Goal: Task Accomplishment & Management: Manage account settings

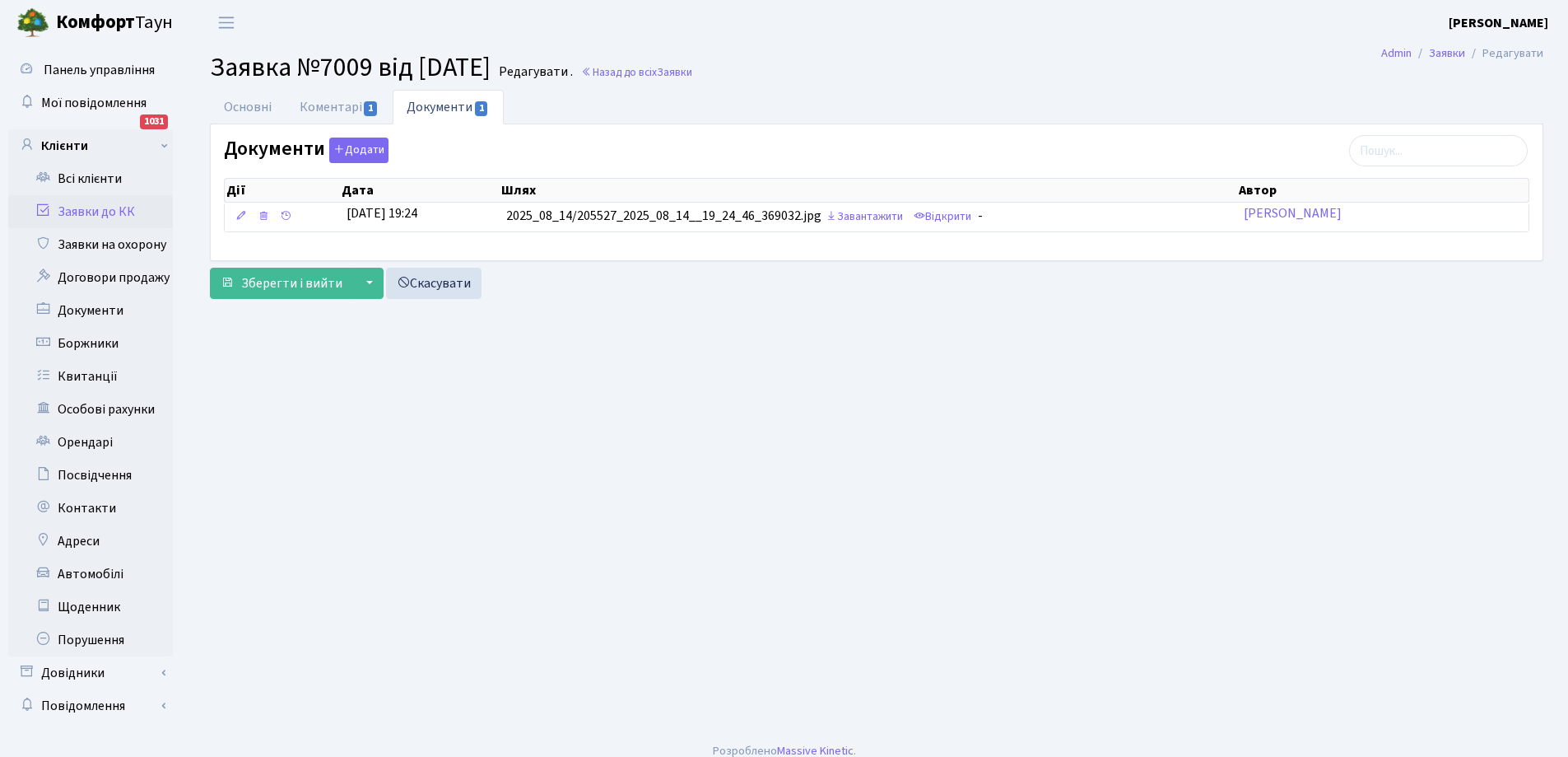
click at [67, 212] on link "Заявки до КК" at bounding box center [90, 211] width 165 height 33
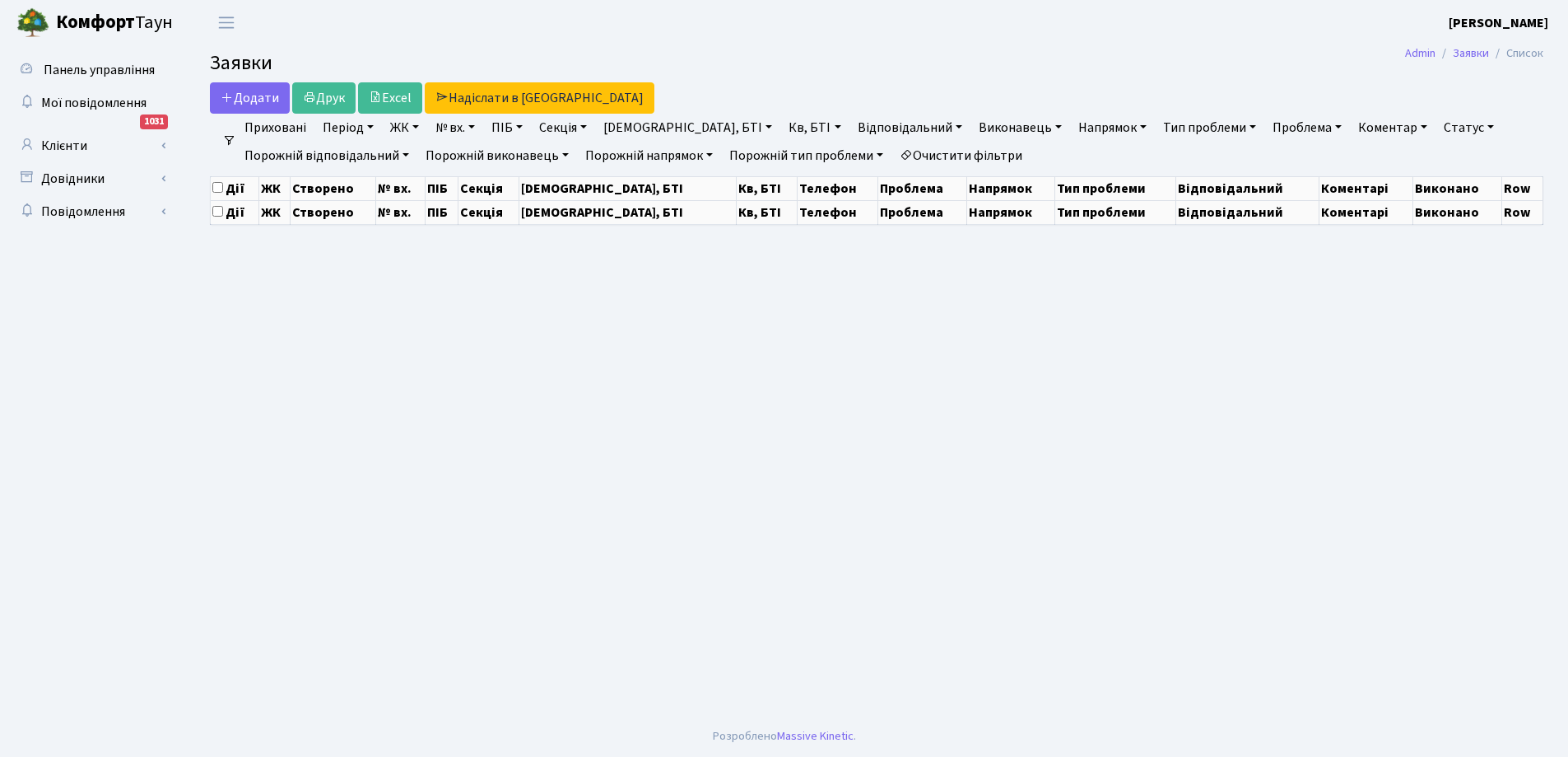
select select "25"
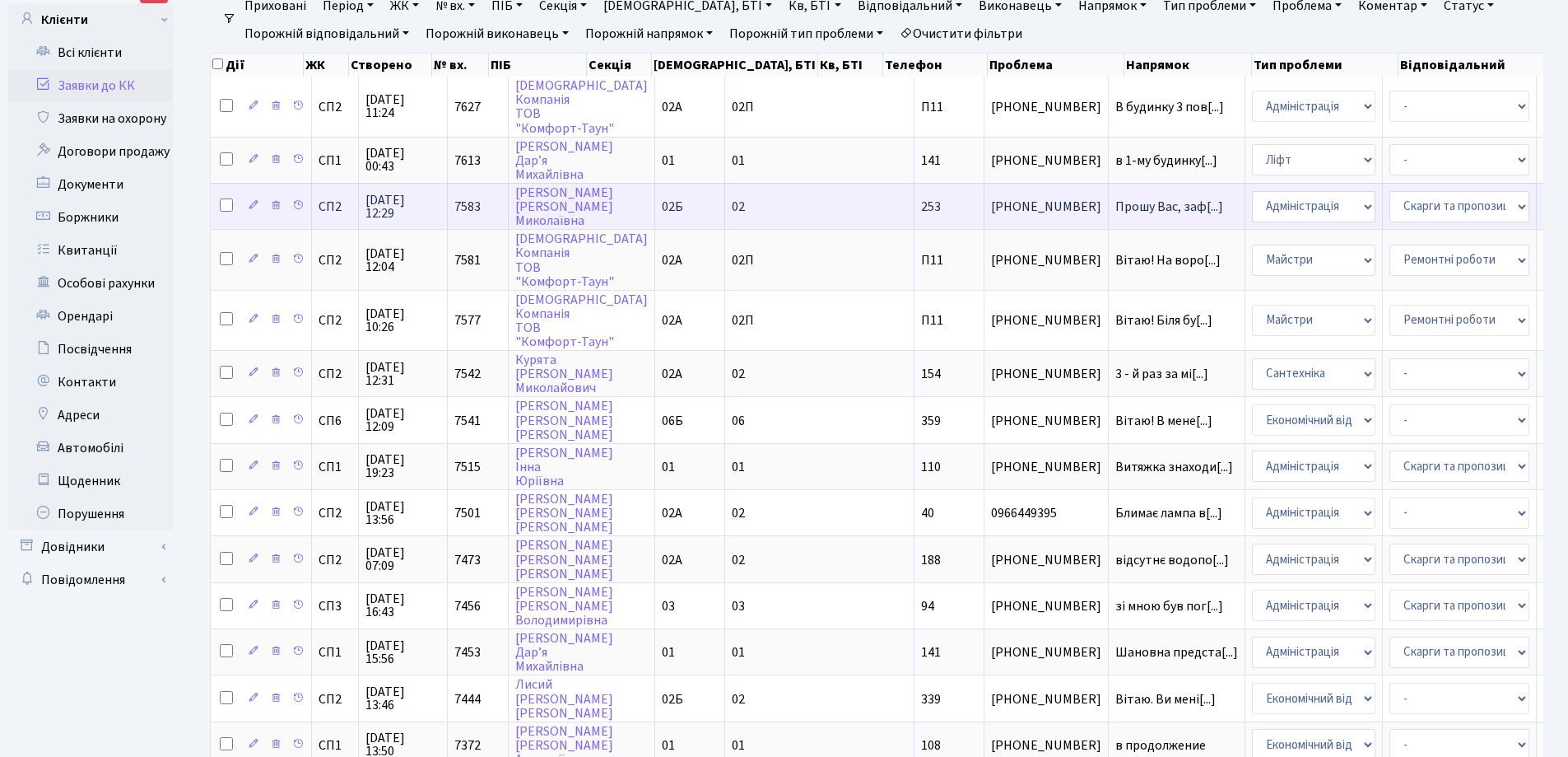
scroll to position [165, 0]
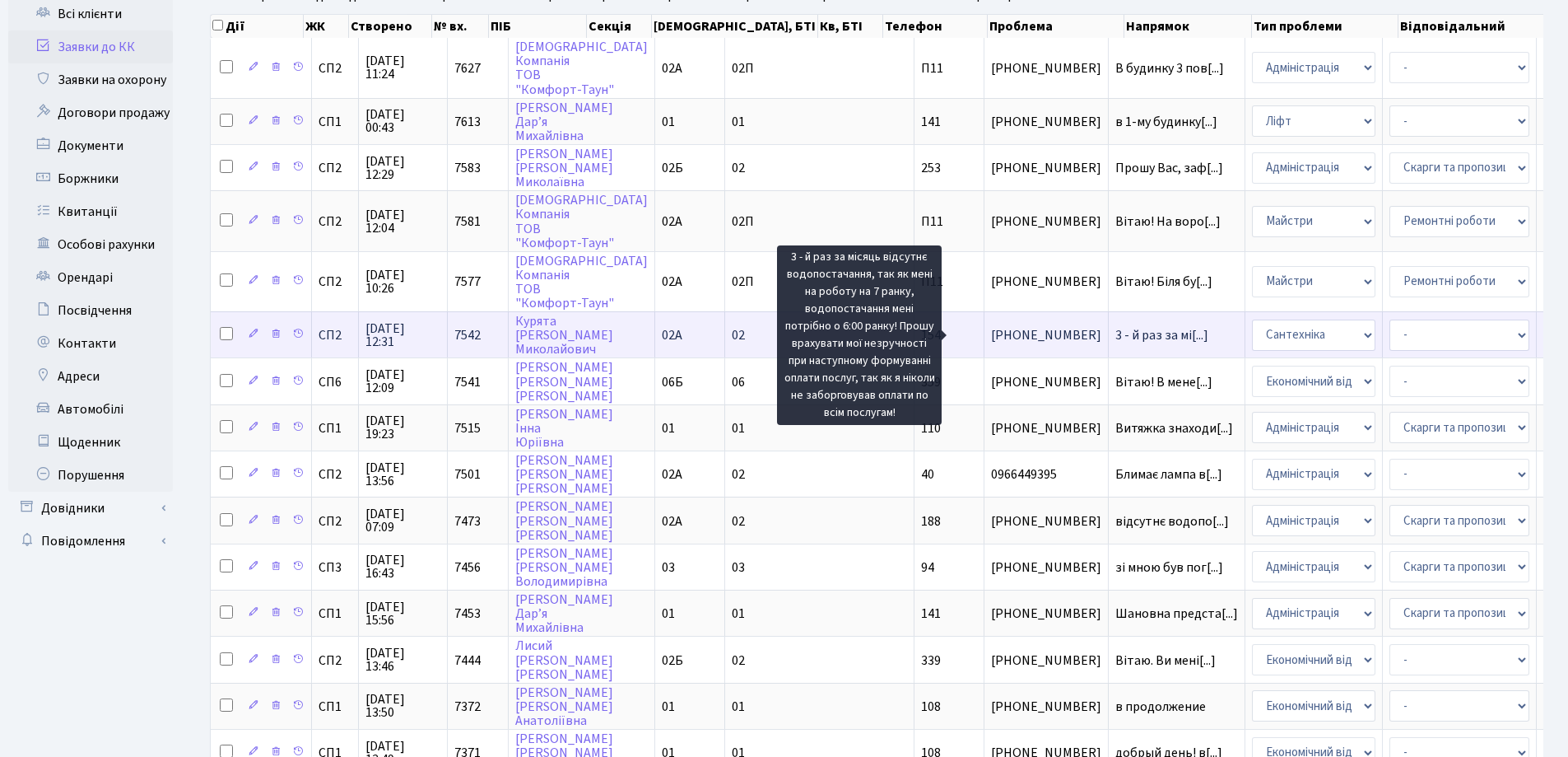
click at [1116, 332] on span "3 - й раз за мі[...]" at bounding box center [1162, 335] width 93 height 19
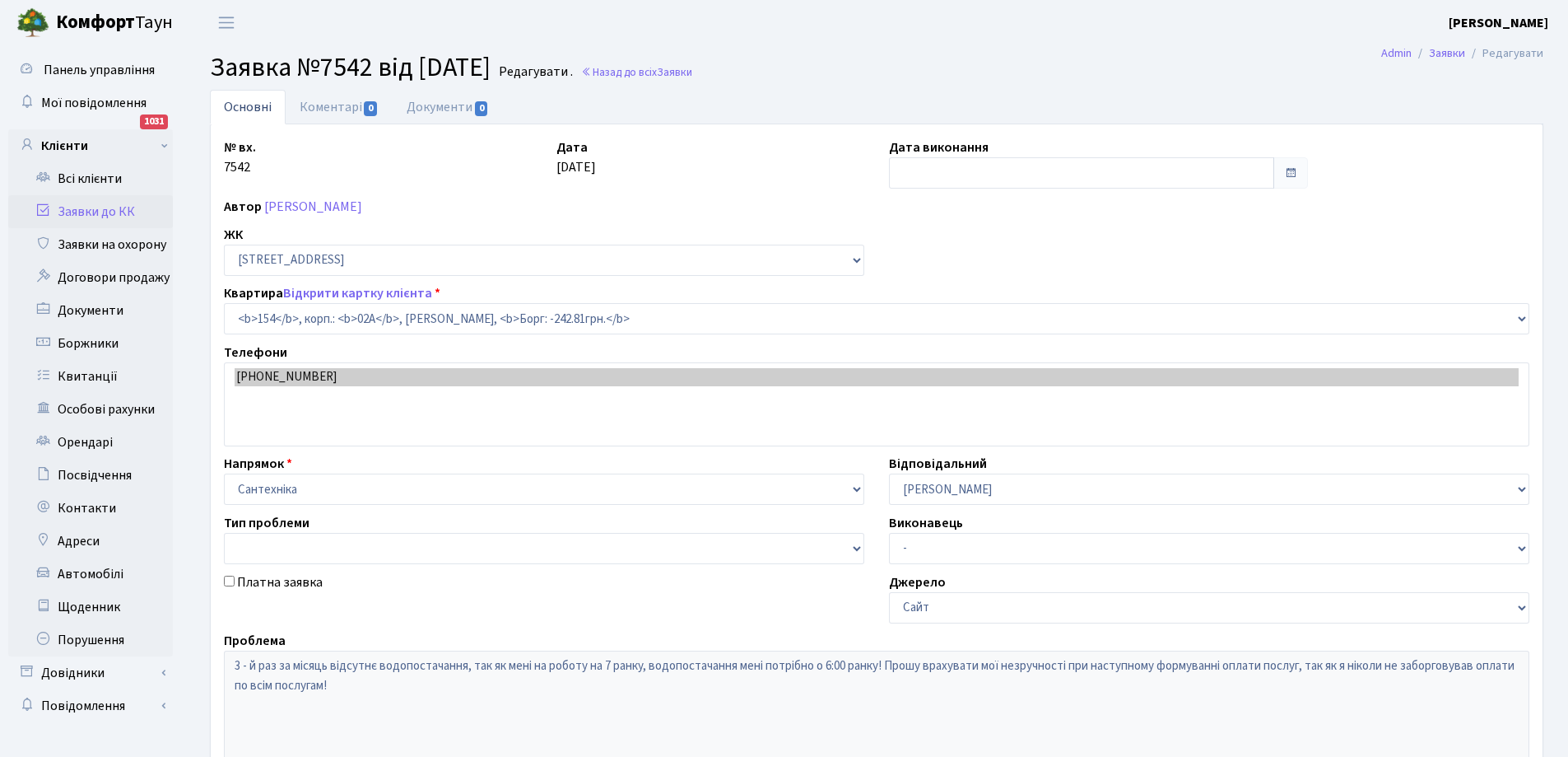
select select "20404"
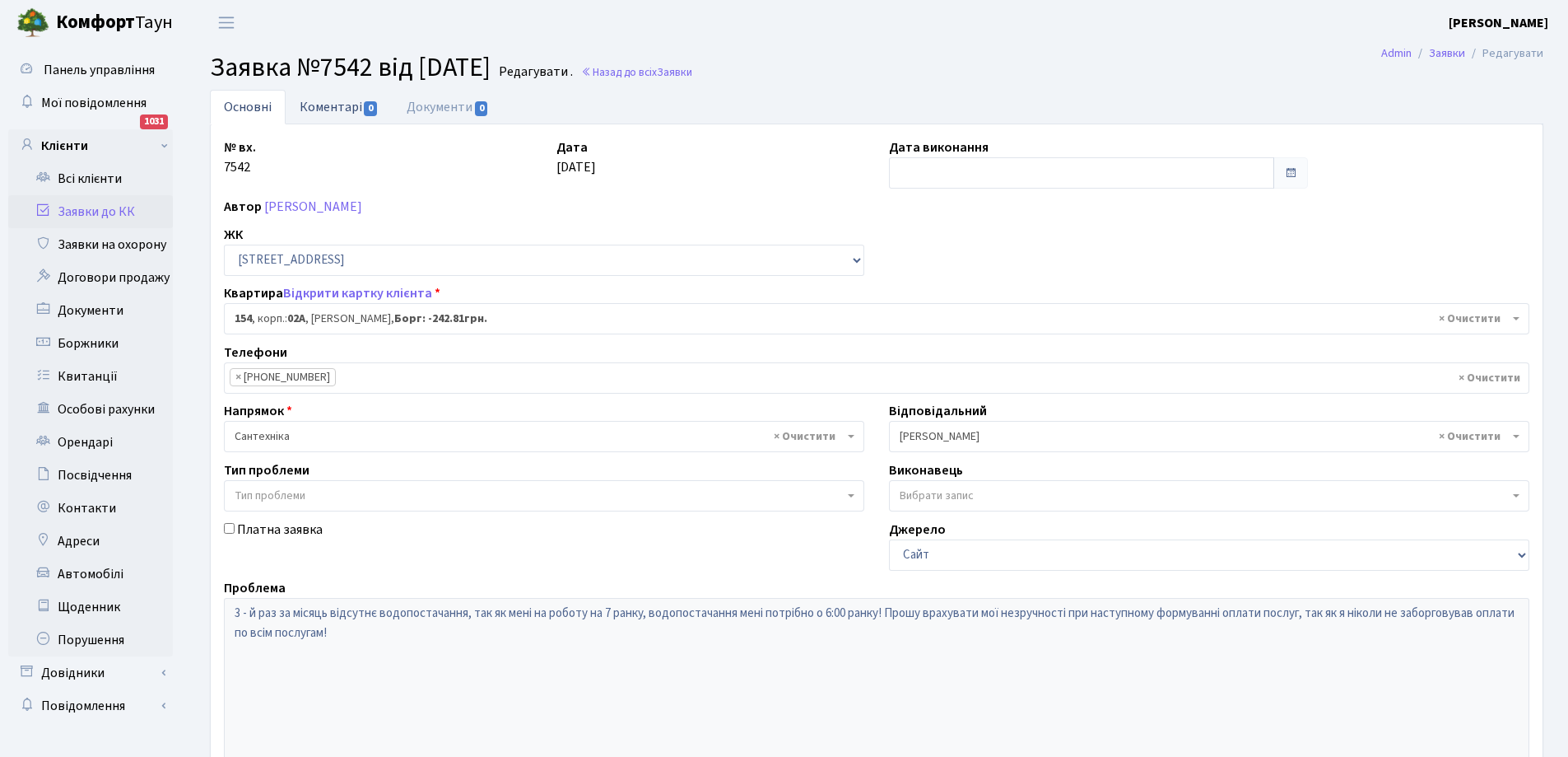
click at [314, 103] on link "Коментарі 0" at bounding box center [339, 107] width 107 height 34
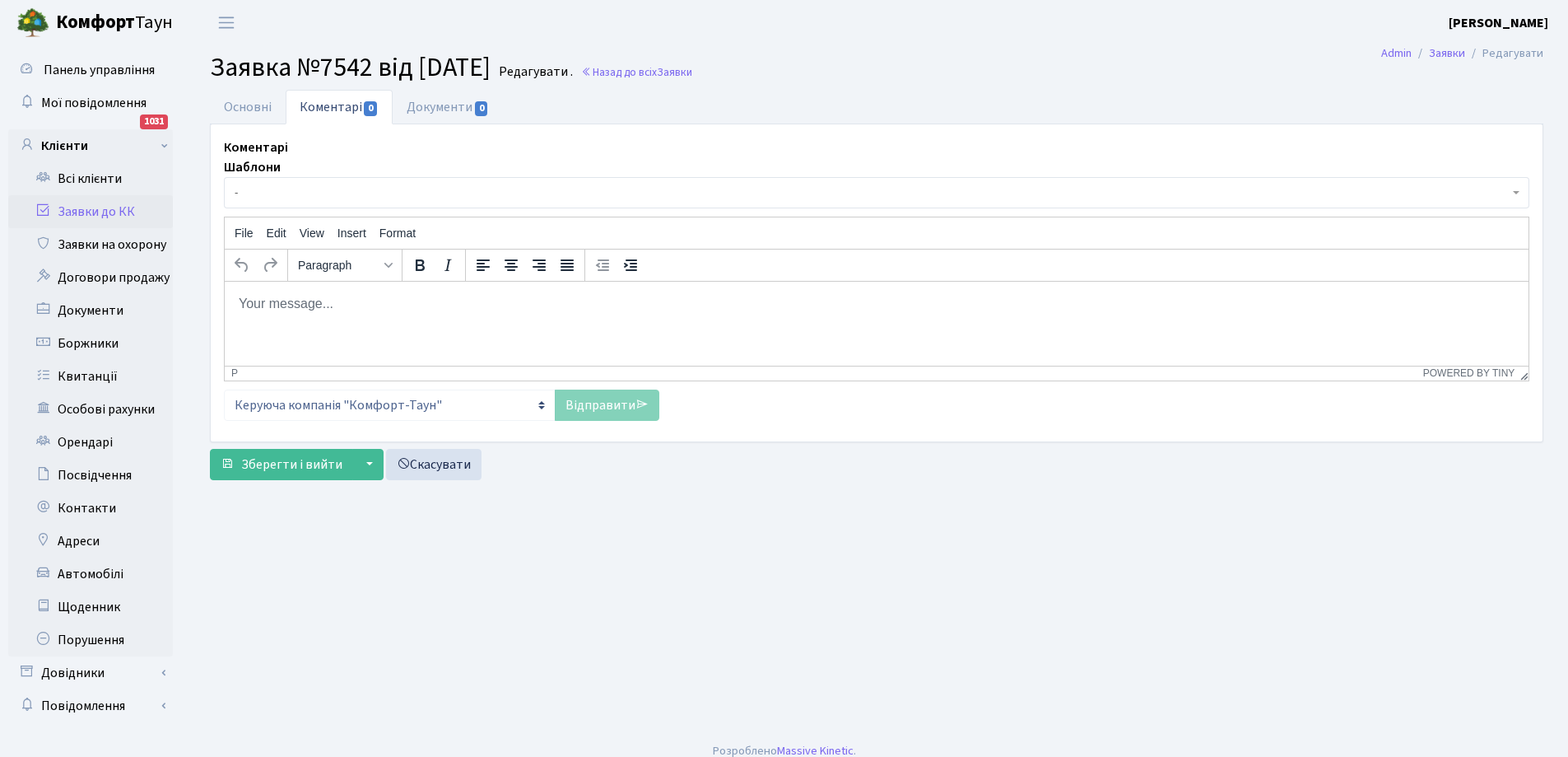
click at [329, 302] on p "Rich Text Area. Press ALT-0 for help." at bounding box center [877, 303] width 1278 height 19
click at [450, 304] on p "Добрий день. Обладнання насоснох працює автоматично в штатному режимі. Однак ми…" at bounding box center [877, 303] width 1278 height 19
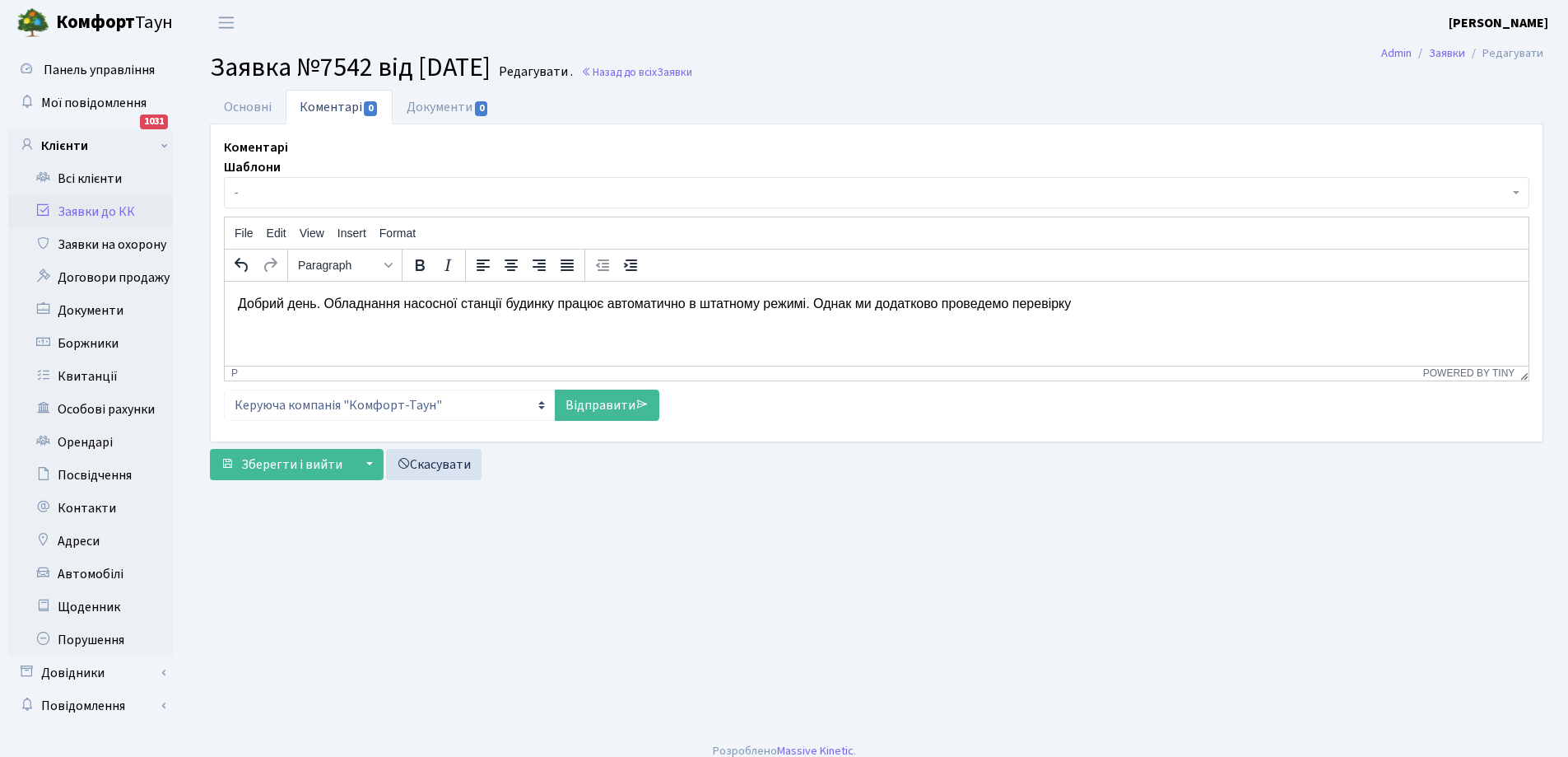
click at [1093, 309] on p "Добрий день. Обладнання насосної станції будинку працює автоматично в штатному …" at bounding box center [877, 303] width 1278 height 19
click at [603, 407] on link "Відправити" at bounding box center [607, 405] width 104 height 31
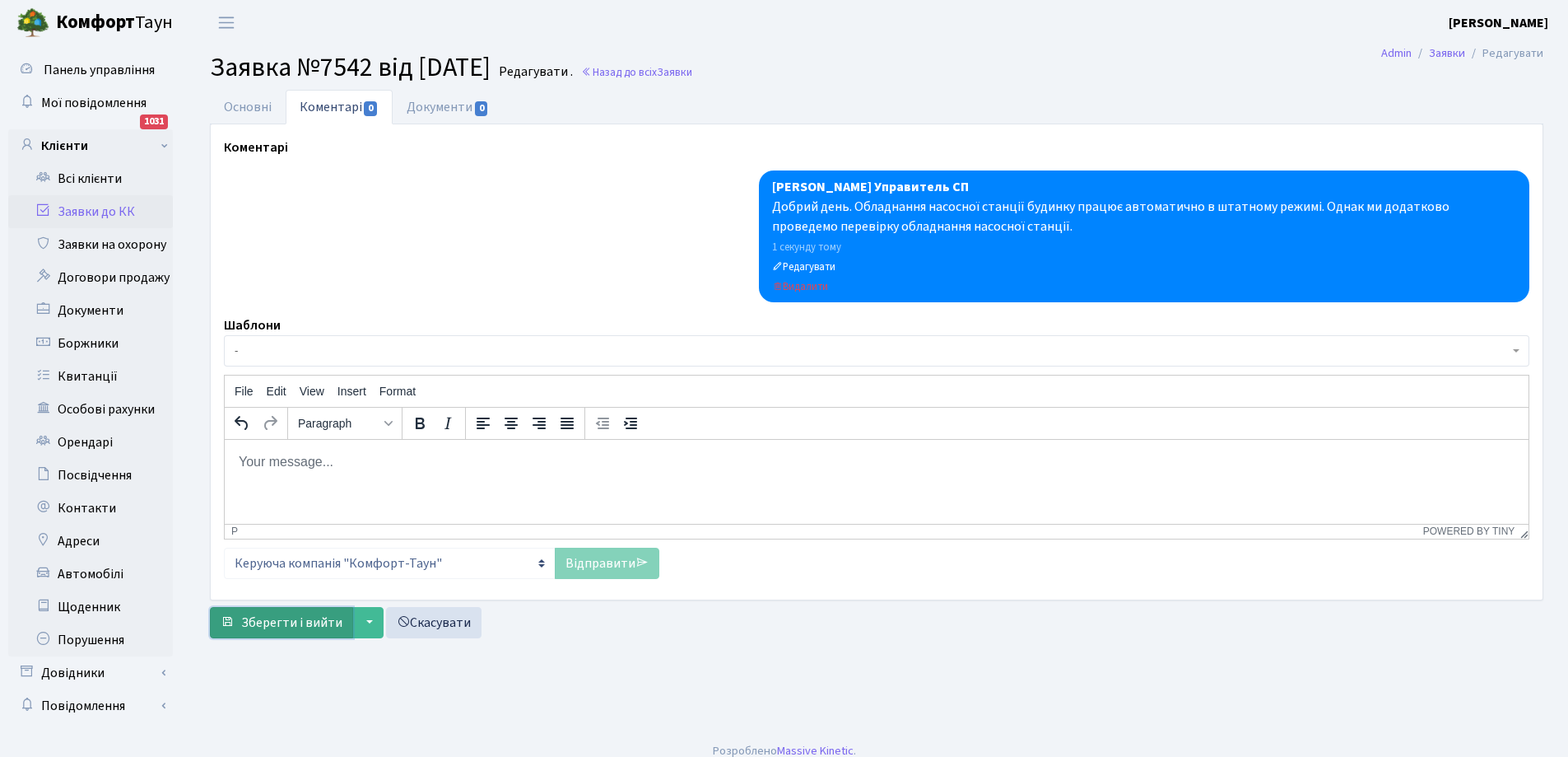
click at [263, 621] on span "Зберегти і вийти" at bounding box center [291, 623] width 102 height 19
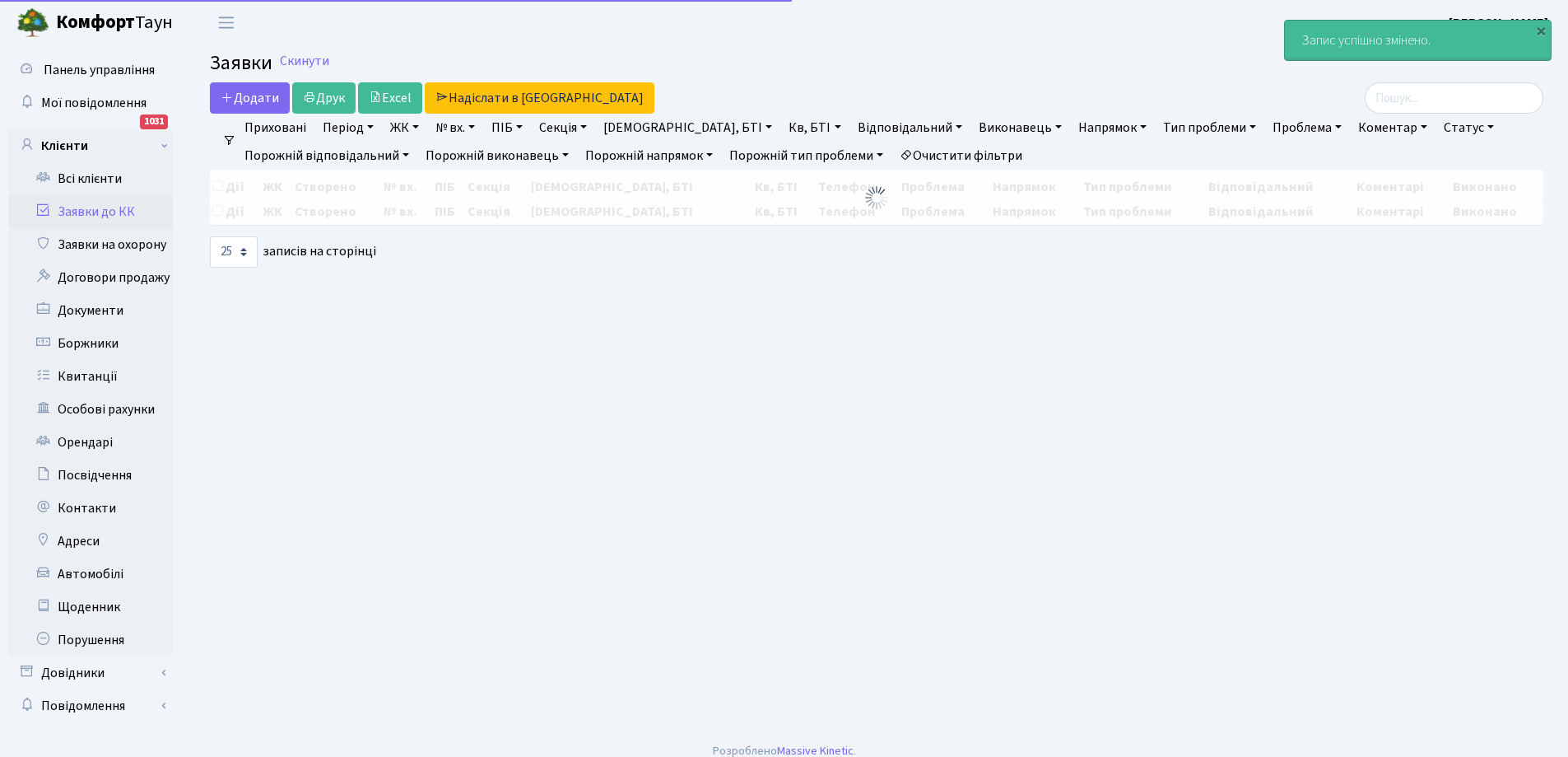
select select "25"
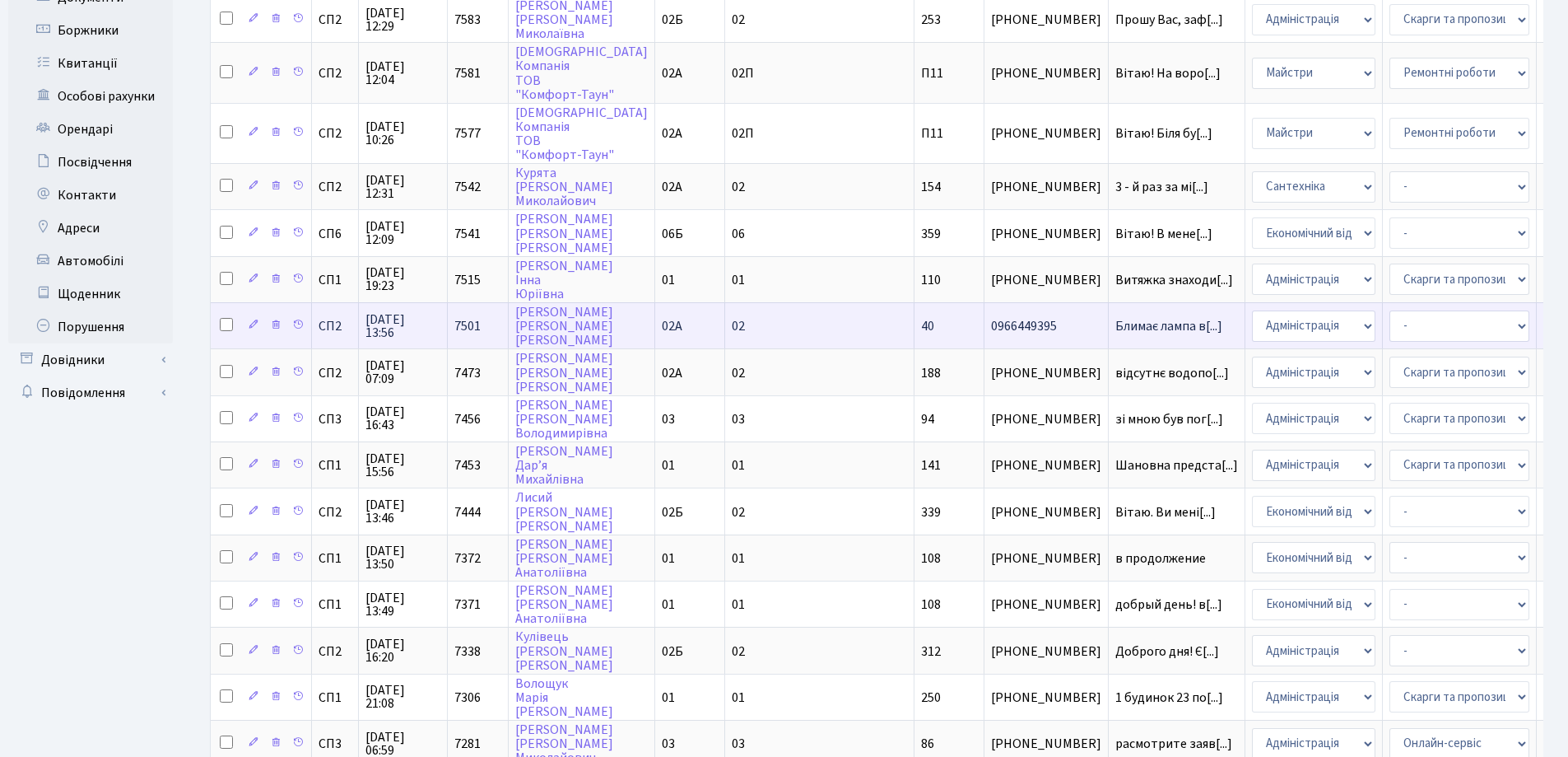
scroll to position [329, 0]
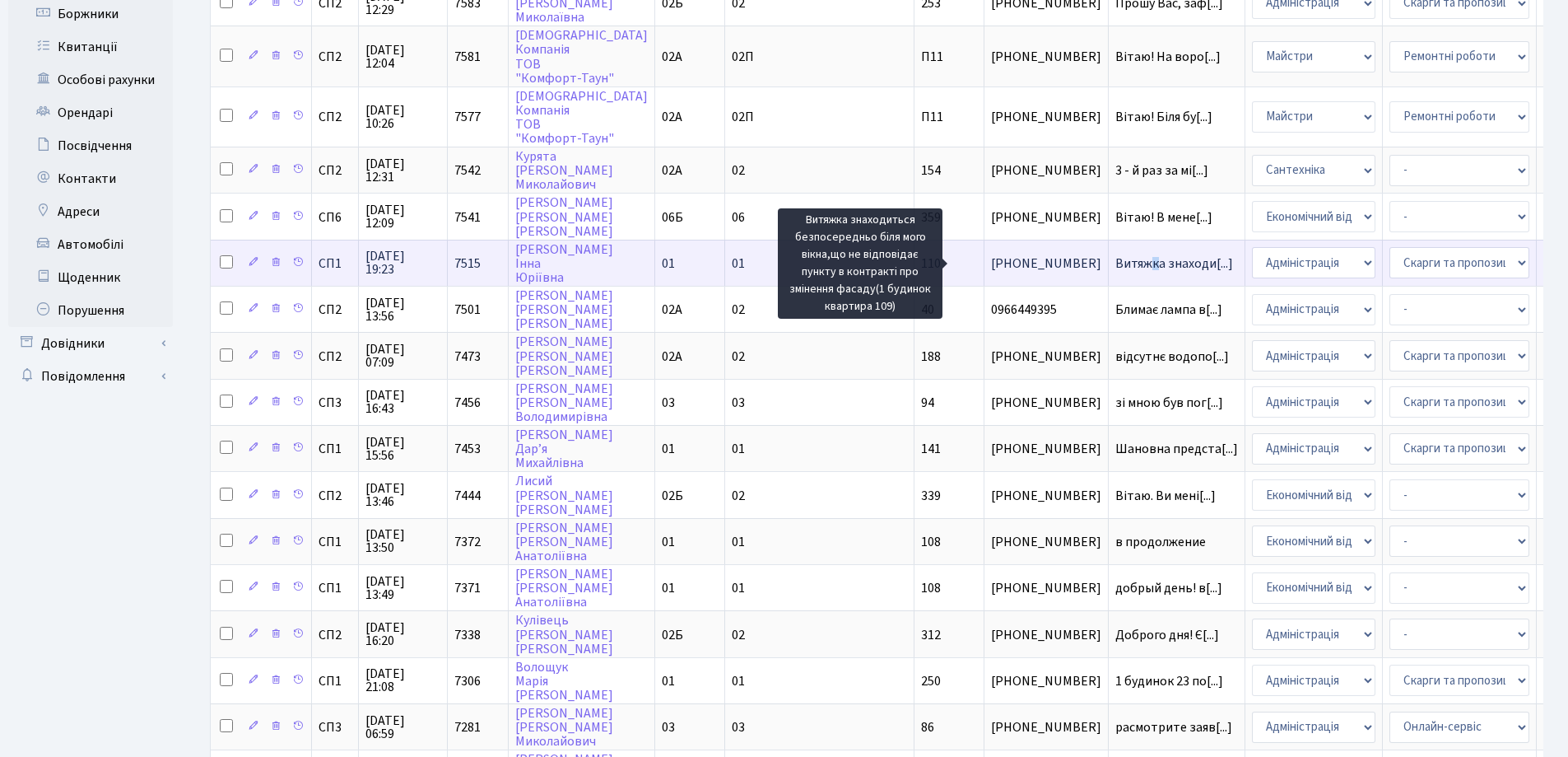
drag, startPoint x: 994, startPoint y: 261, endPoint x: 983, endPoint y: 258, distance: 11.4
click at [1116, 261] on span "Витяжка знаходи[...]" at bounding box center [1174, 263] width 117 height 19
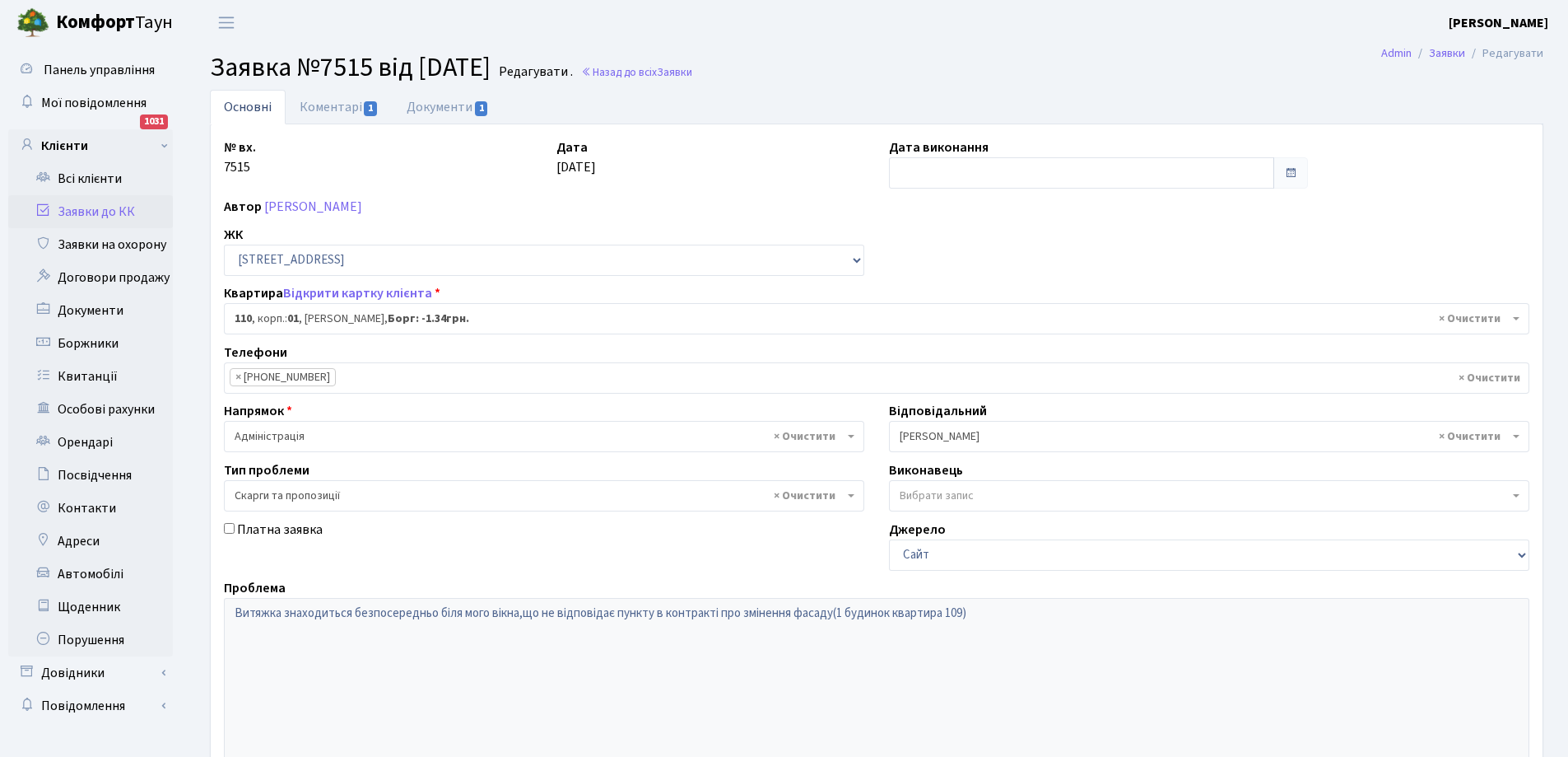
select select "20035"
select select "55"
click at [331, 94] on link "Коментарі 1" at bounding box center [339, 107] width 107 height 34
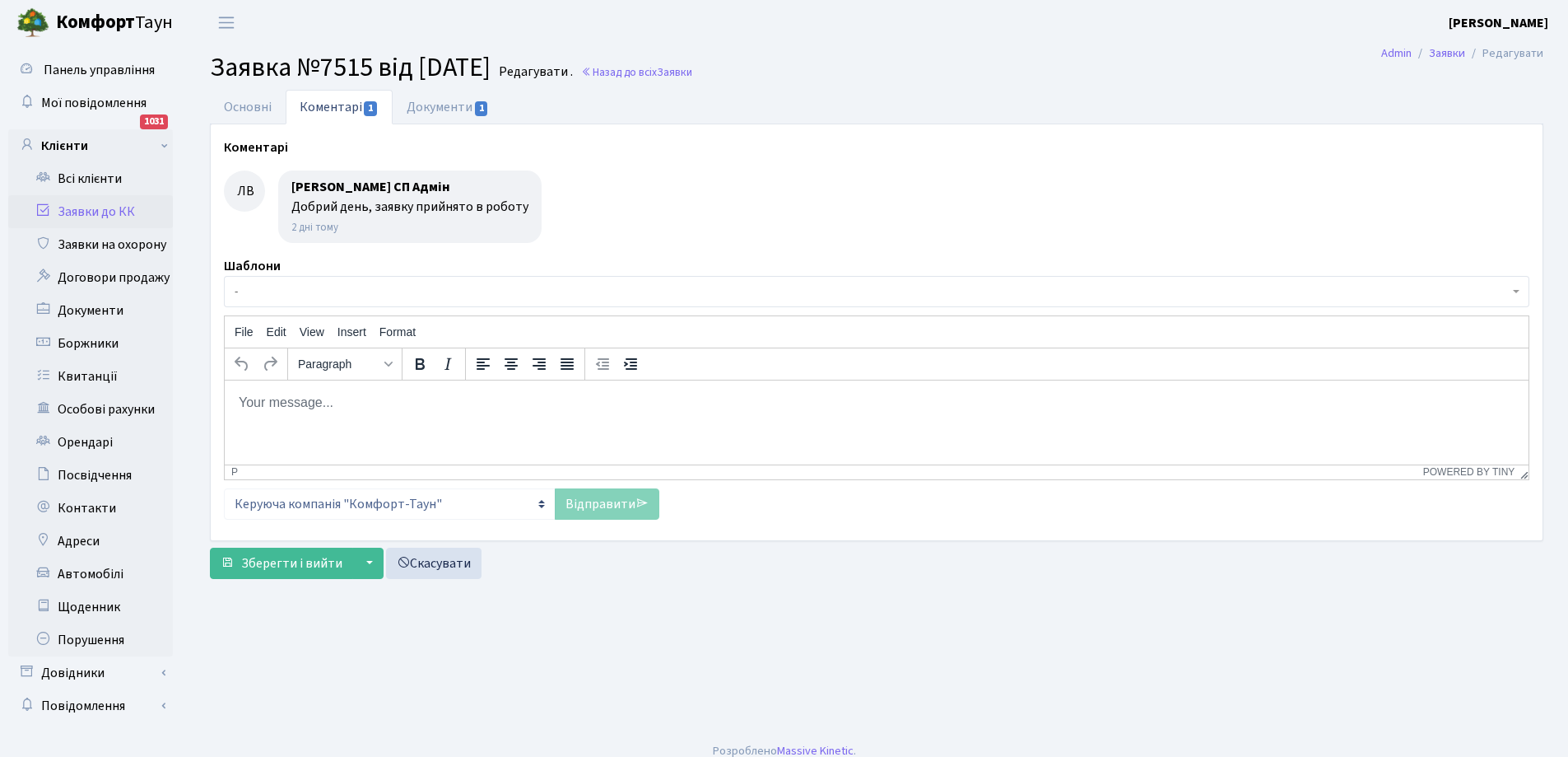
click at [387, 396] on p "Rich Text Area. Press ALT-0 for help." at bounding box center [877, 402] width 1278 height 19
click at [84, 217] on link "Заявки до КК" at bounding box center [90, 211] width 165 height 33
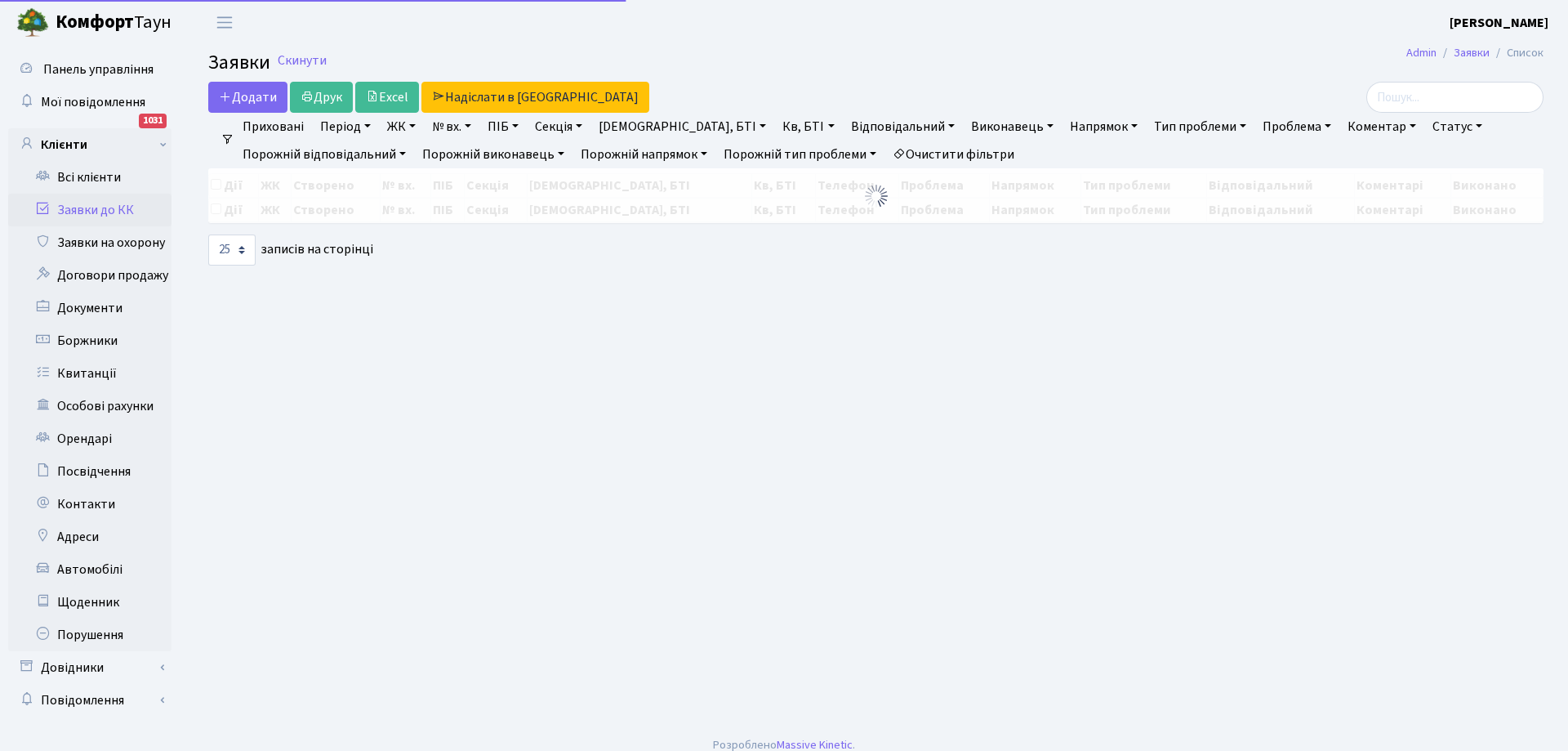
select select "25"
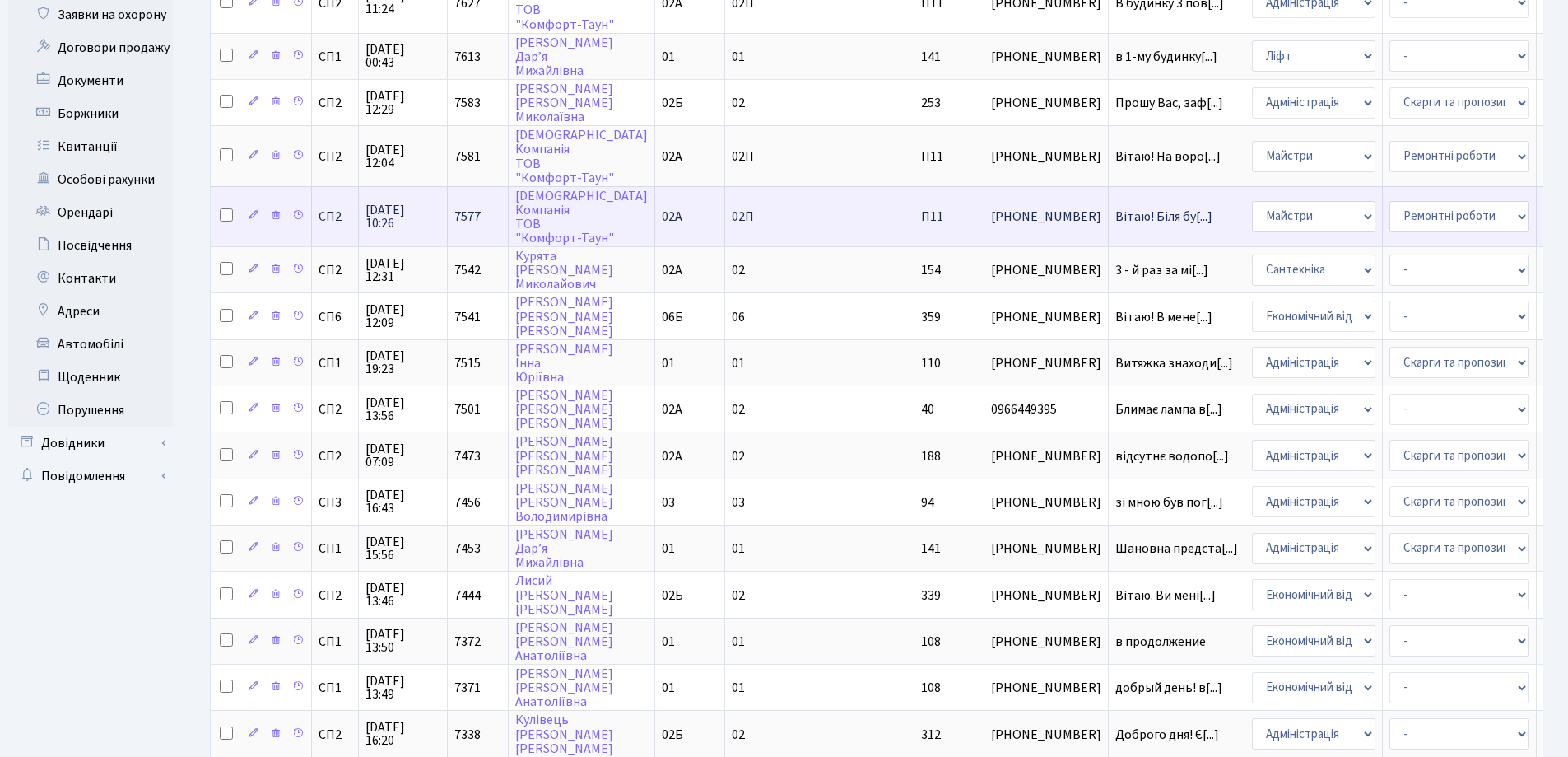
scroll to position [329, 0]
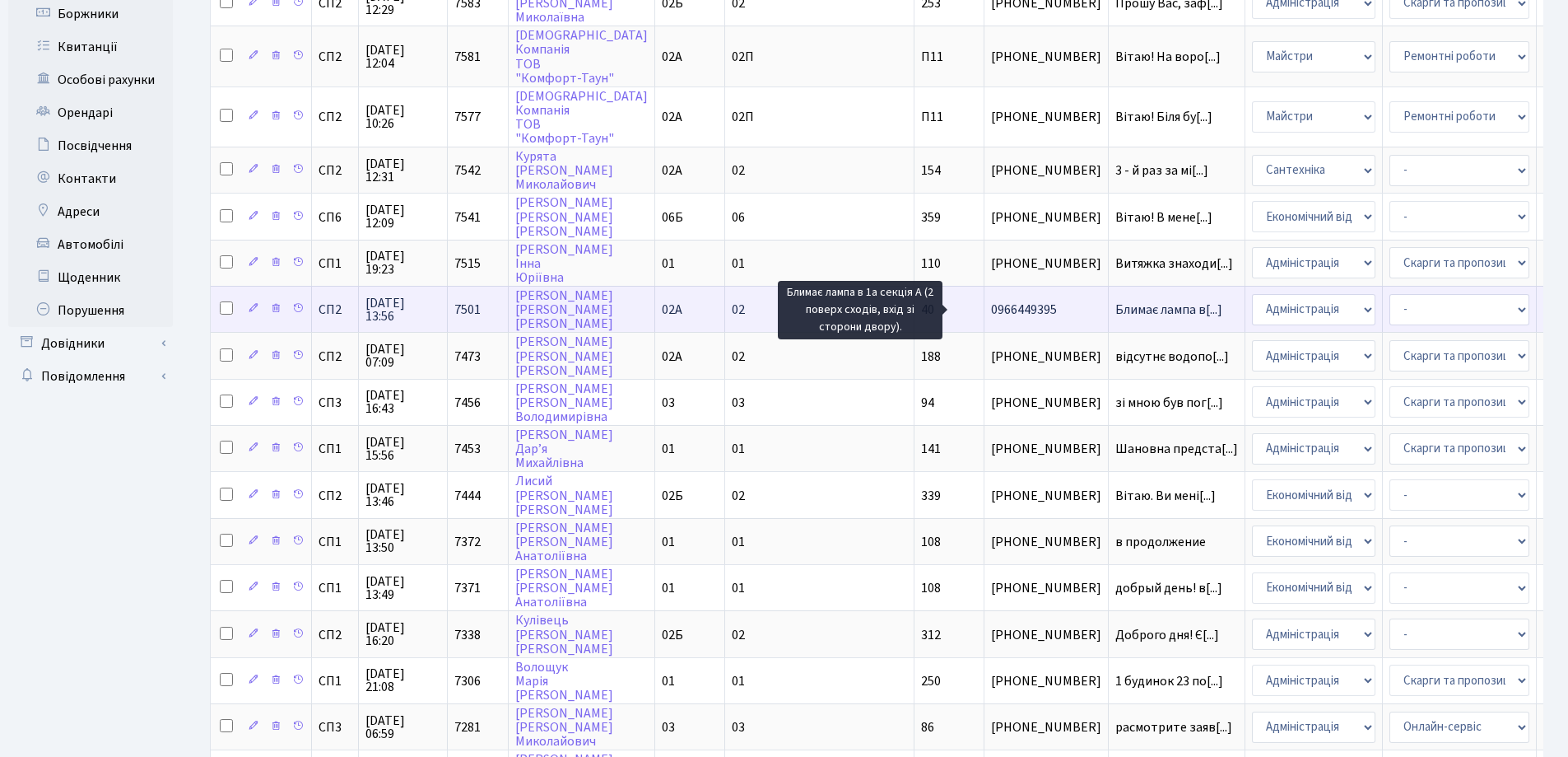
click at [1116, 307] on span "Блимає лампа в[...]" at bounding box center [1169, 309] width 107 height 19
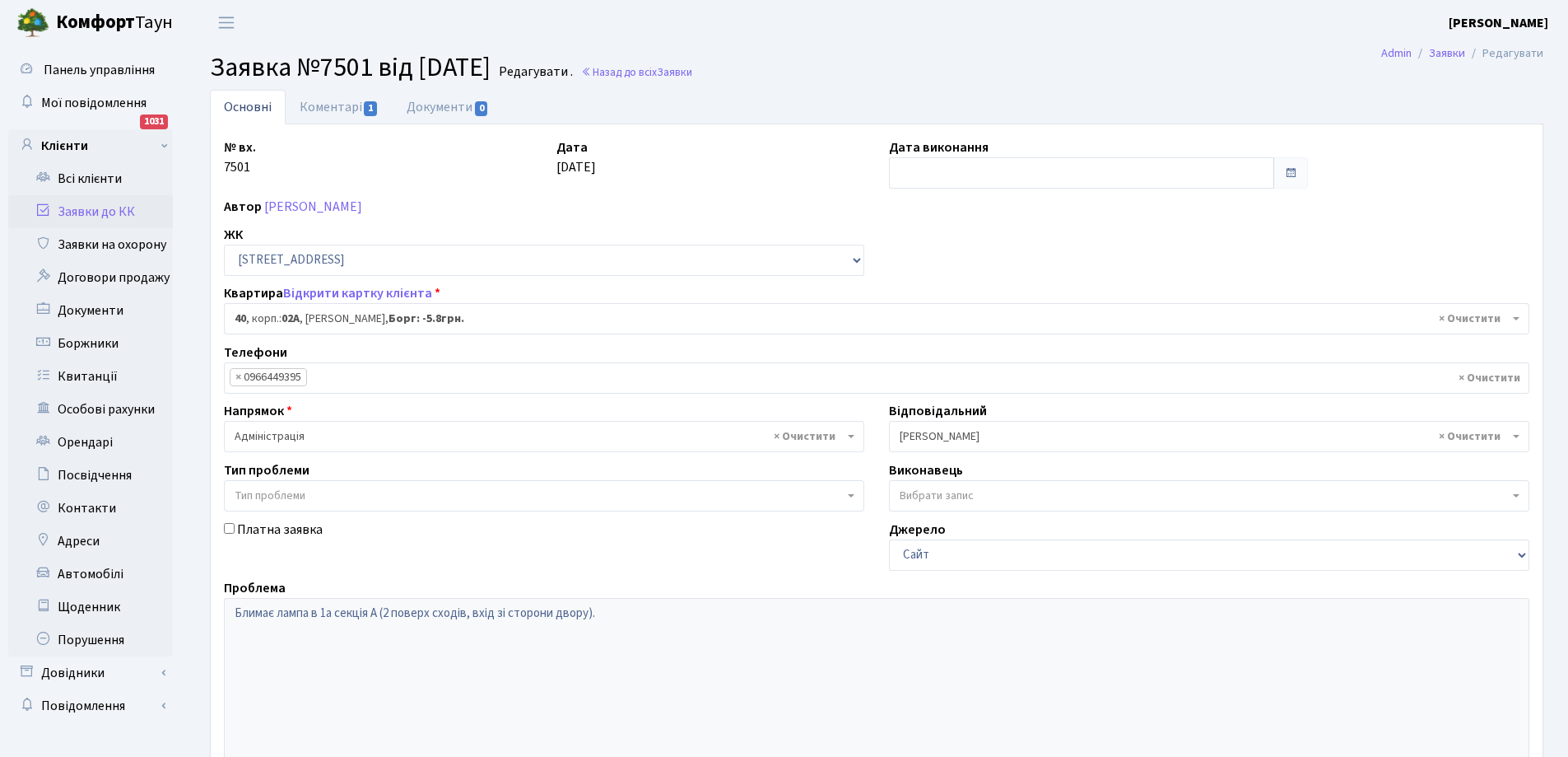
select select "20290"
click at [98, 208] on link "Заявки до КК" at bounding box center [90, 211] width 165 height 33
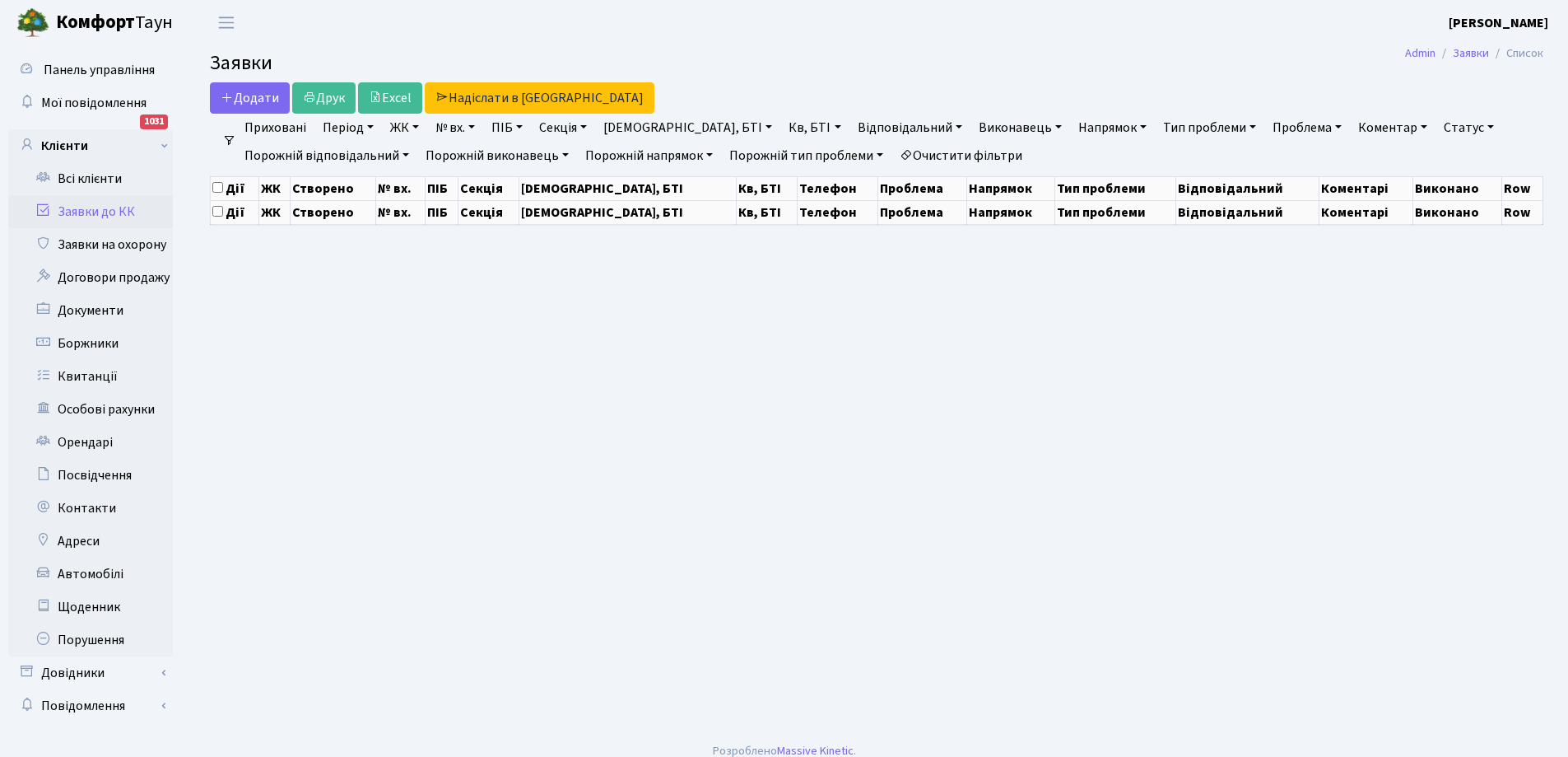
select select "25"
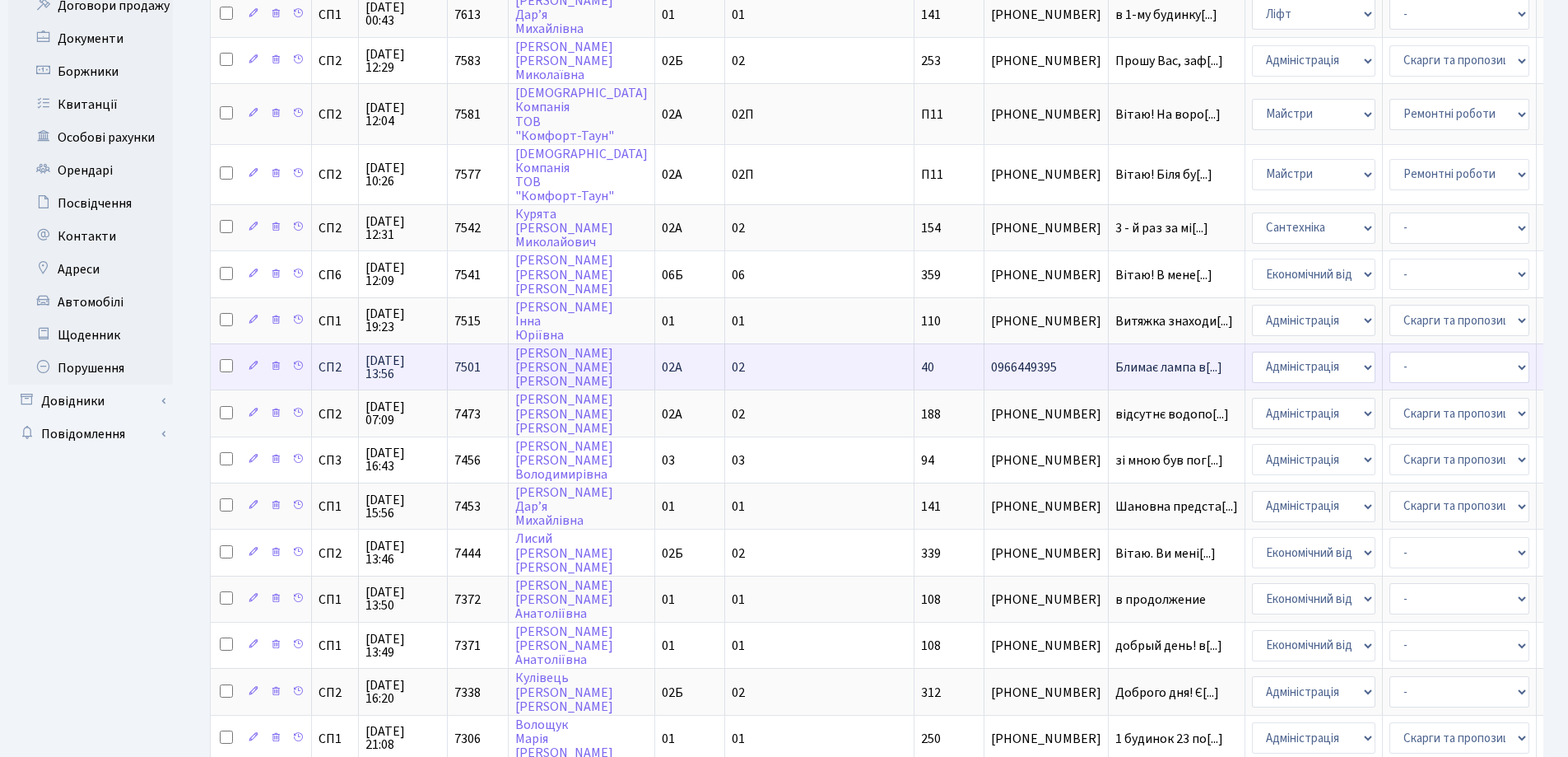
scroll to position [329, 0]
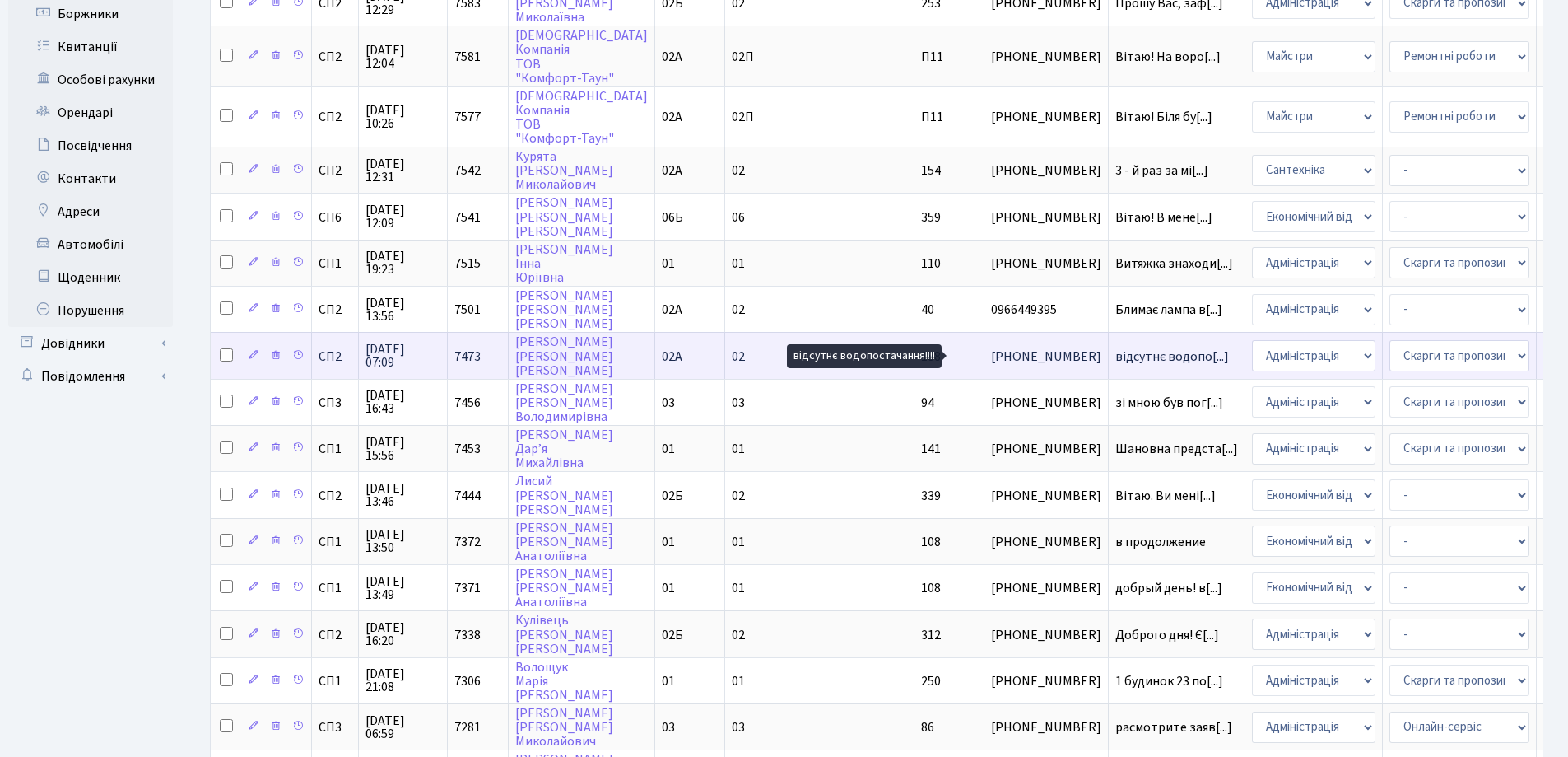
click at [1116, 354] on span "відсутнє водопо[...]" at bounding box center [1172, 357] width 114 height 19
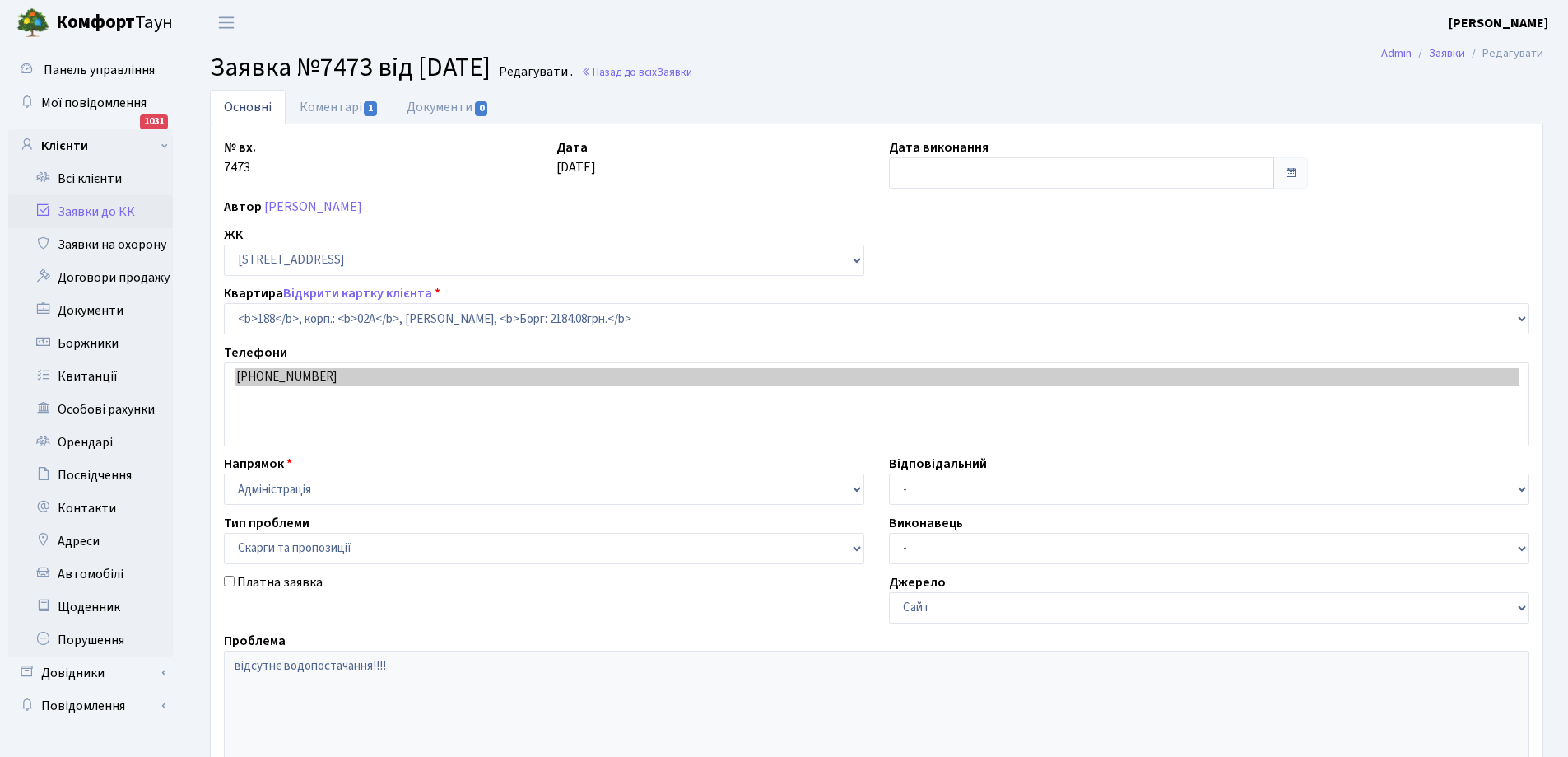
select select "20438"
select select "55"
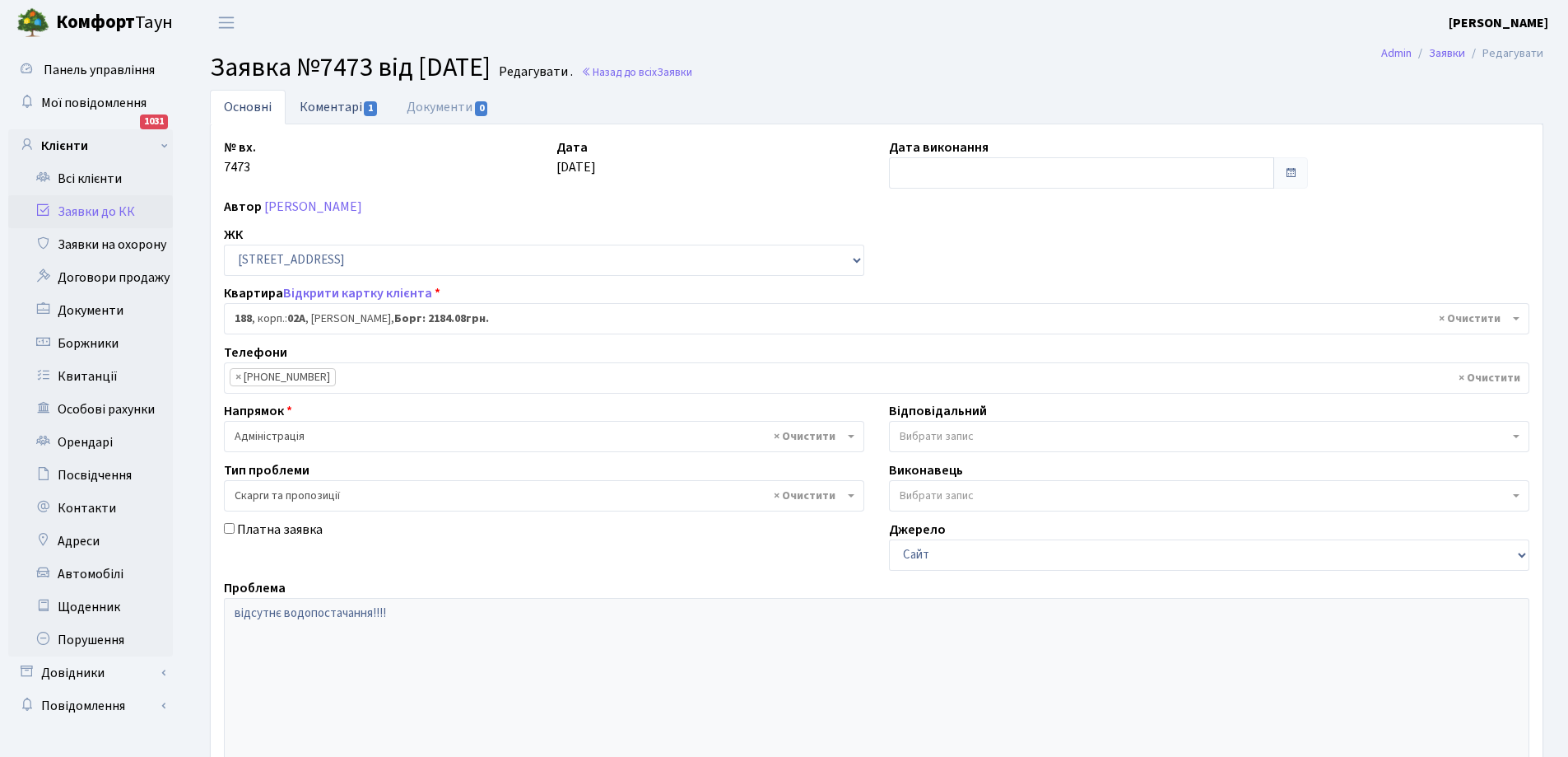
click at [328, 105] on link "Коментарі 1" at bounding box center [339, 107] width 107 height 34
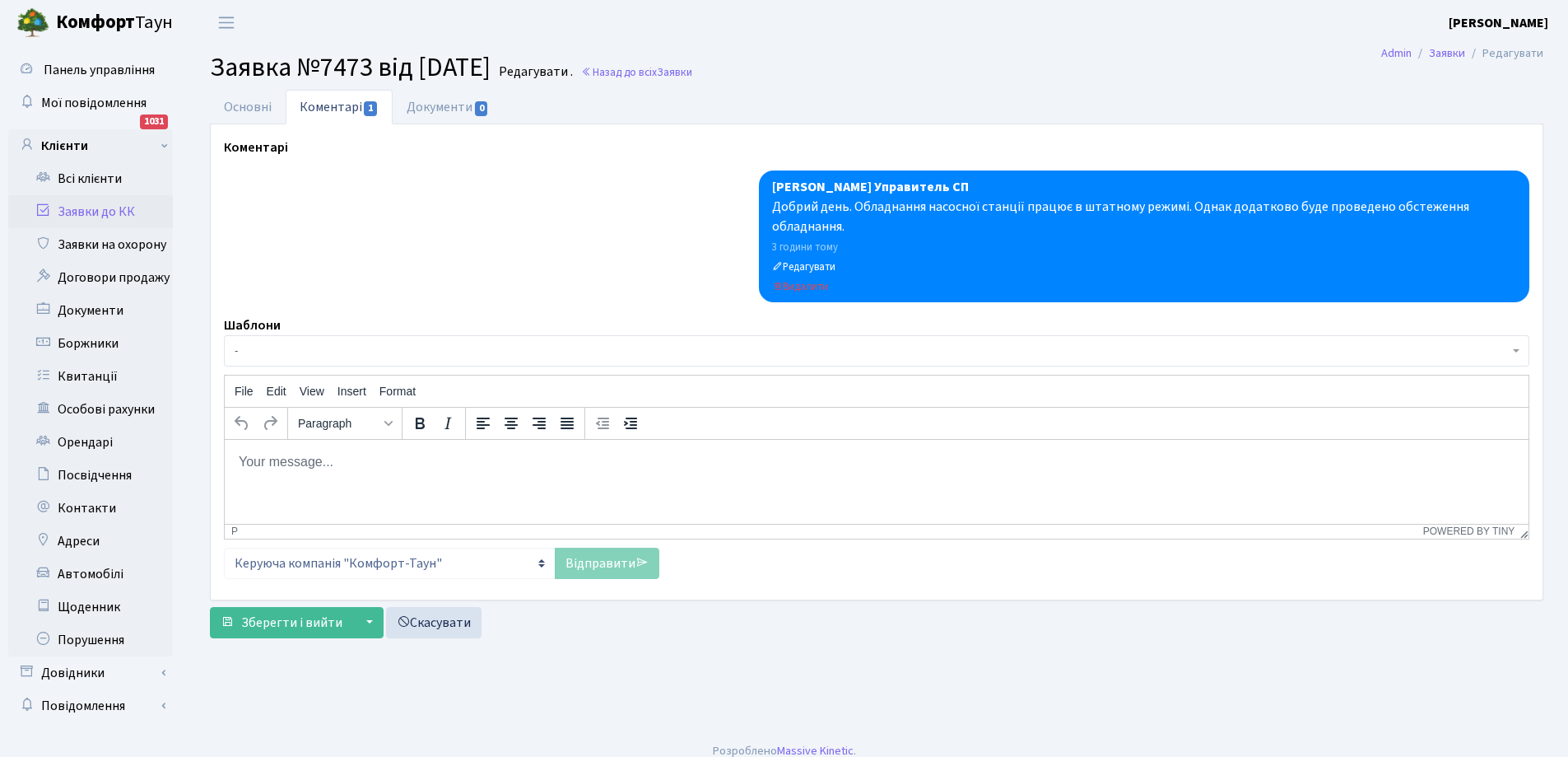
click at [109, 213] on link "Заявки до КК" at bounding box center [90, 211] width 165 height 33
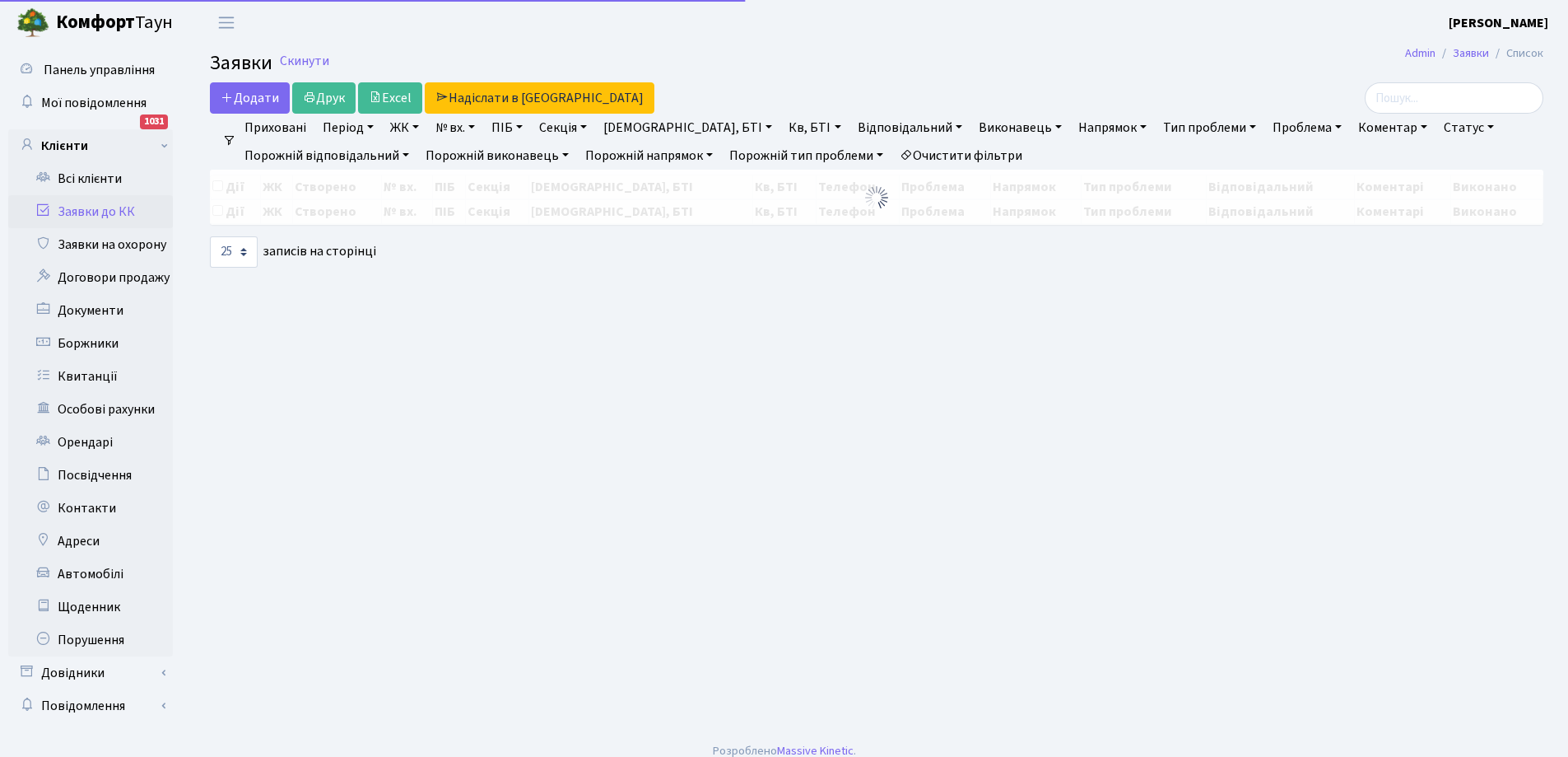
select select "25"
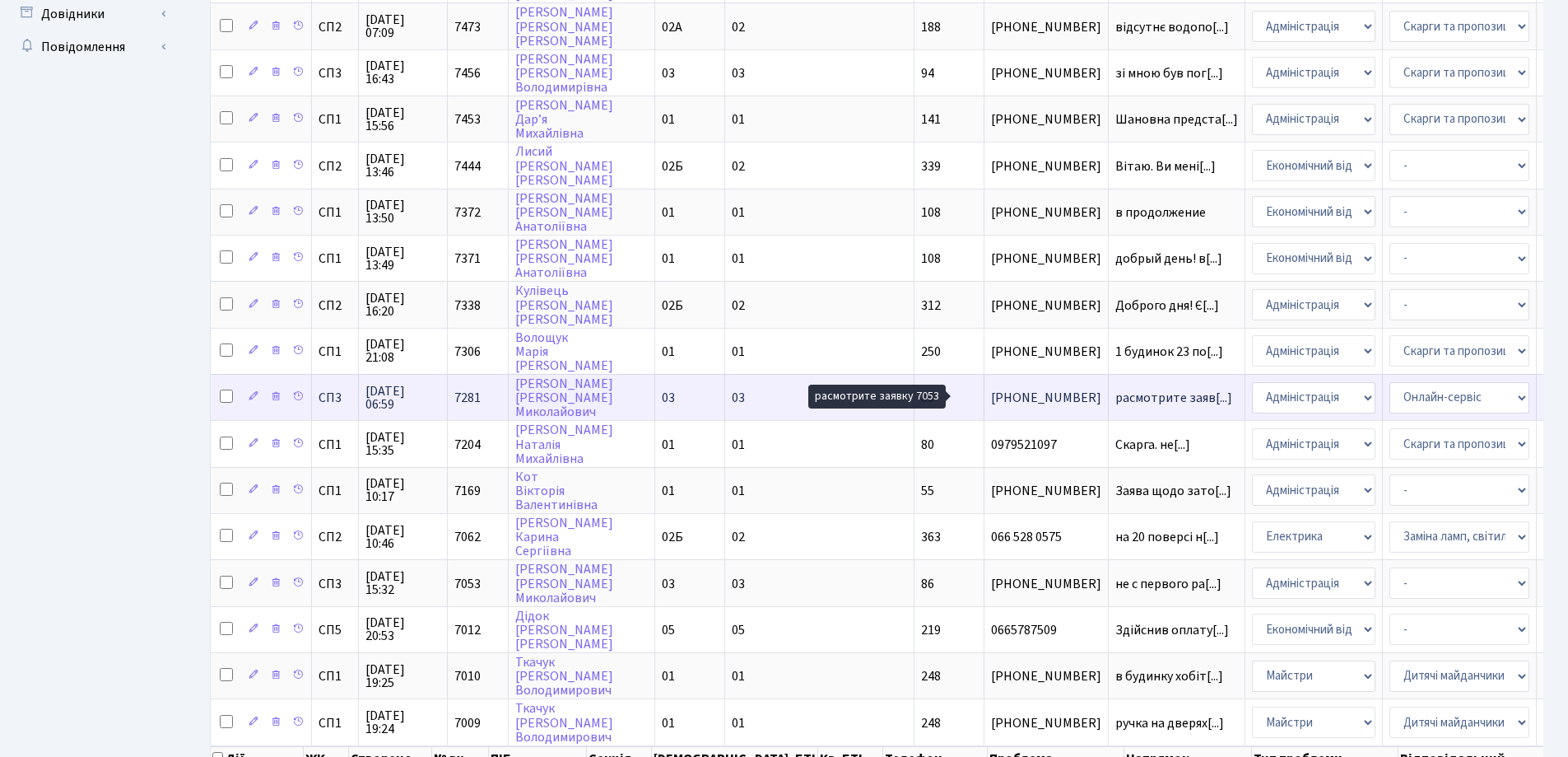
scroll to position [3, 0]
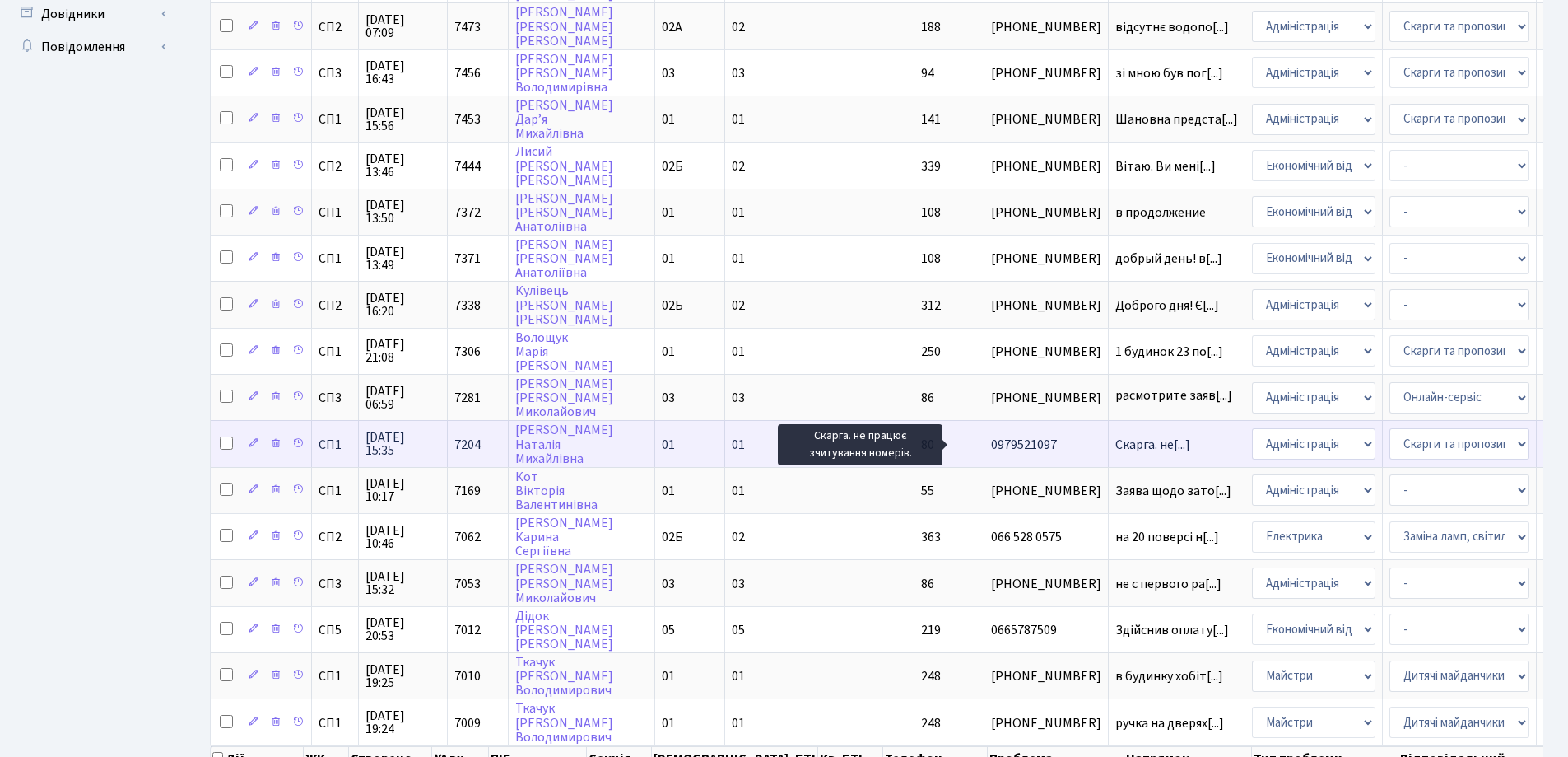
click at [1116, 437] on span "Скарга. не[...]" at bounding box center [1153, 444] width 75 height 19
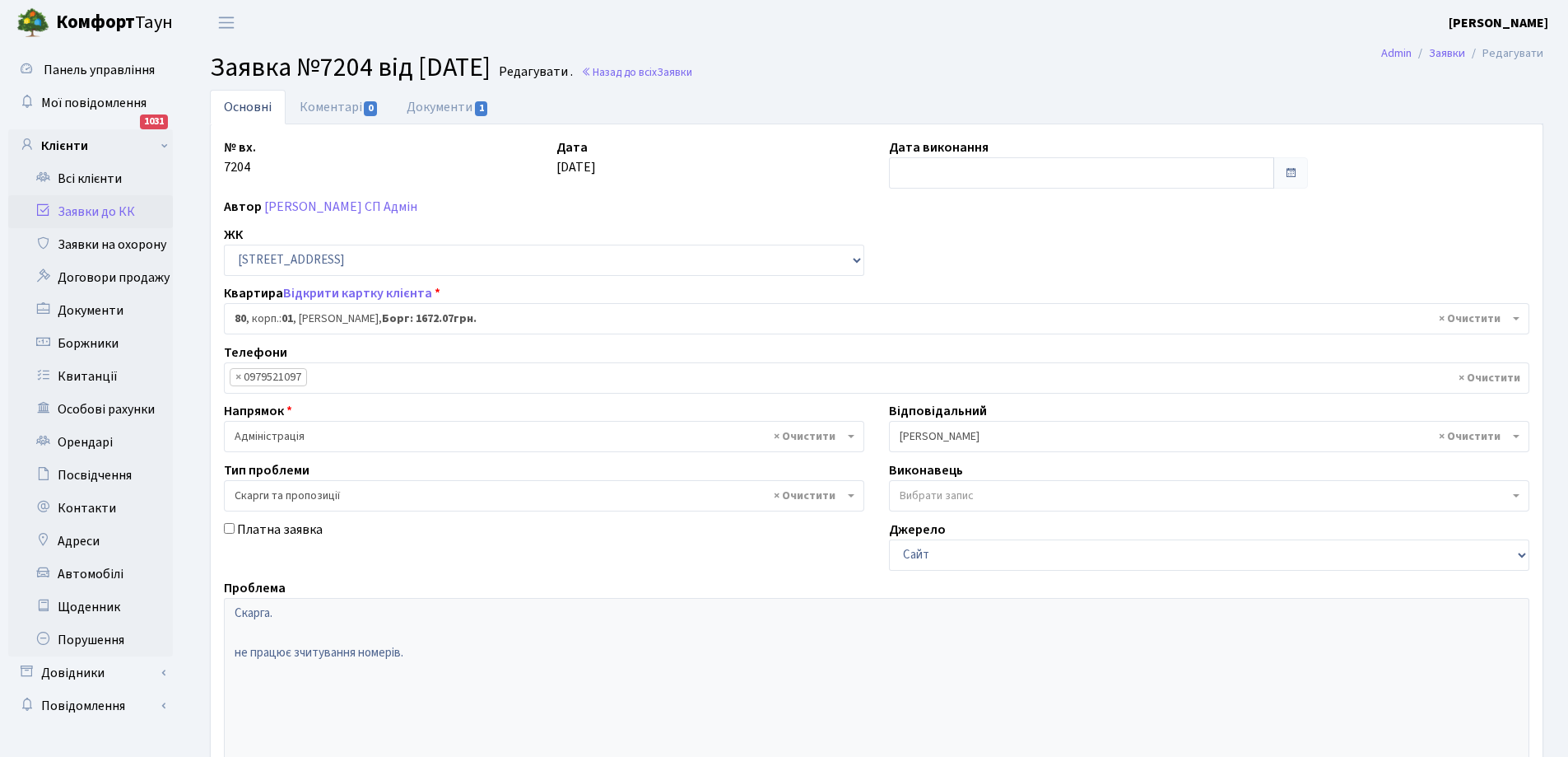
select select "20005"
select select "55"
click at [447, 111] on link "Документи 1" at bounding box center [448, 107] width 110 height 34
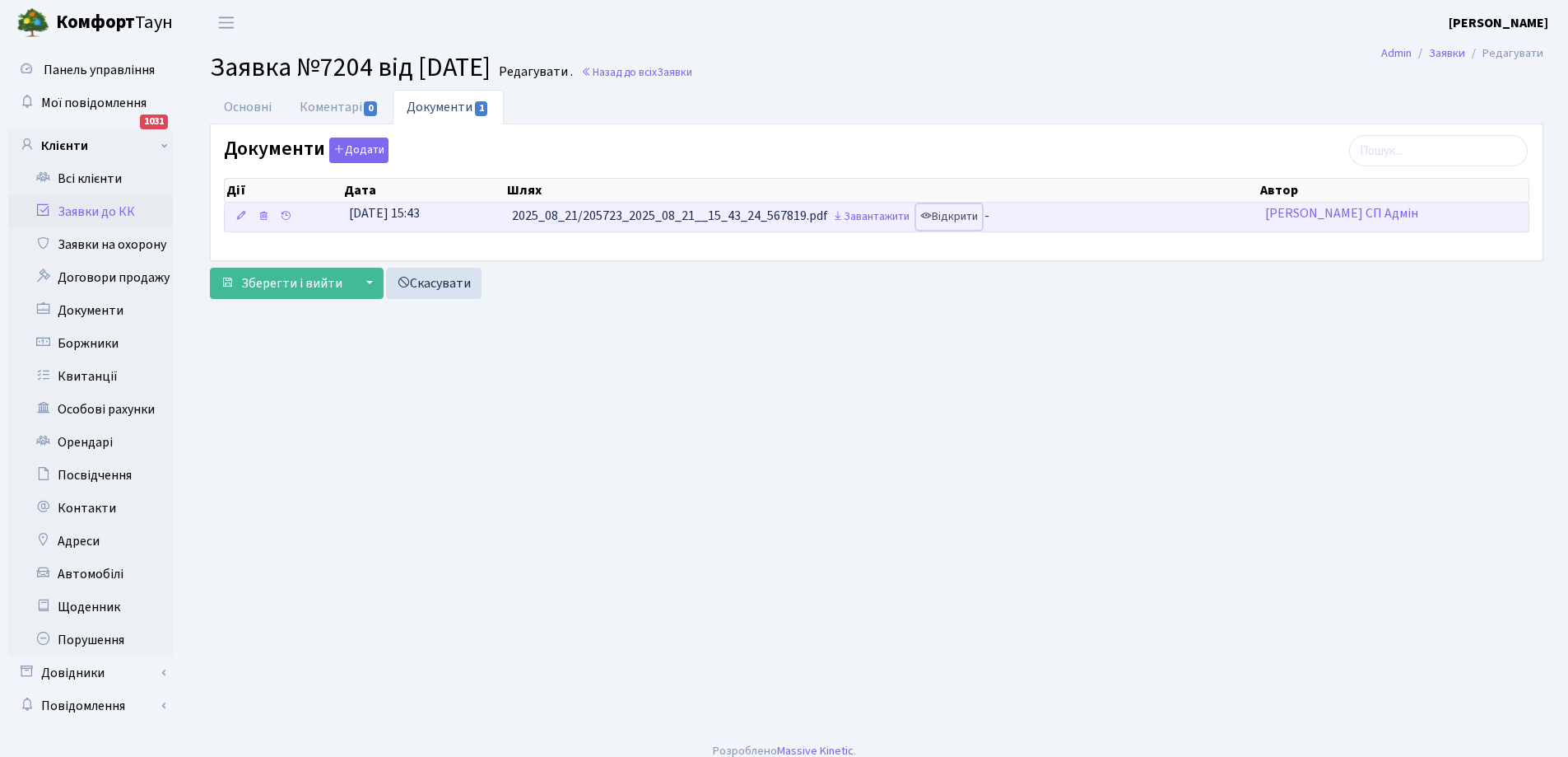
click at [952, 211] on link "Відкрити" at bounding box center [949, 216] width 66 height 26
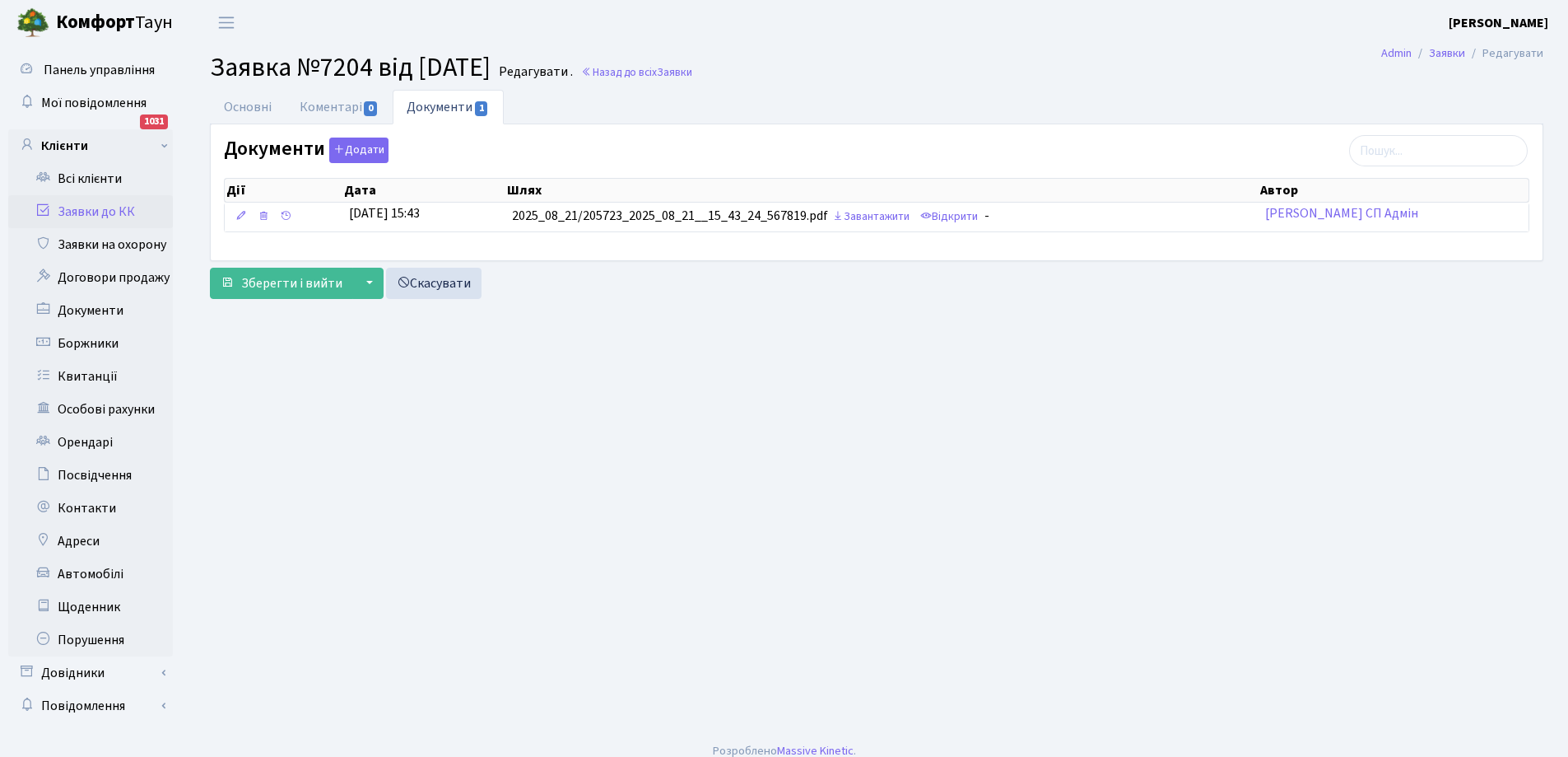
click at [468, 107] on link "Документи 1" at bounding box center [448, 107] width 110 height 34
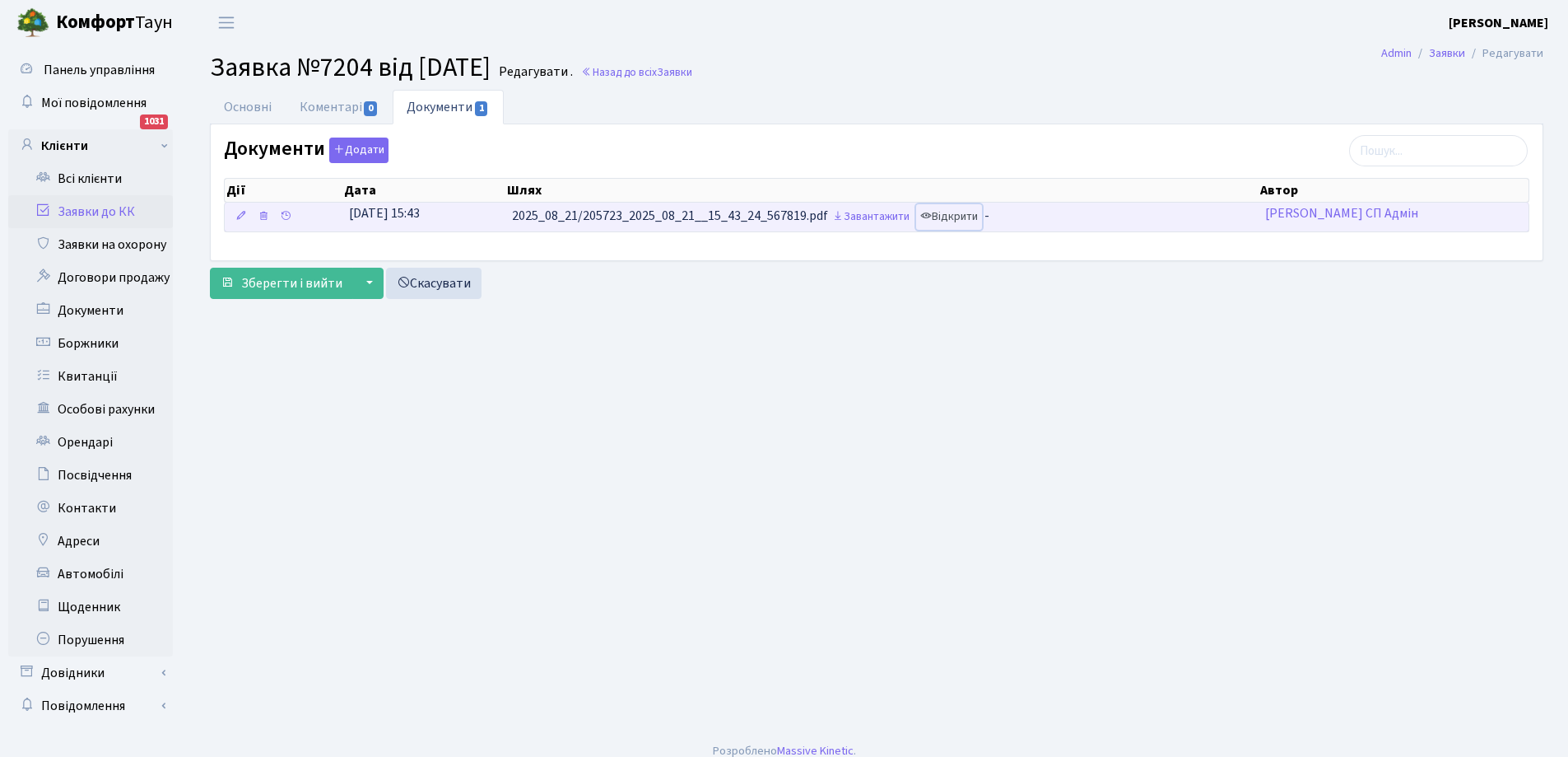
click at [955, 224] on link "Відкрити" at bounding box center [949, 216] width 66 height 26
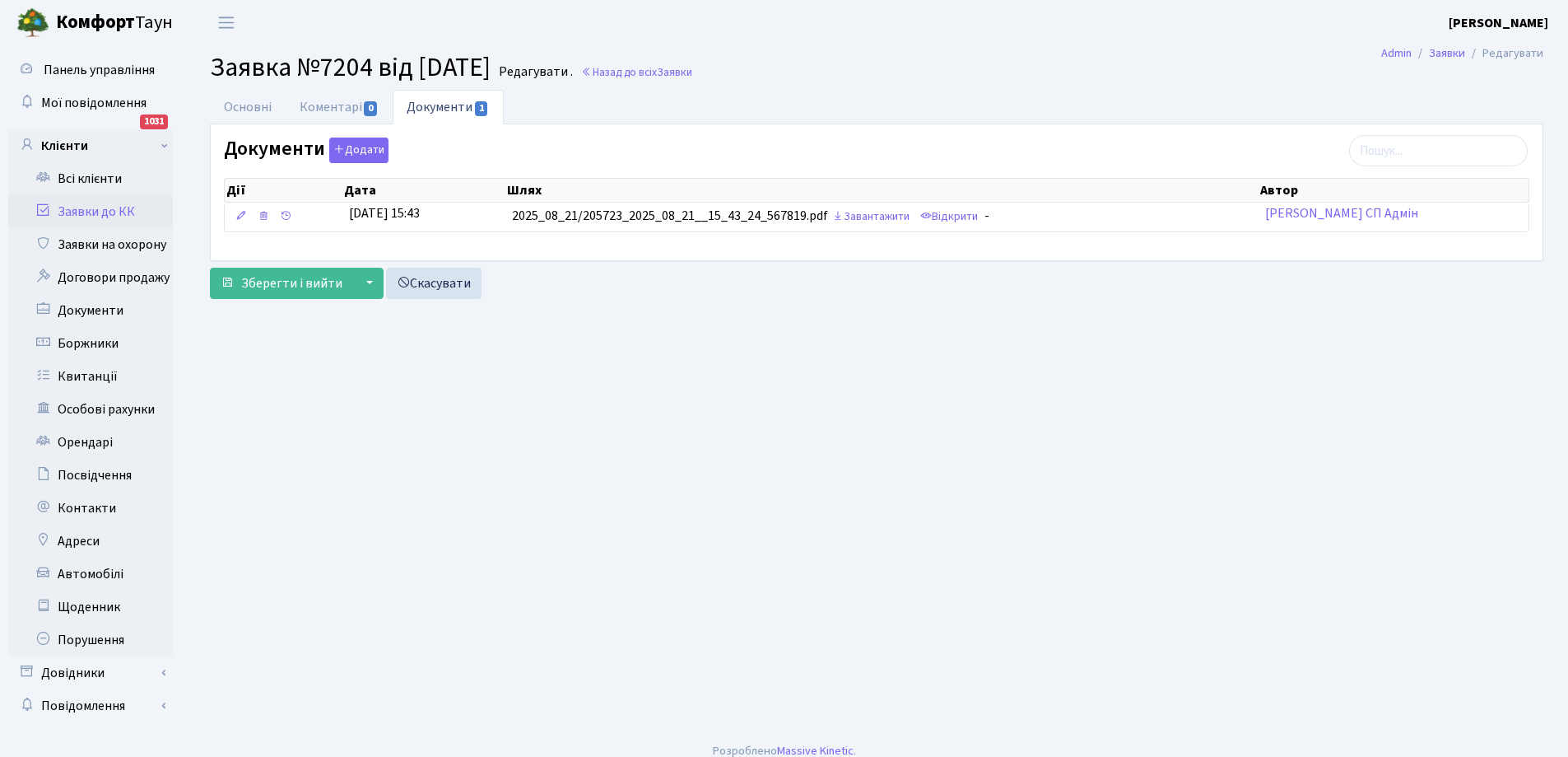
click at [101, 214] on link "Заявки до КК" at bounding box center [90, 211] width 165 height 33
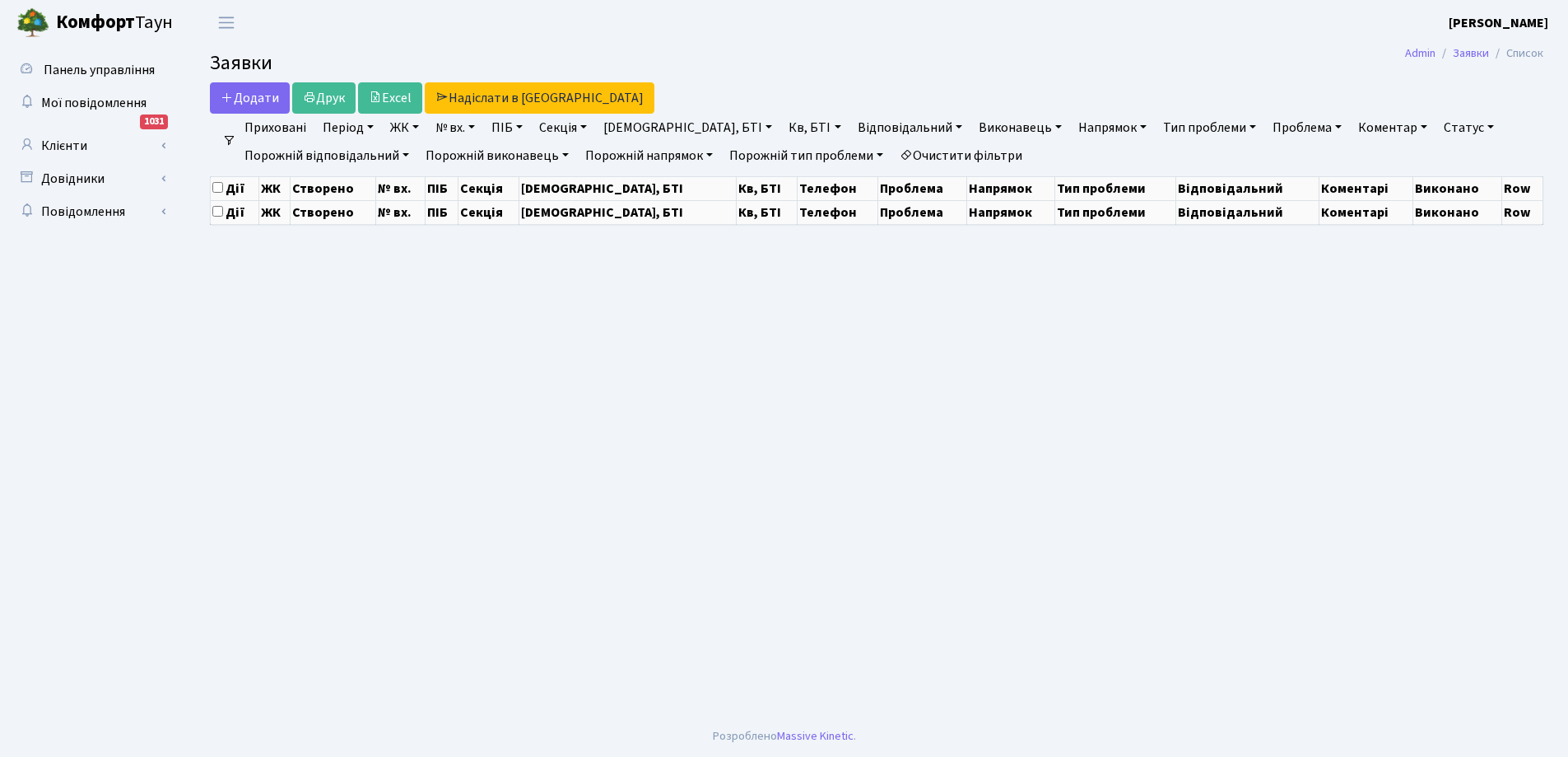
select select "25"
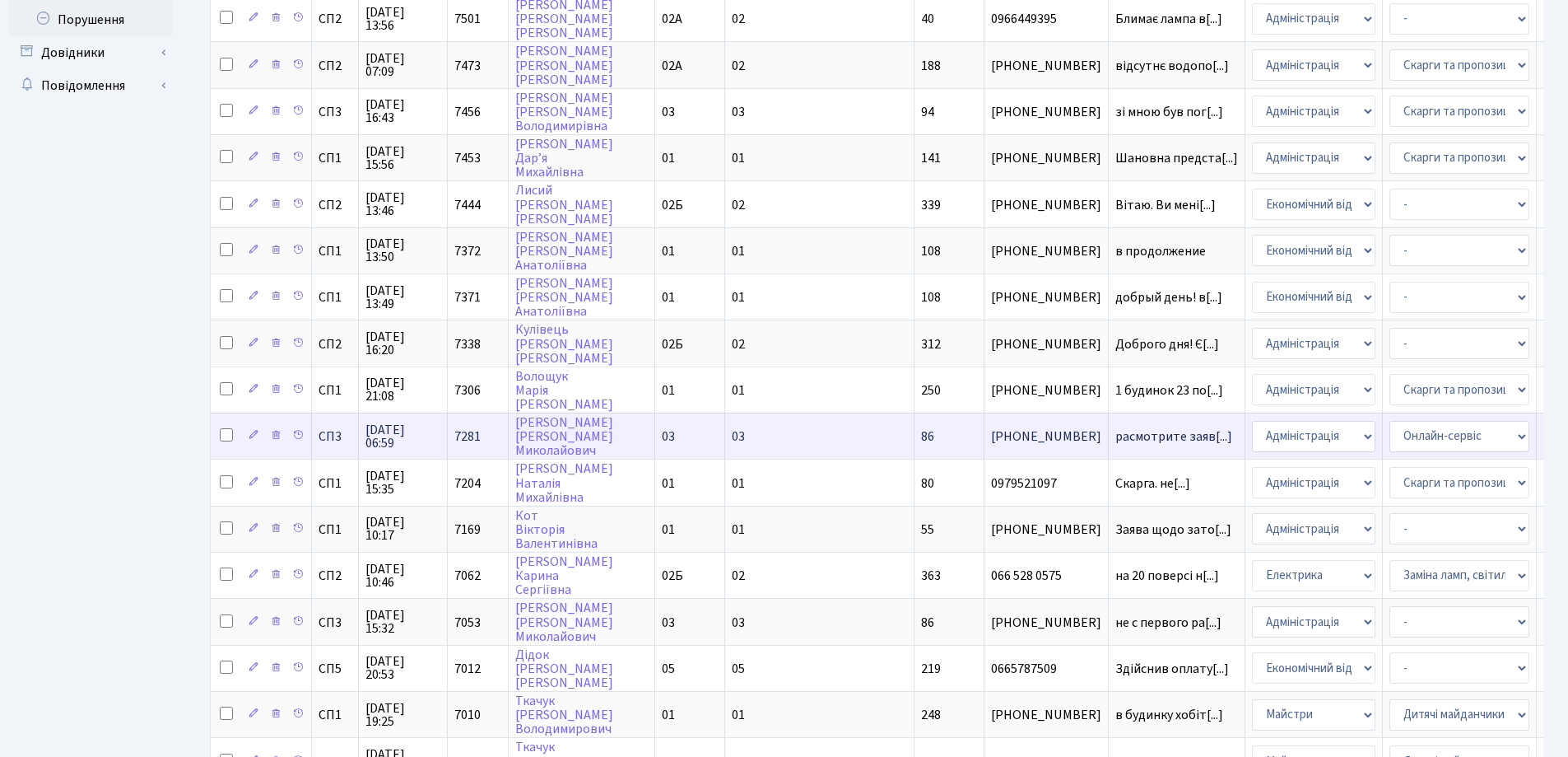
scroll to position [659, 0]
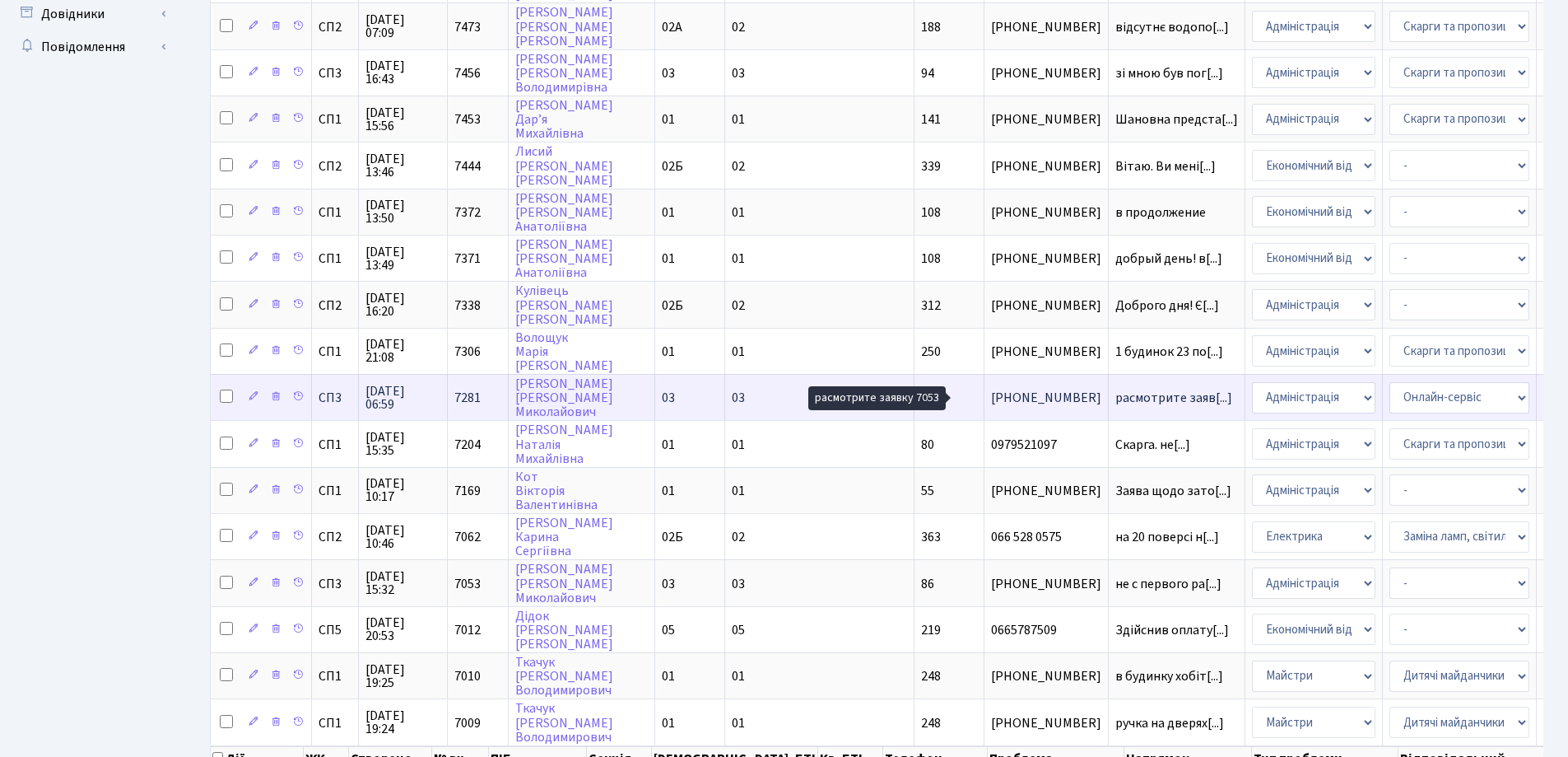
click at [1116, 400] on span "расмотрите заяв[...]" at bounding box center [1174, 397] width 117 height 19
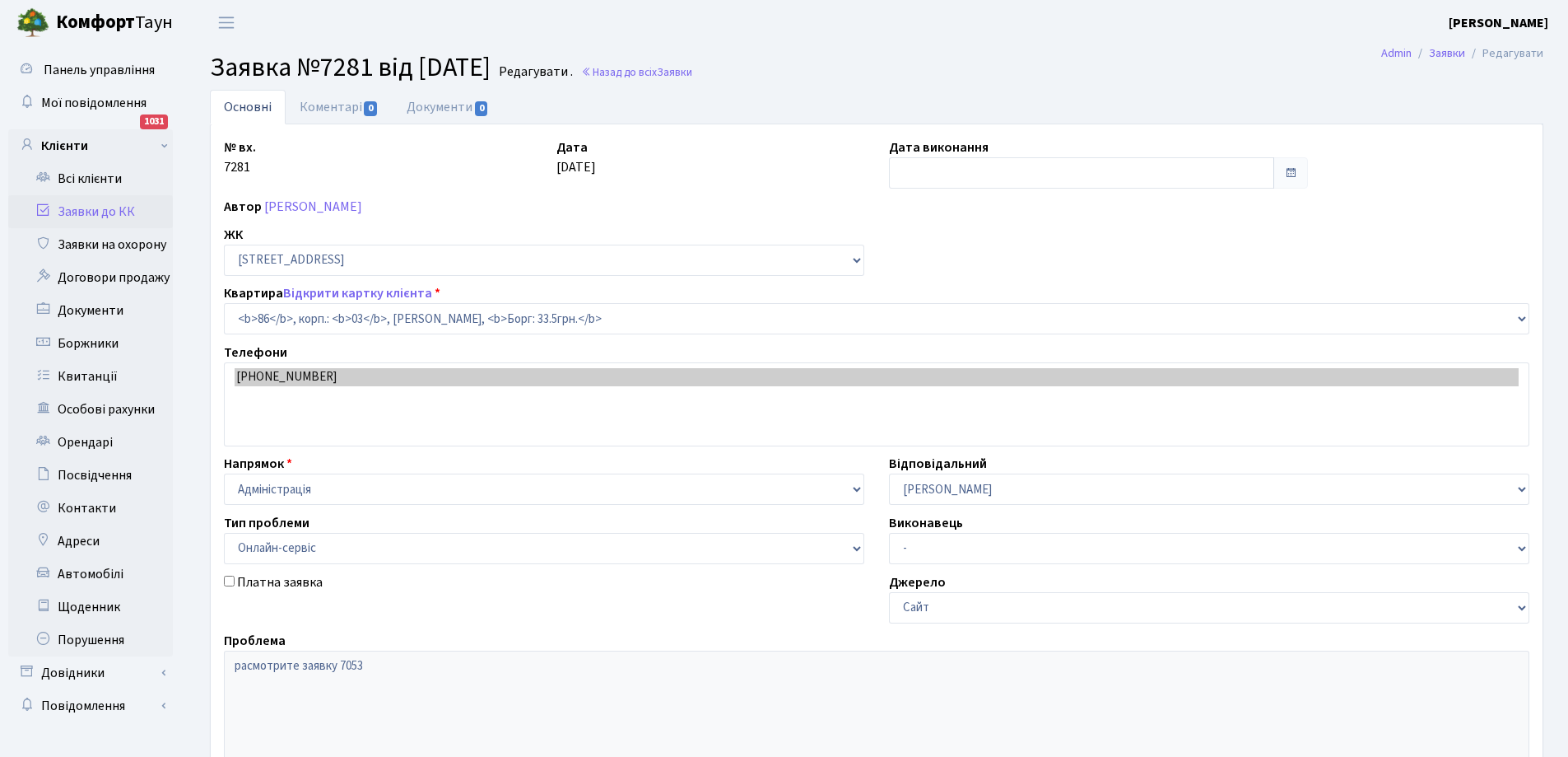
select select "20808"
select select "68"
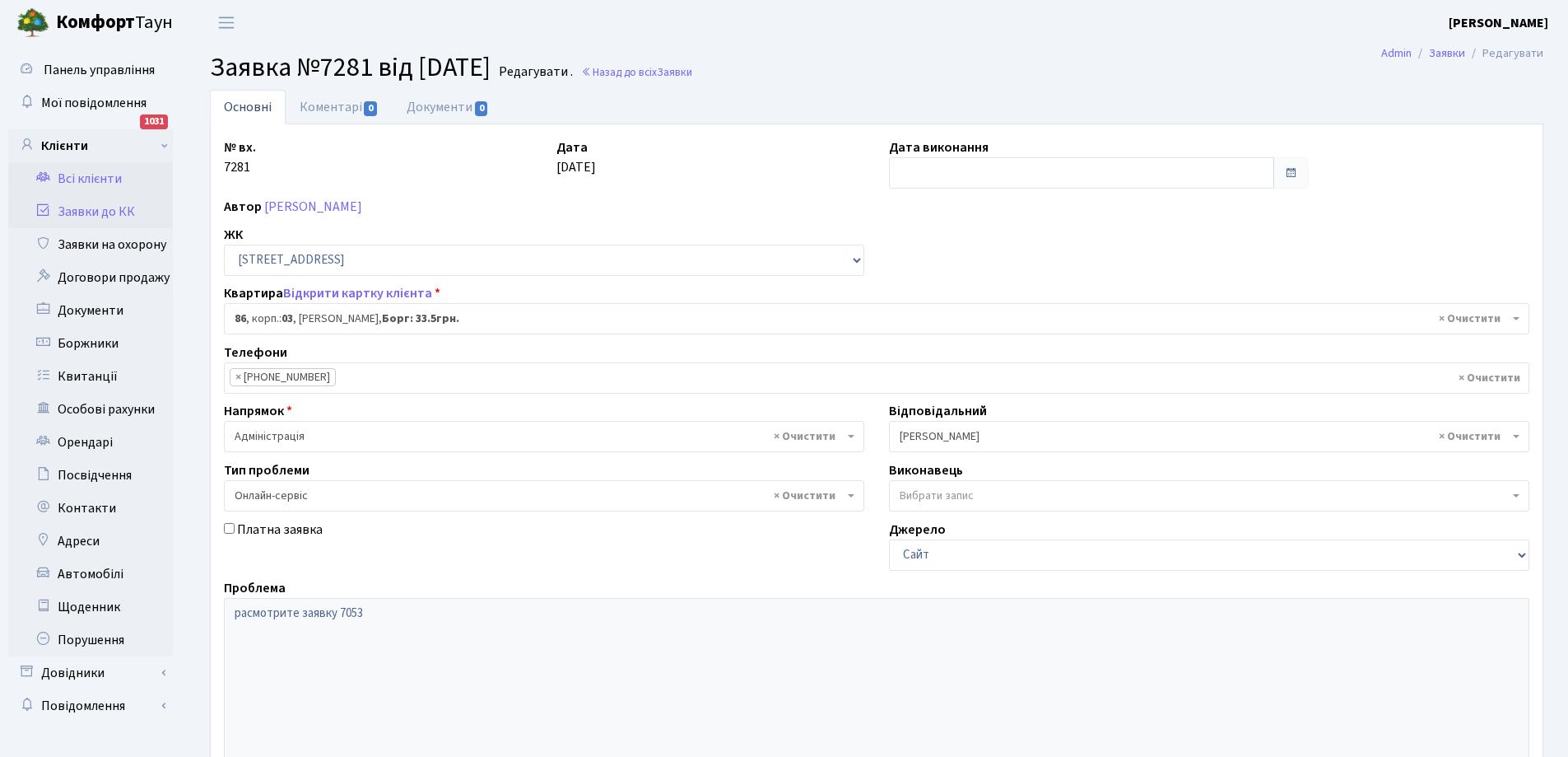
click at [92, 179] on link "Всі клієнти" at bounding box center [90, 178] width 165 height 33
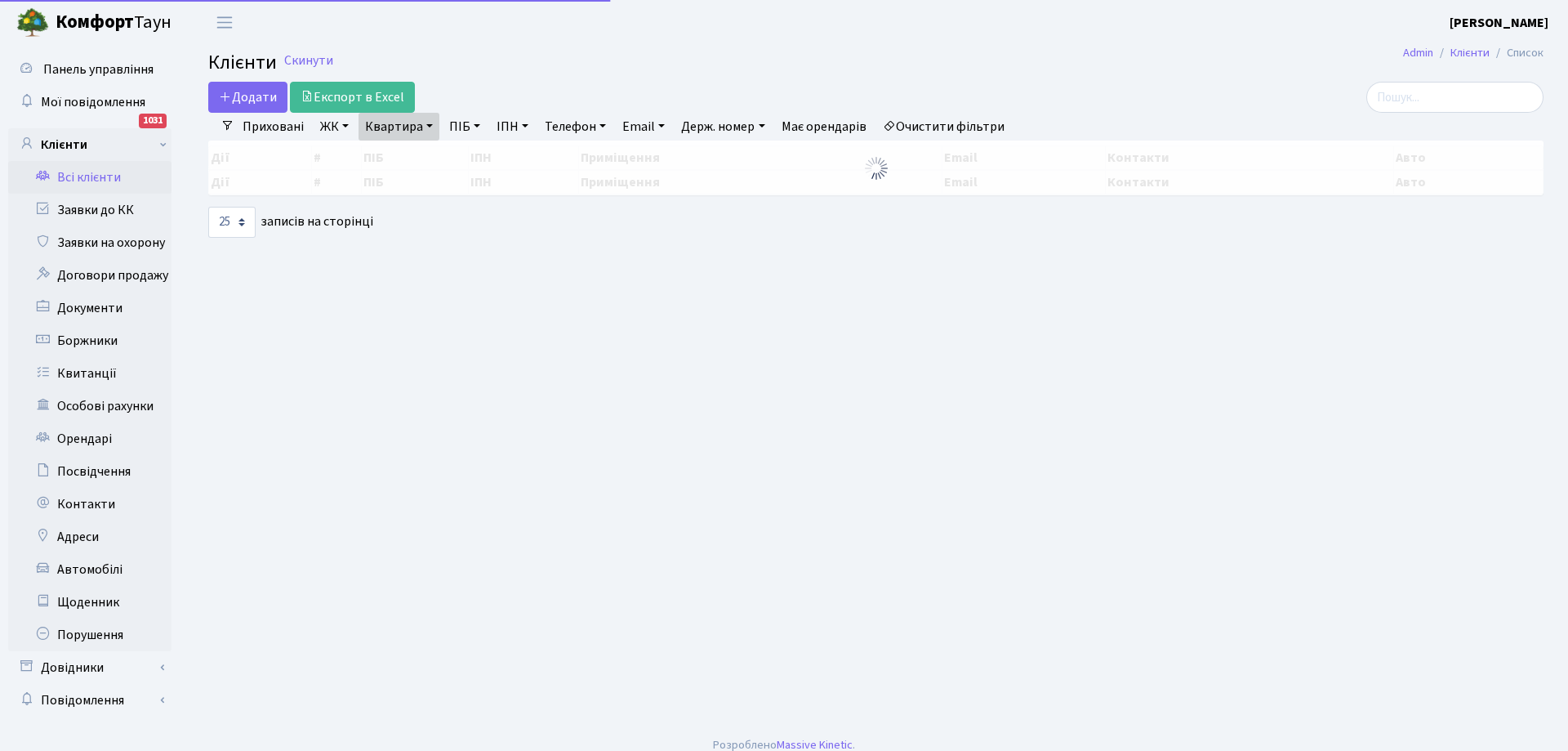
select select "25"
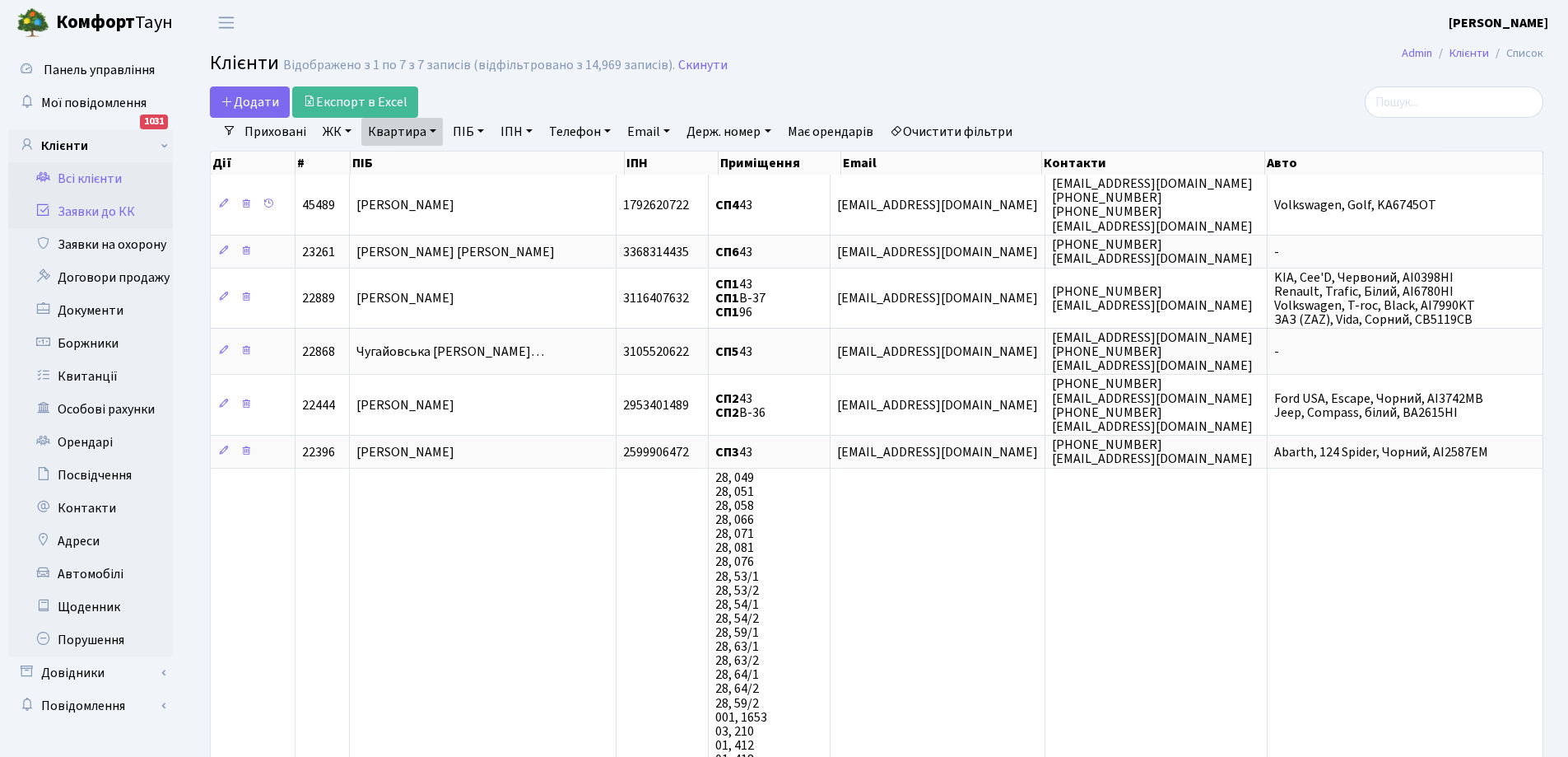
click at [102, 205] on link "Заявки до КК" at bounding box center [90, 211] width 165 height 33
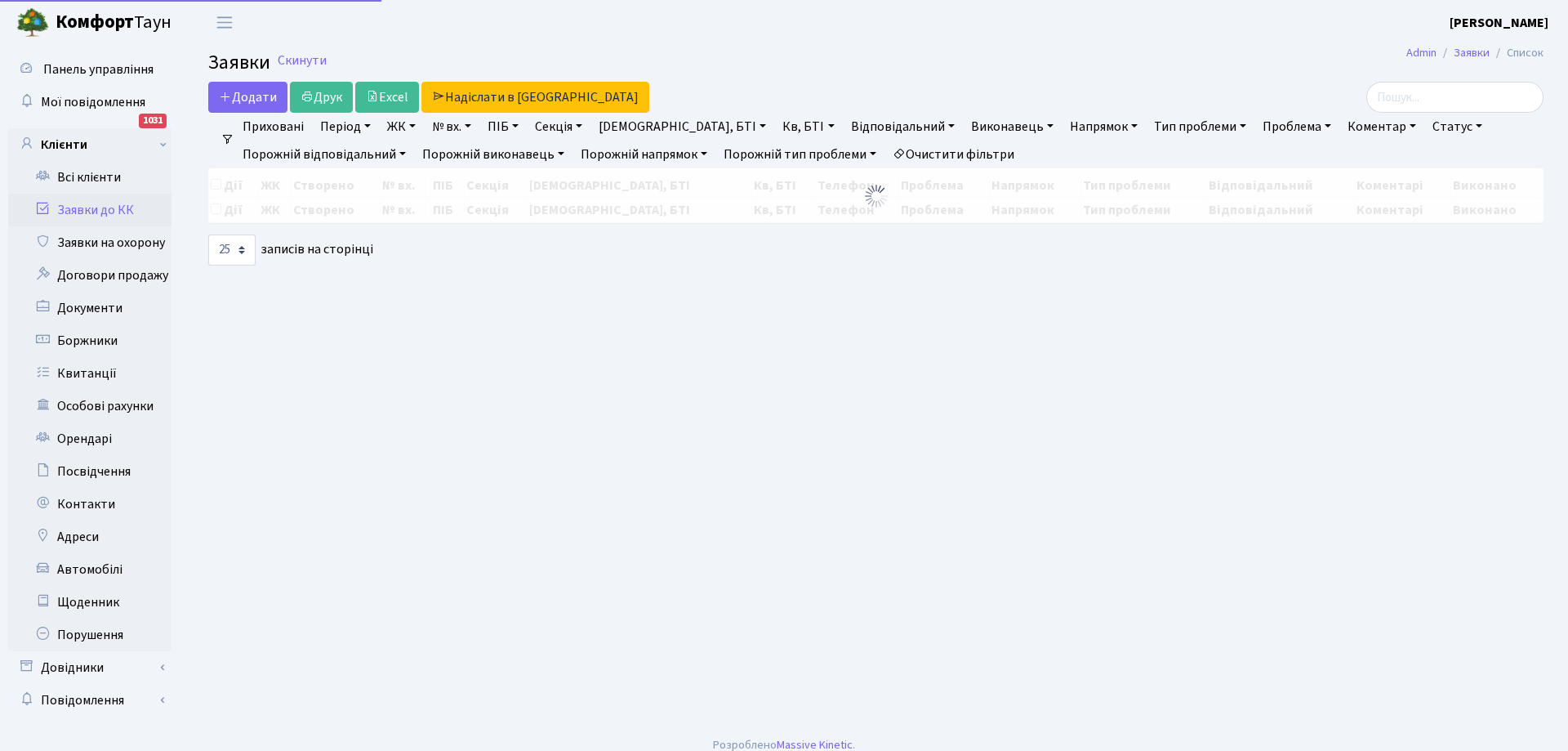
select select "25"
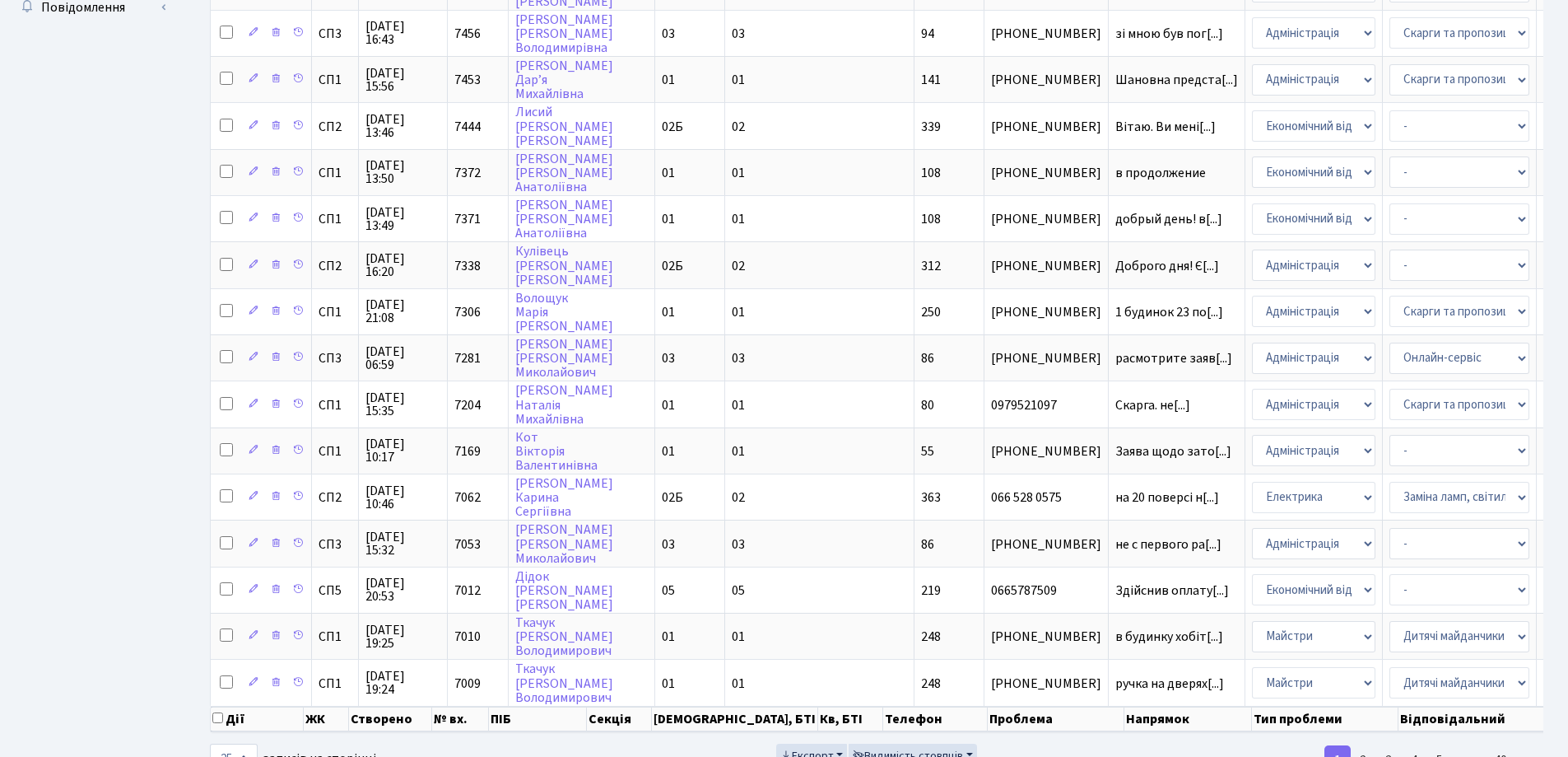
scroll to position [772, 0]
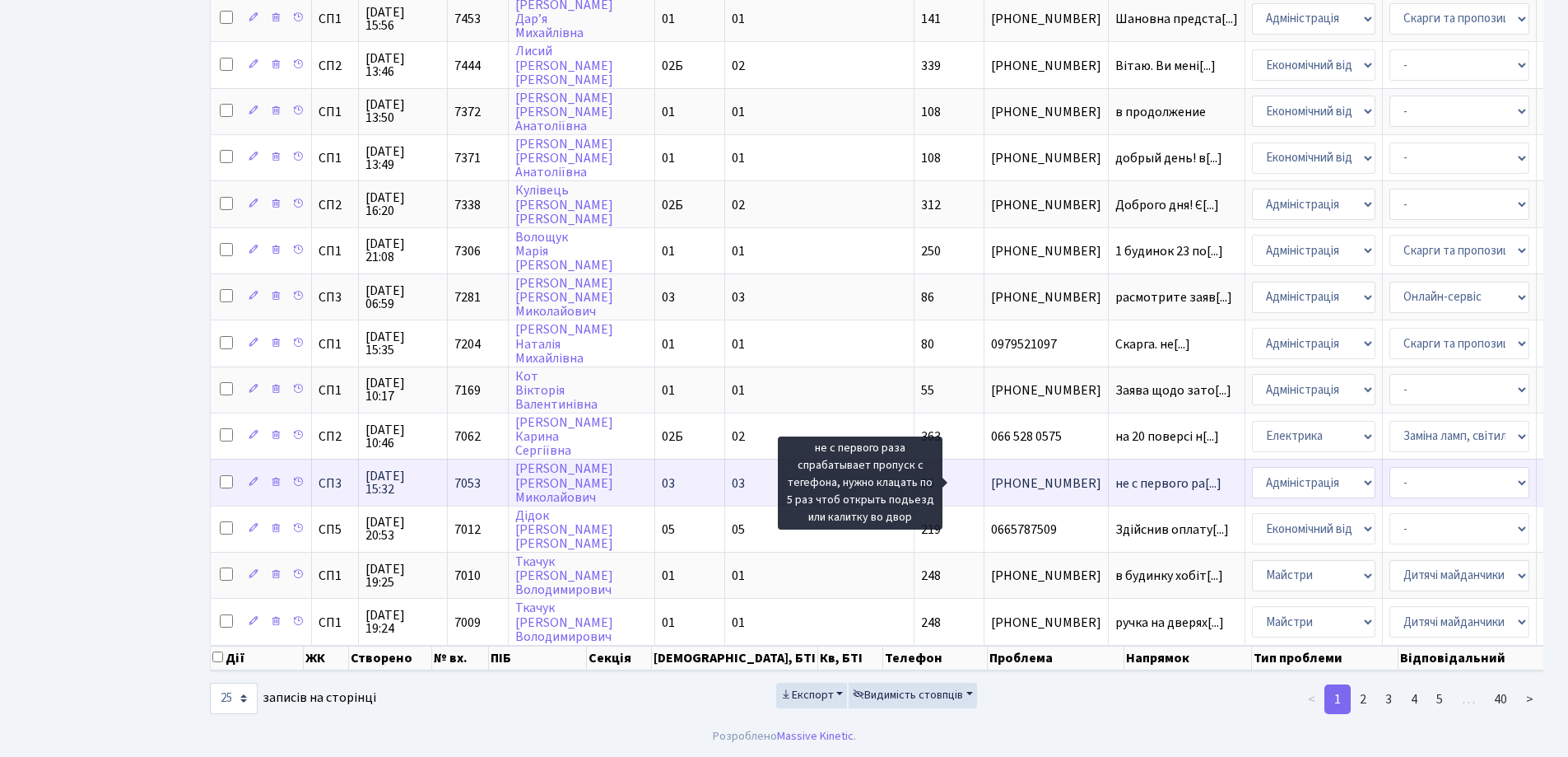
click at [1116, 474] on span "не с первого ра[...]" at bounding box center [1169, 483] width 106 height 19
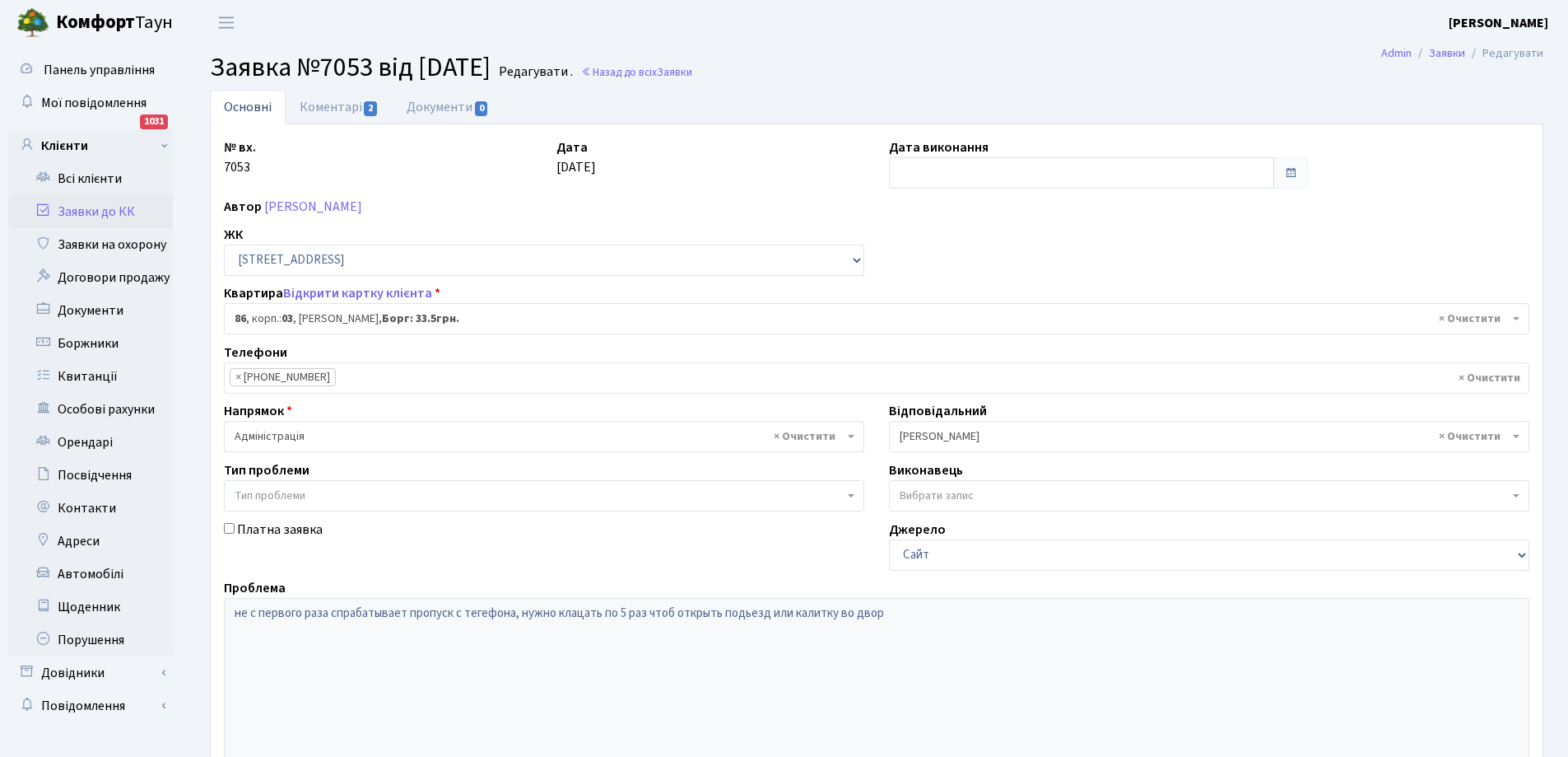
select select "20808"
click at [325, 96] on link "Коментарі 2" at bounding box center [339, 107] width 107 height 34
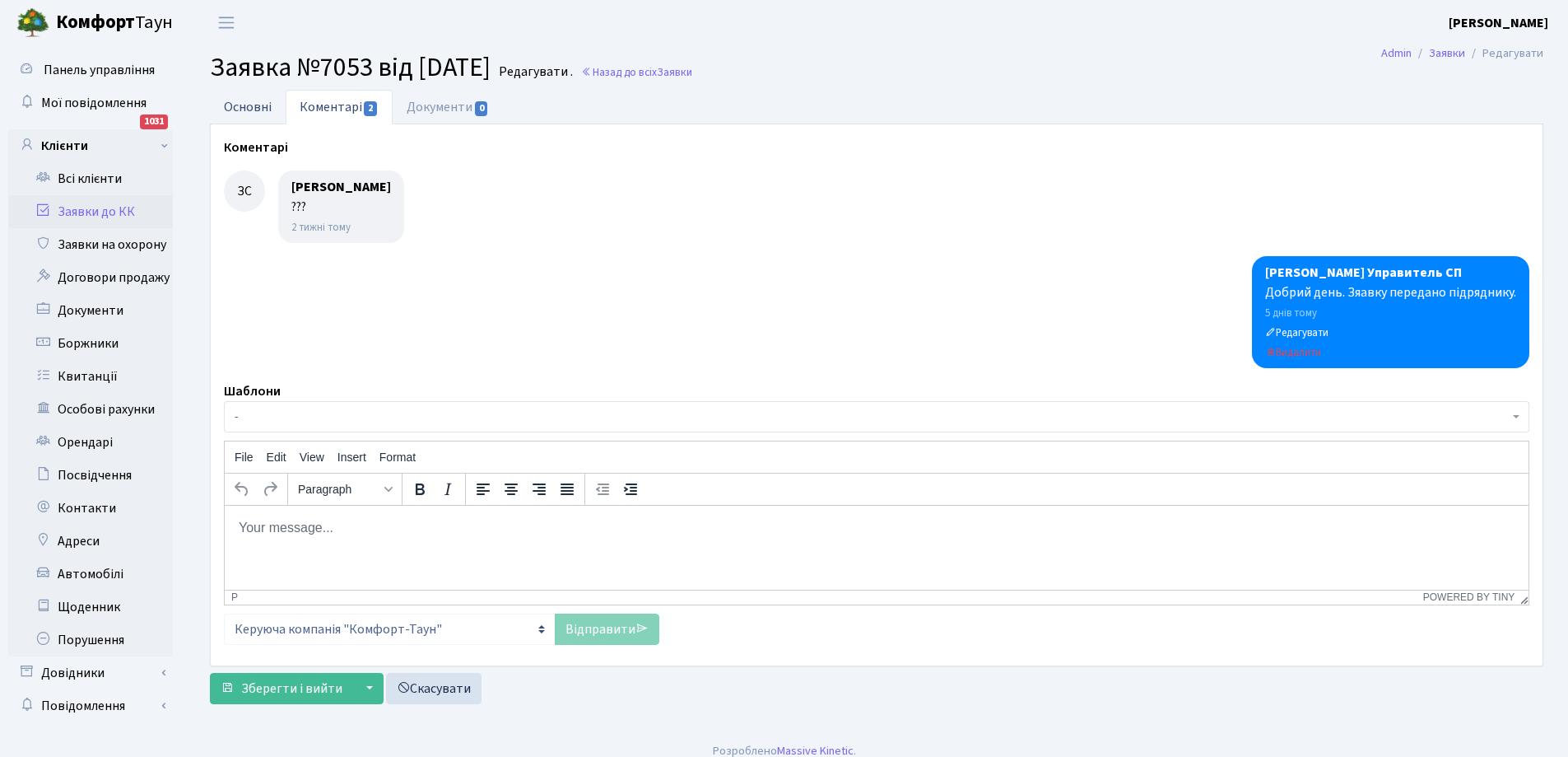
click at [262, 109] on link "Основні" at bounding box center [248, 107] width 76 height 34
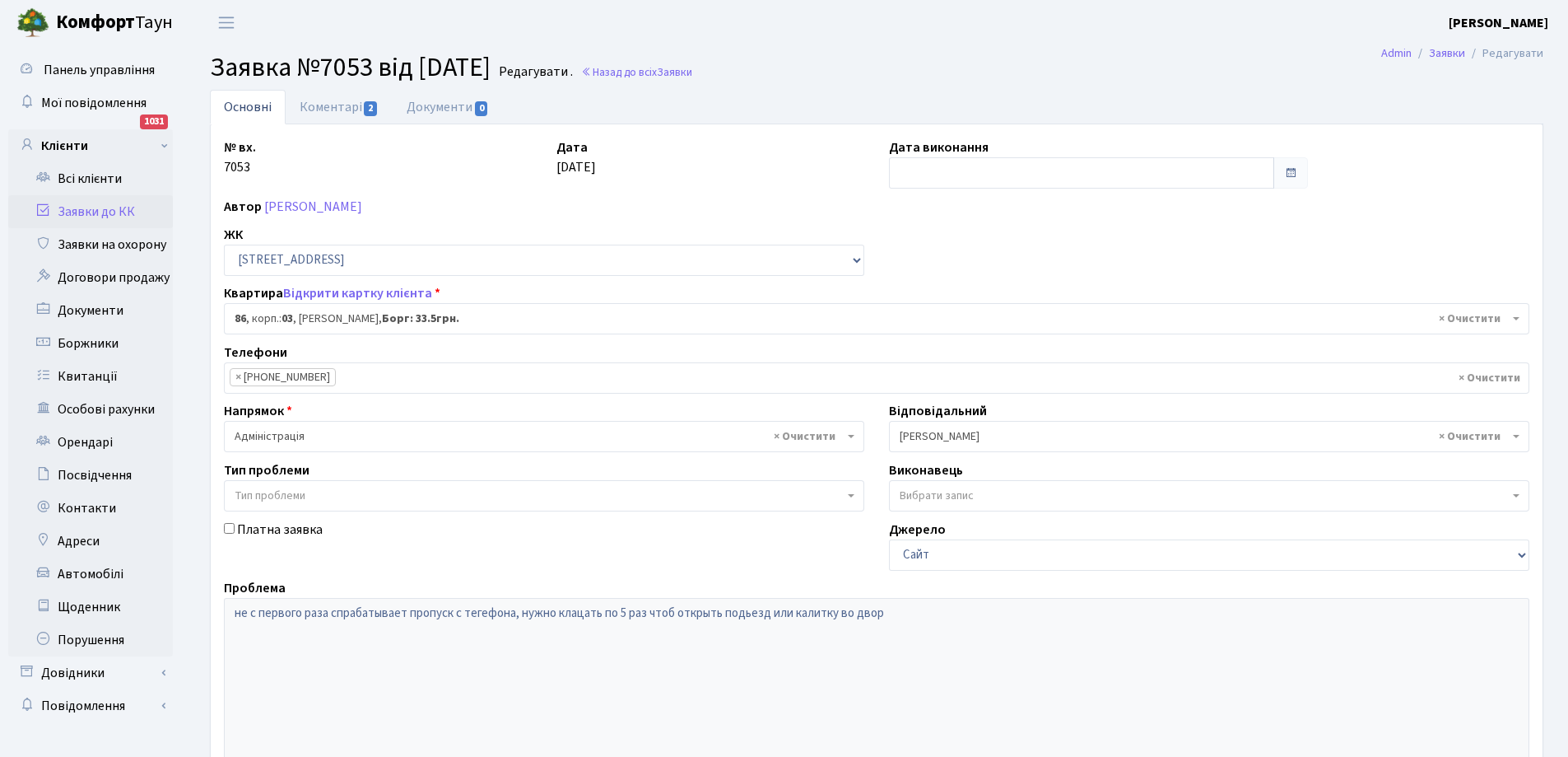
click at [102, 217] on link "Заявки до КК" at bounding box center [90, 211] width 165 height 33
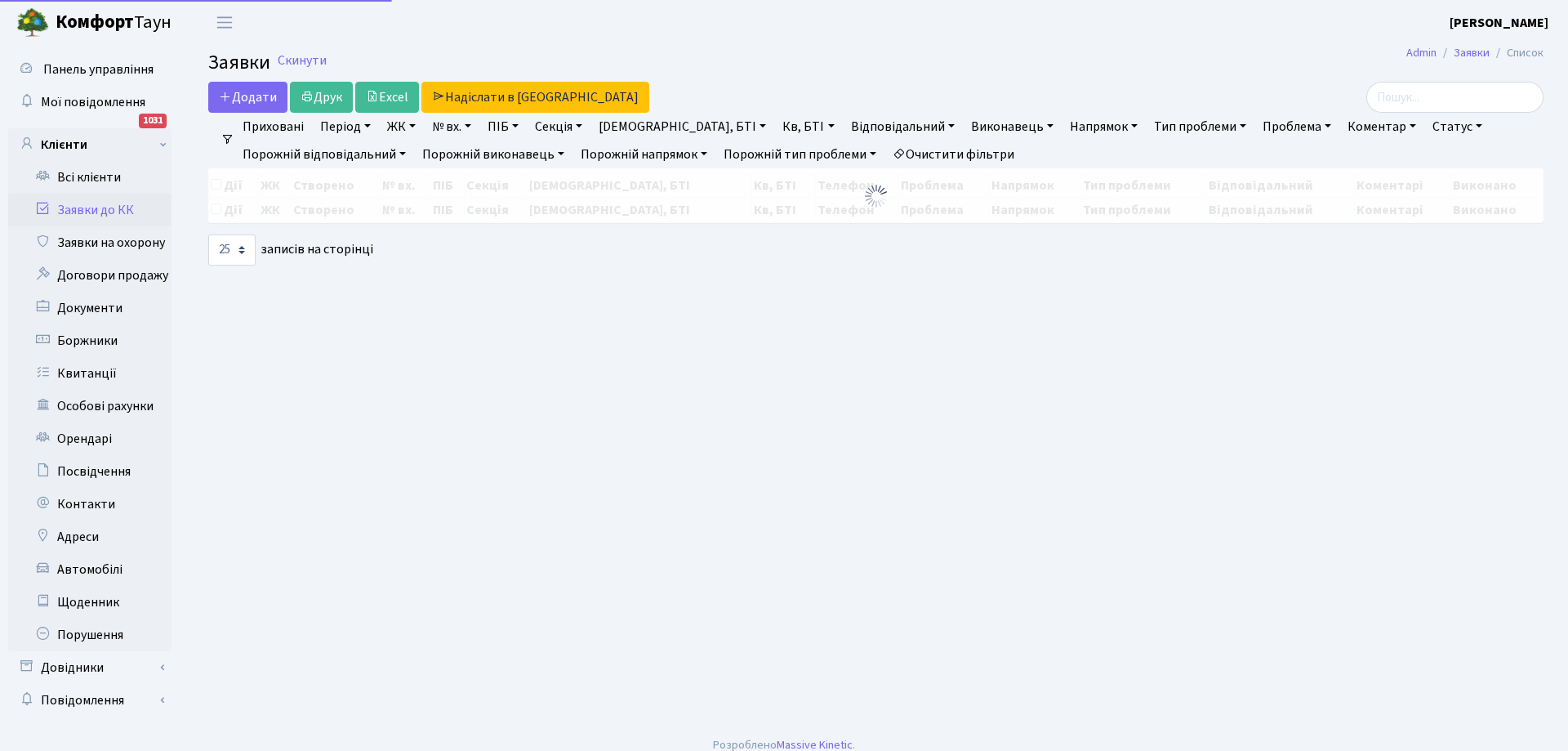
select select "25"
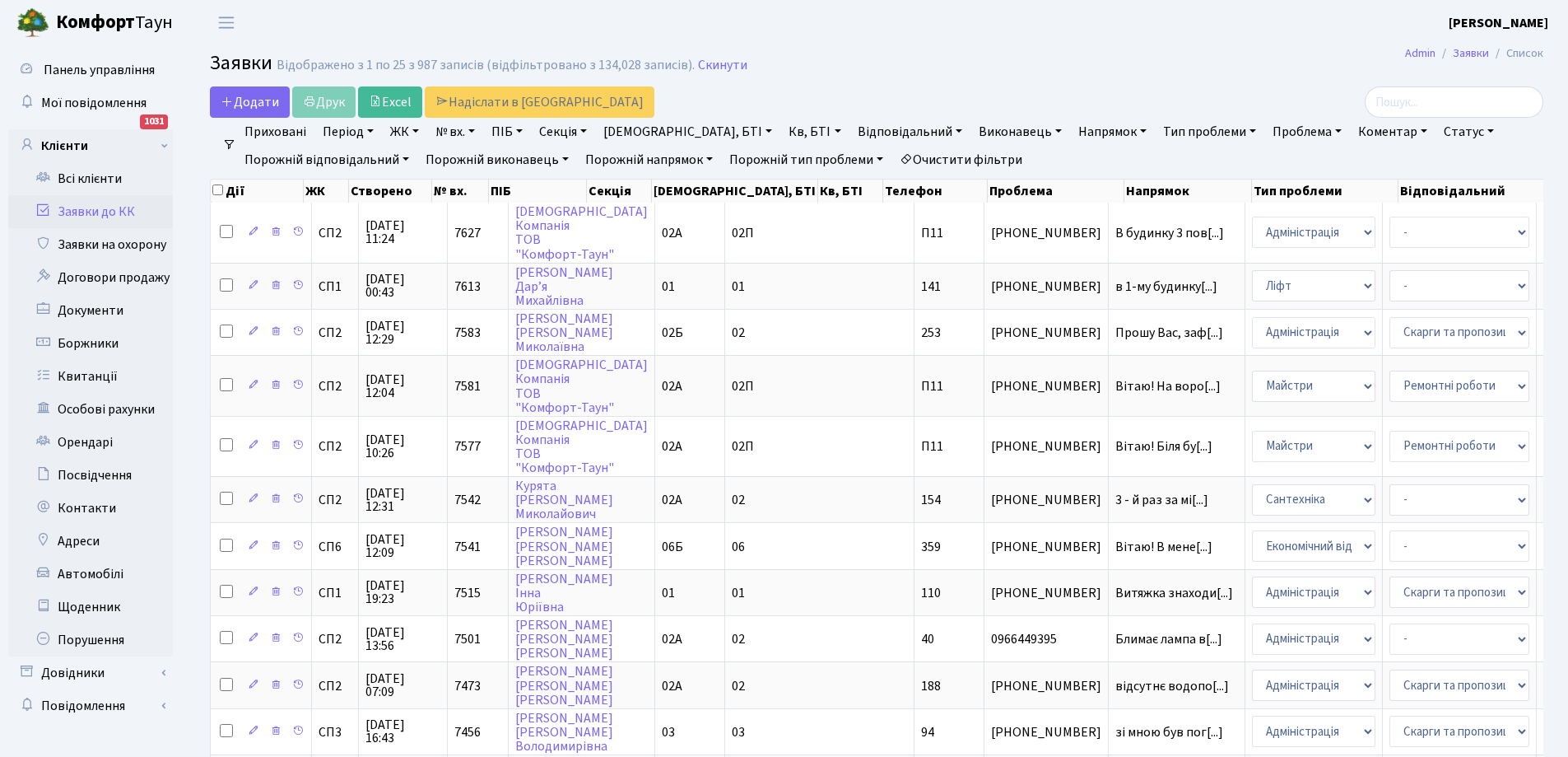
click at [782, 132] on link "Кв, БТІ" at bounding box center [815, 132] width 65 height 28
type input "80"
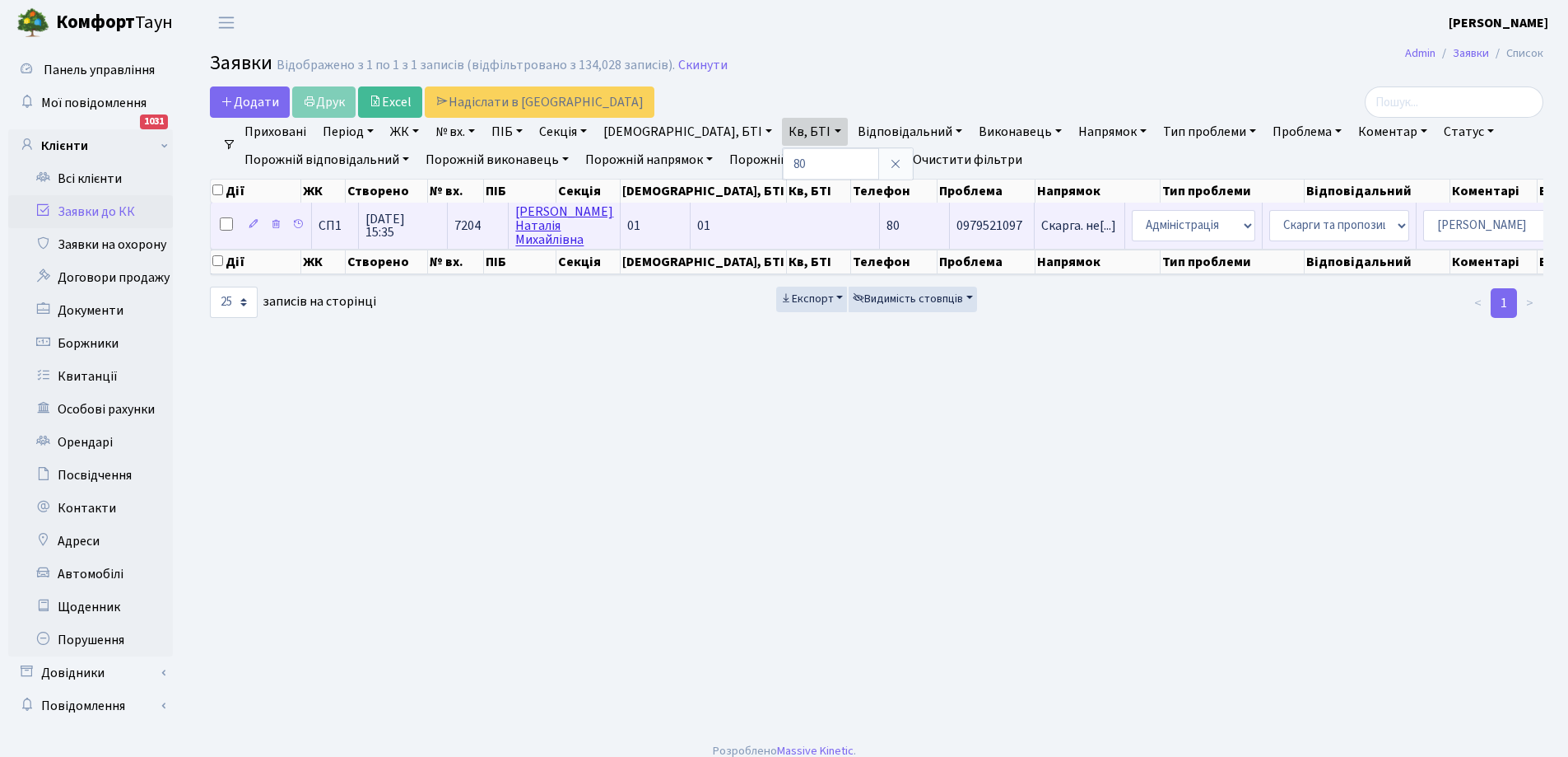
click at [543, 222] on link "Ковалик Наталія Михайлівна" at bounding box center [564, 225] width 98 height 46
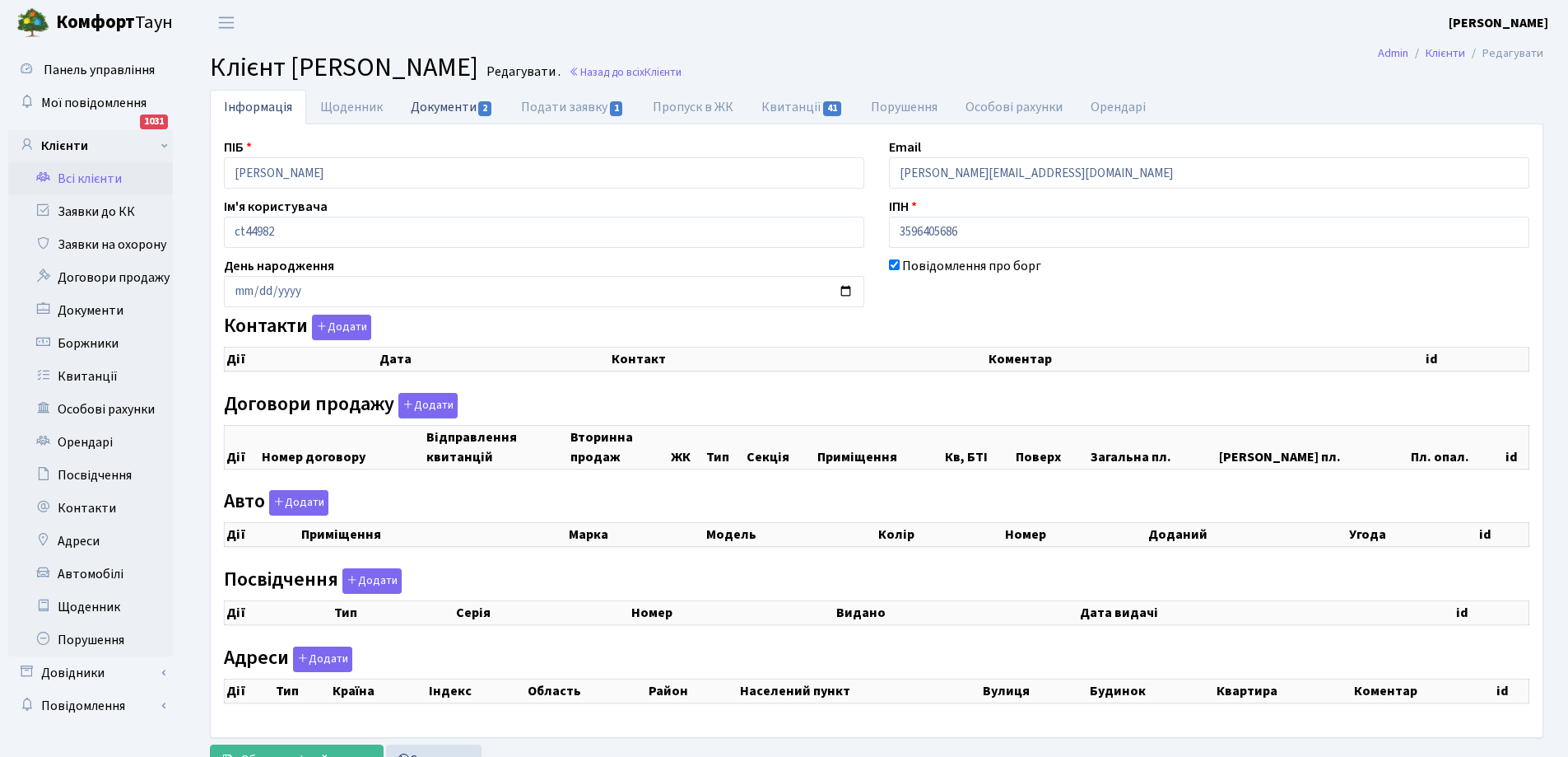
checkbox input "true"
select select "25"
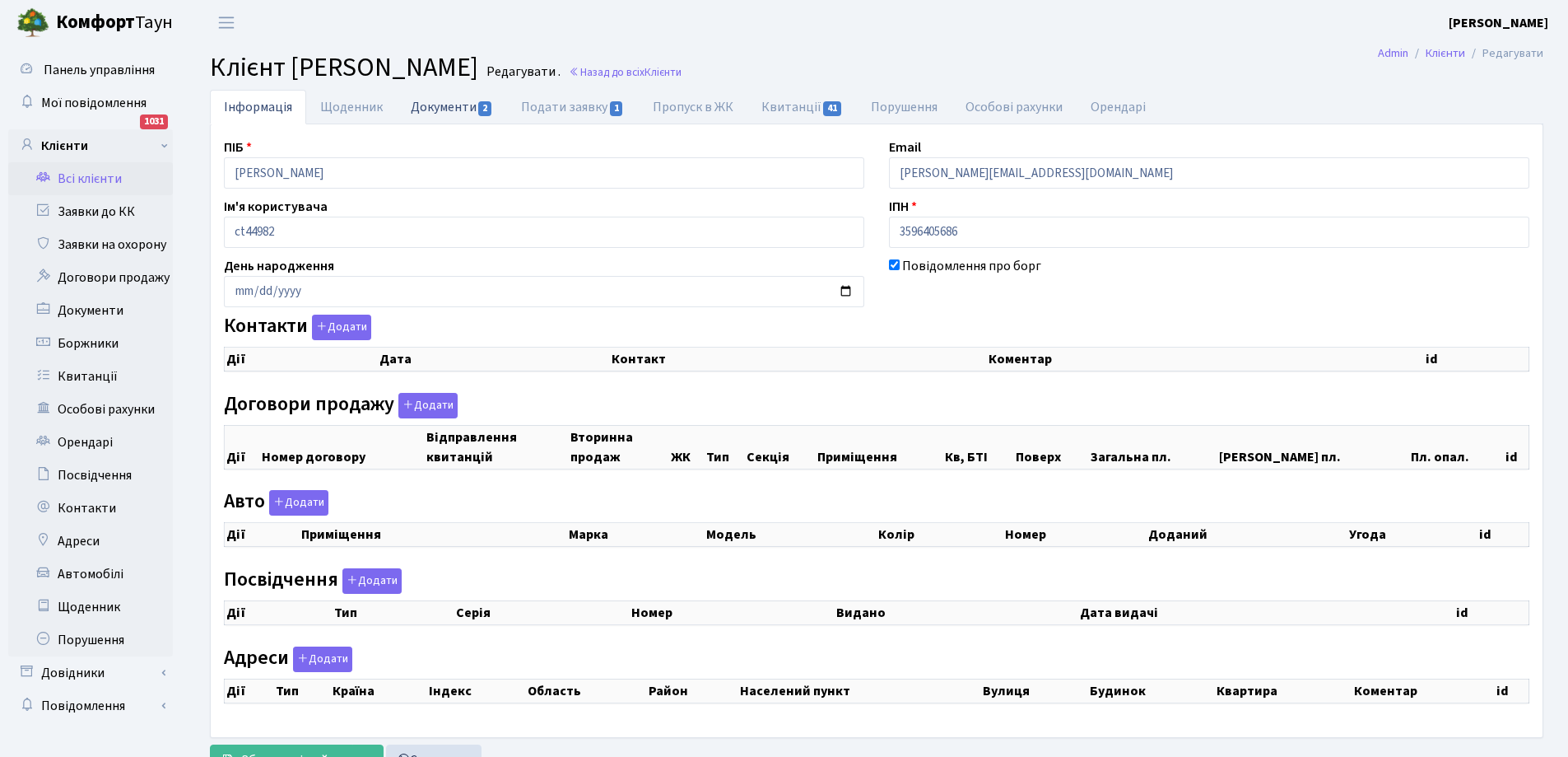
select select "25"
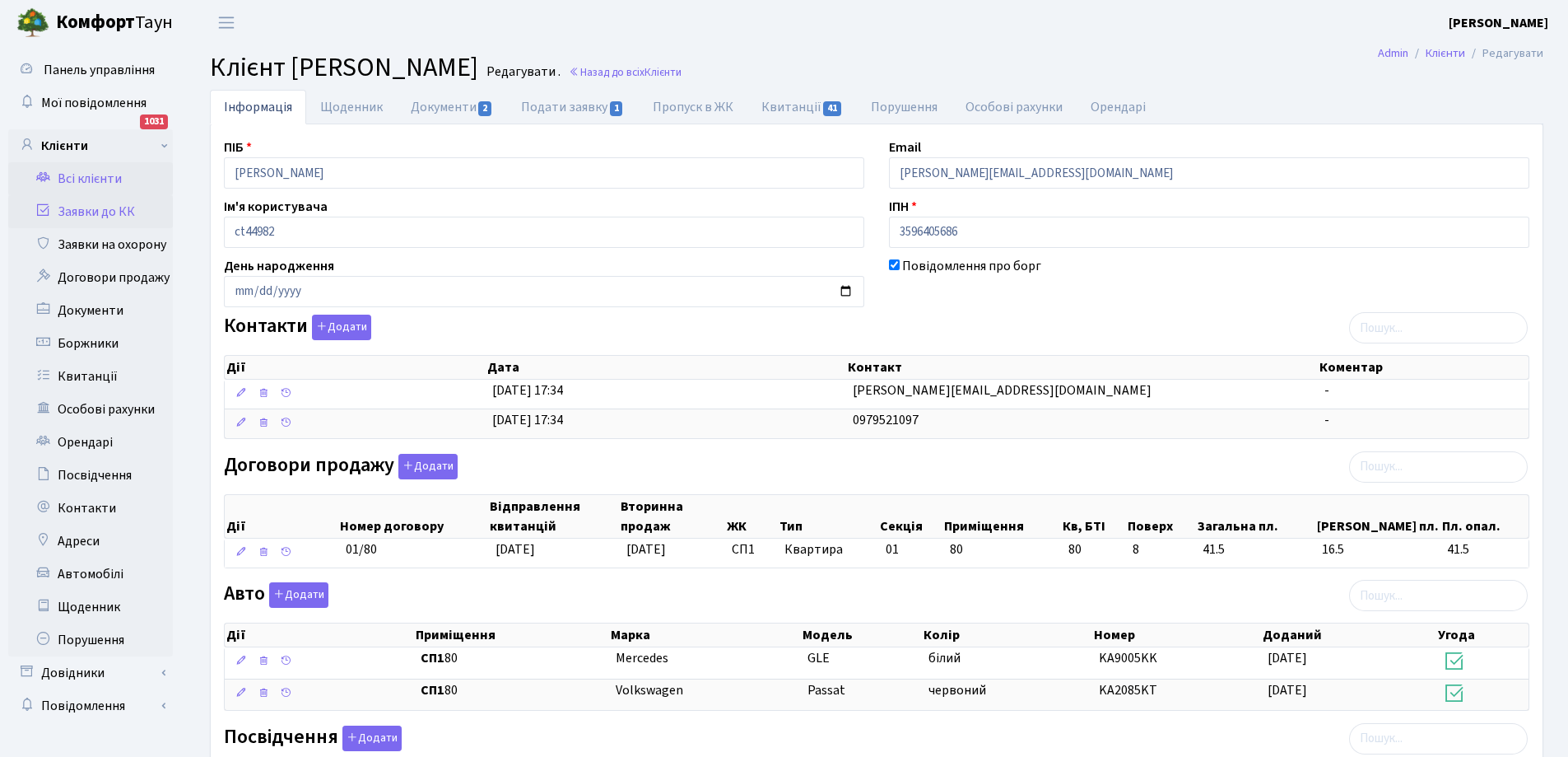
click at [99, 208] on link "Заявки до КК" at bounding box center [90, 211] width 165 height 33
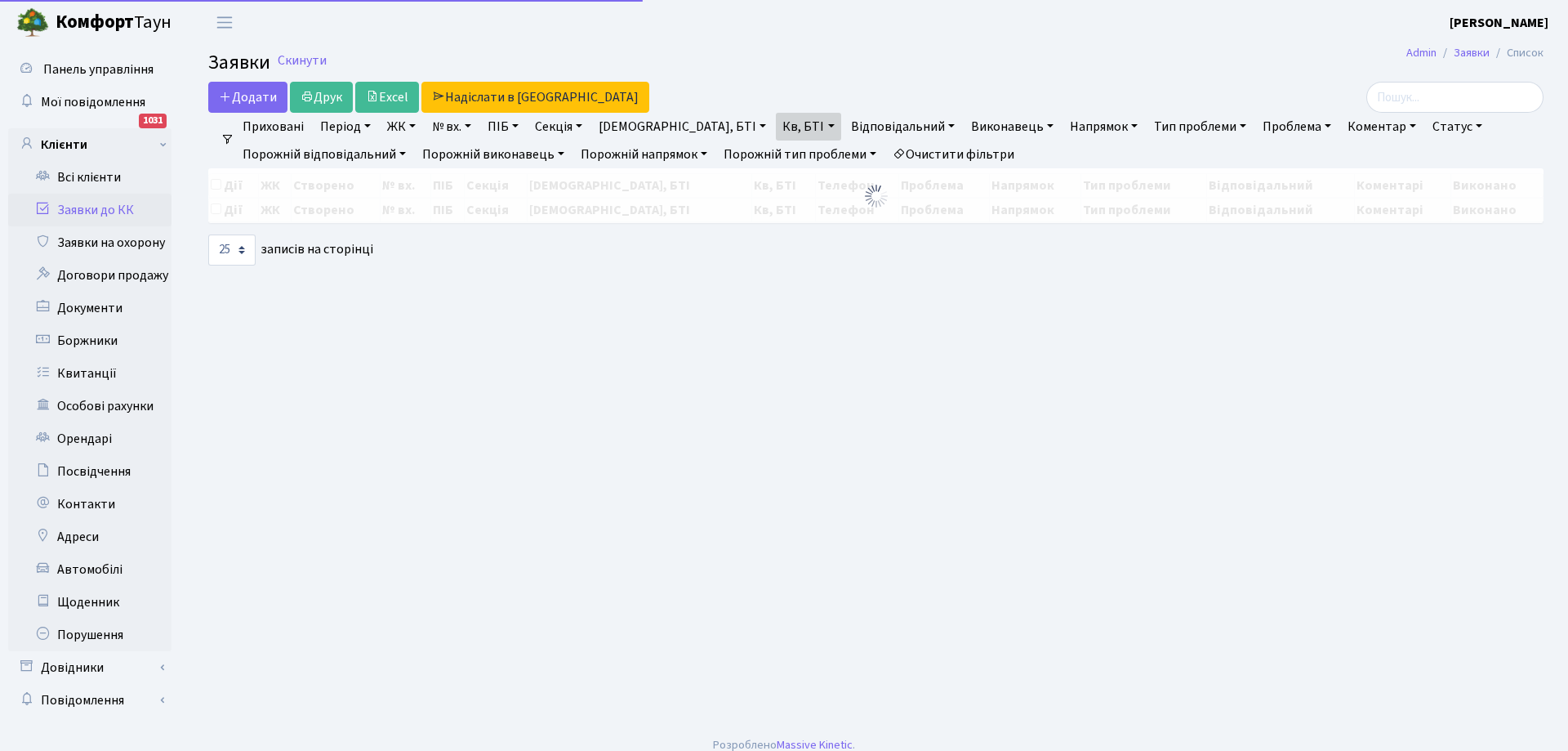
select select "25"
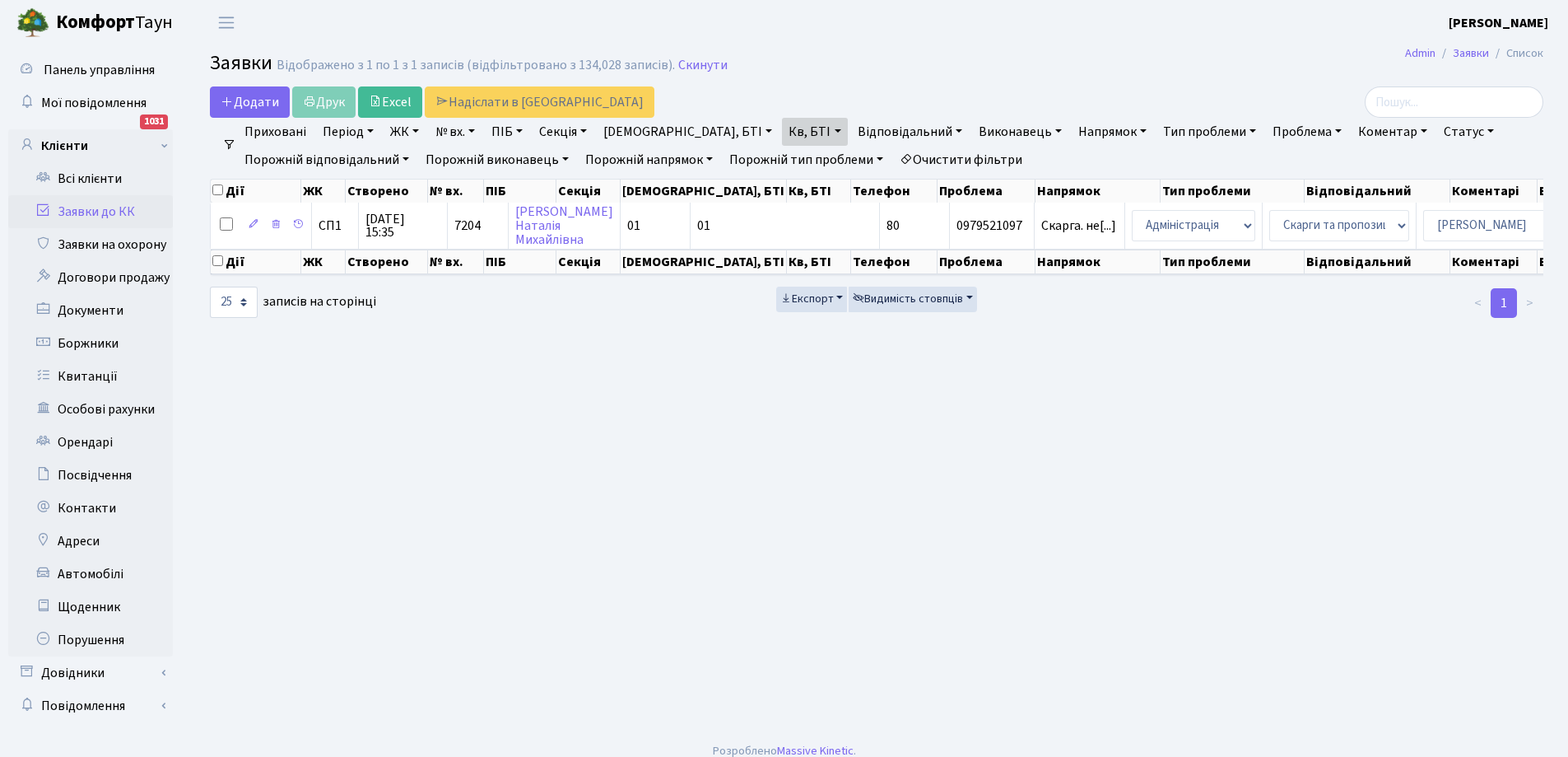
click at [1437, 132] on link "Статус" at bounding box center [1469, 132] width 64 height 28
click at [1438, 207] on link "Виконано" at bounding box center [1503, 207] width 130 height 26
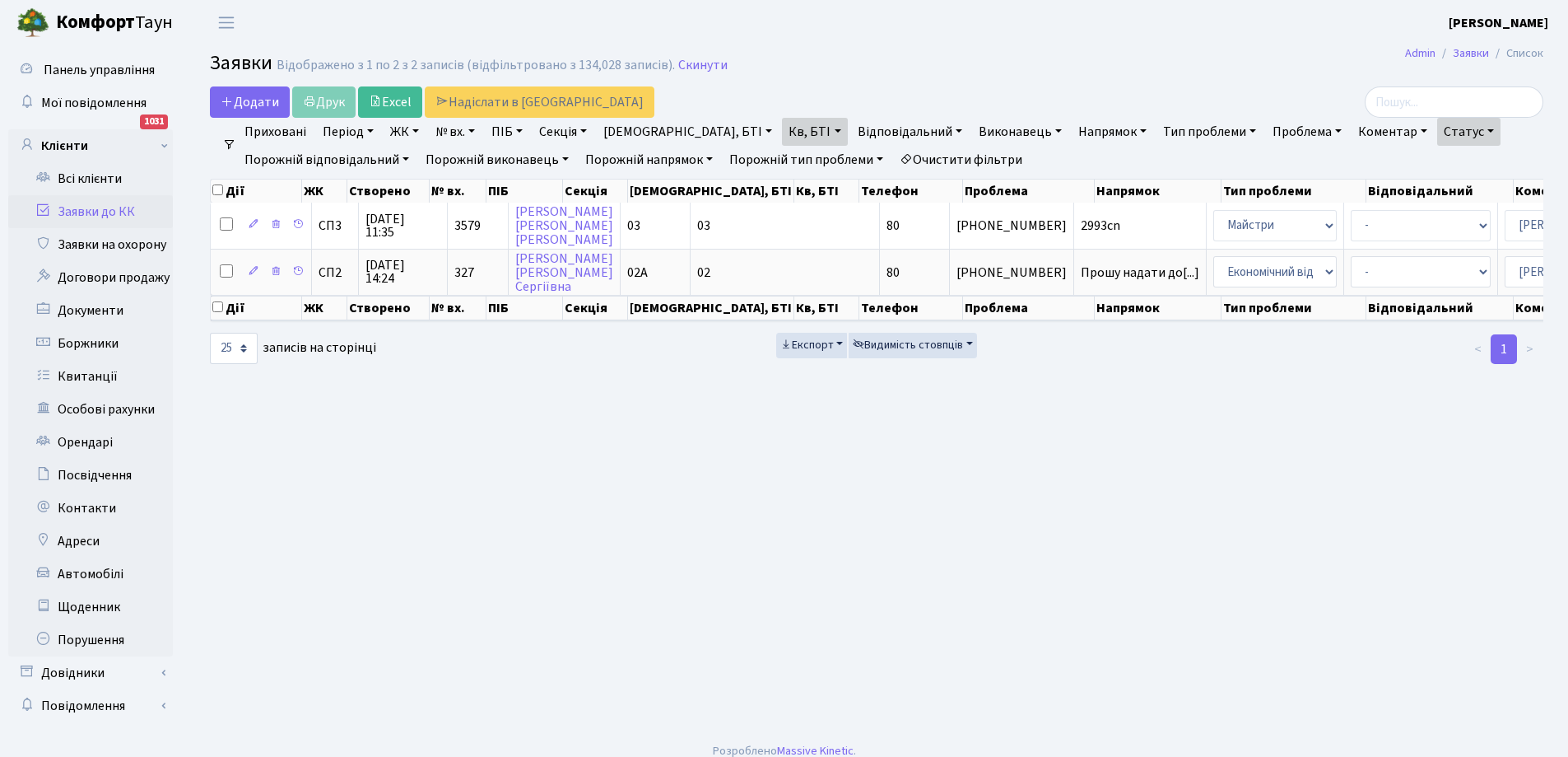
click at [84, 211] on link "Заявки до КК" at bounding box center [90, 211] width 165 height 33
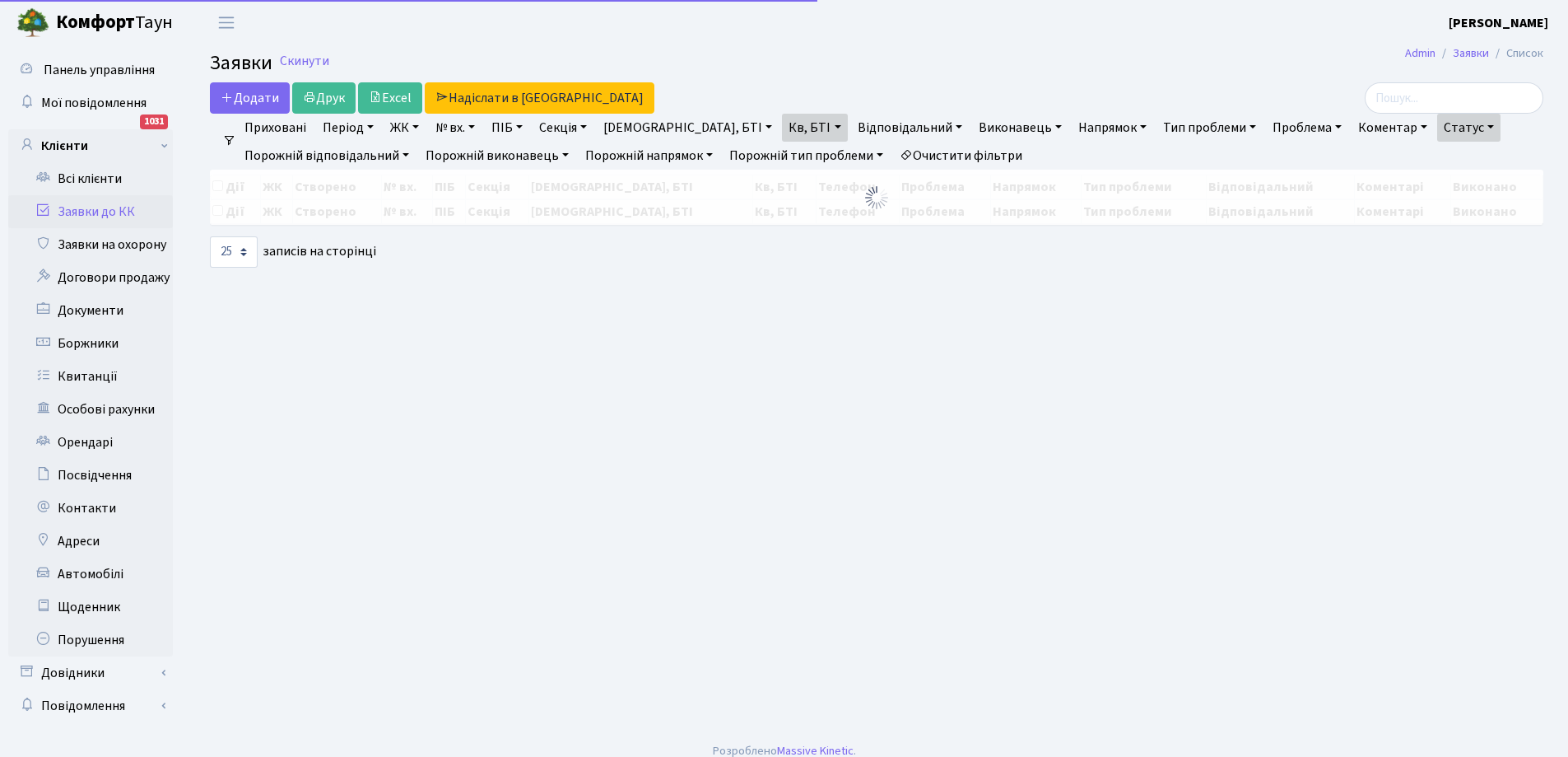
select select "25"
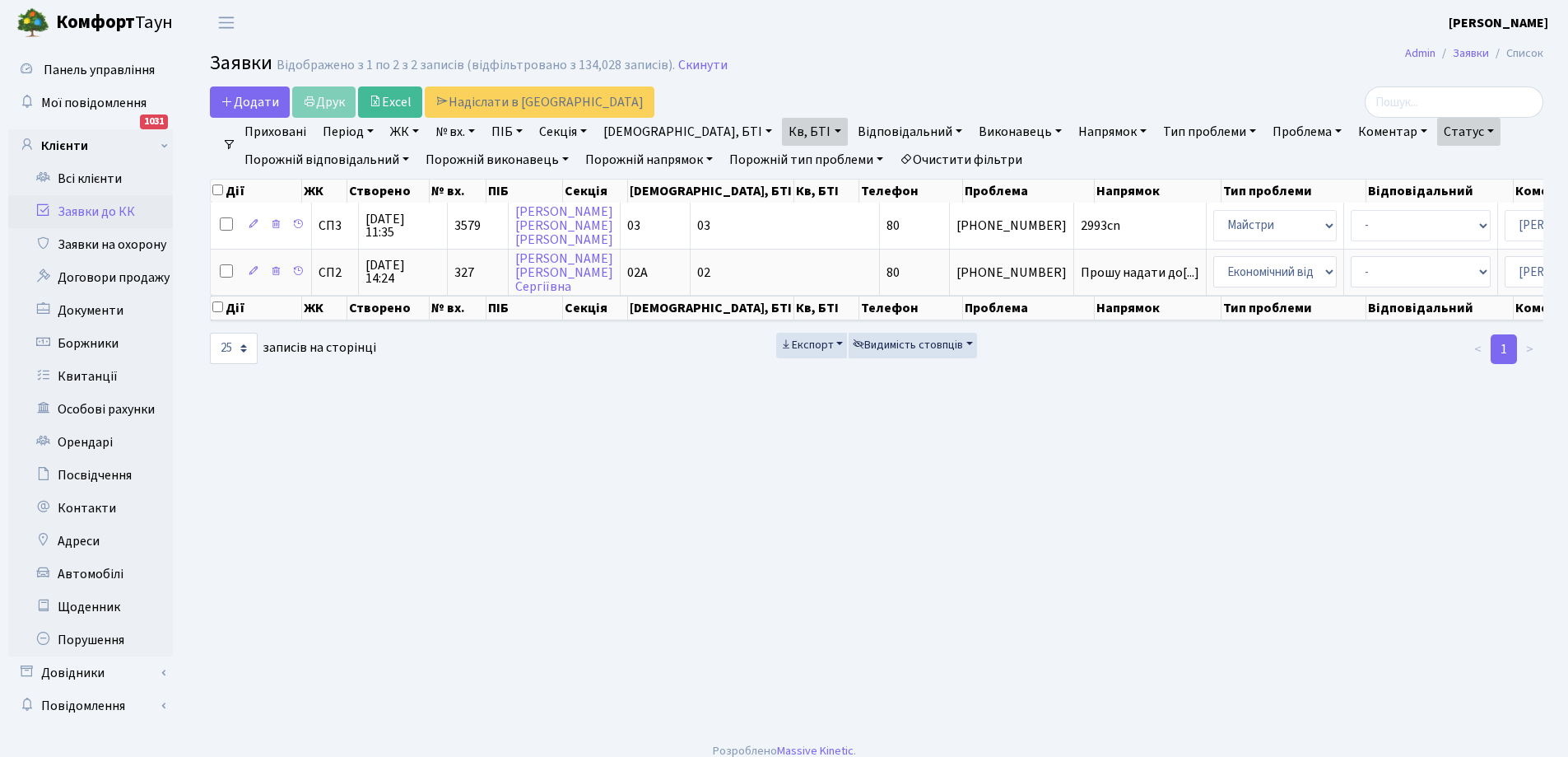
click at [1437, 135] on link "Статус" at bounding box center [1469, 132] width 64 height 28
click at [1438, 230] on link "Не виконано" at bounding box center [1503, 231] width 130 height 26
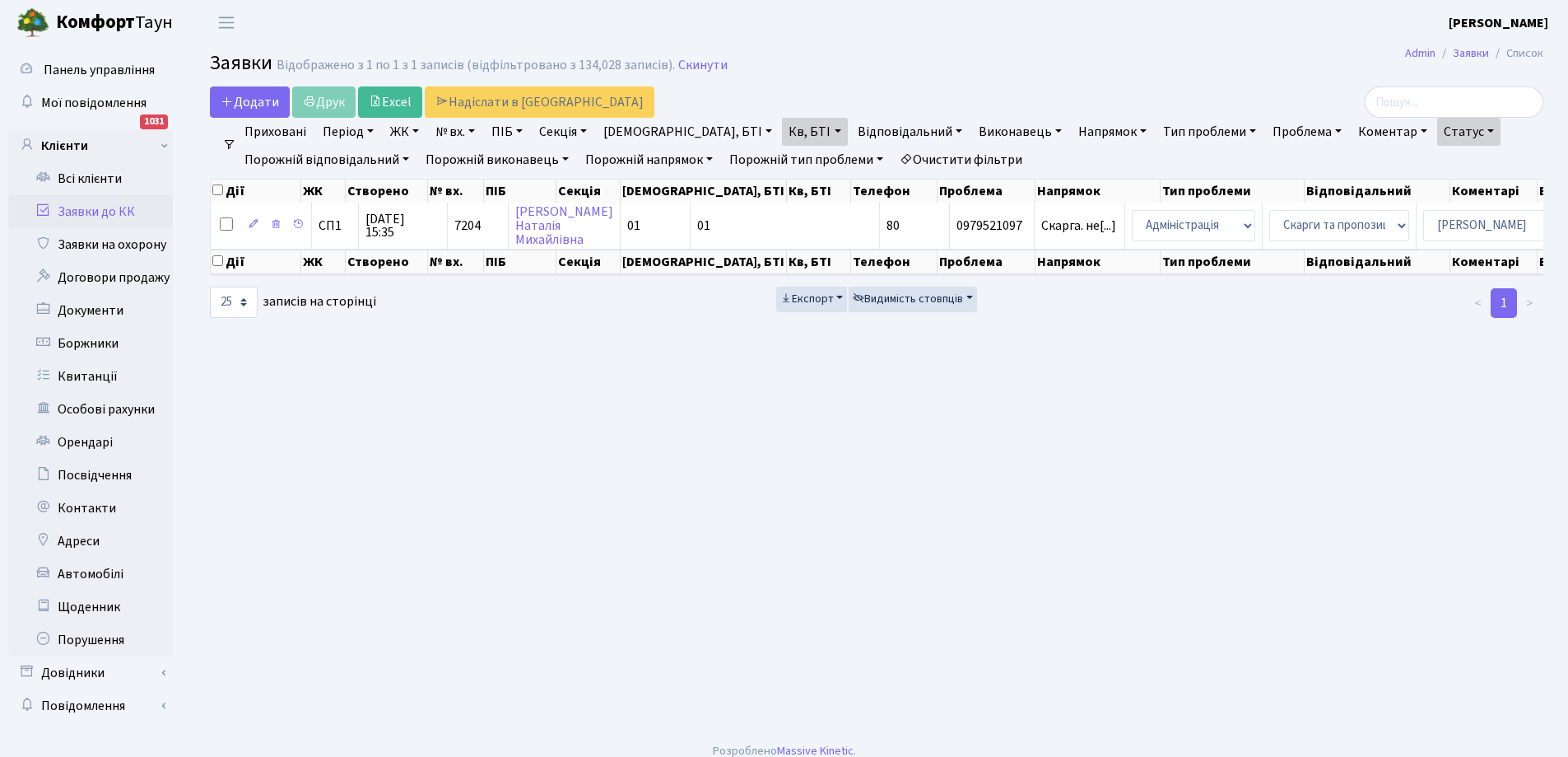
click at [782, 136] on link "Кв, БТІ" at bounding box center [815, 132] width 65 height 28
click at [783, 163] on input "80" at bounding box center [831, 163] width 96 height 31
type input "8"
click at [82, 183] on link "Всі клієнти" at bounding box center [90, 178] width 165 height 33
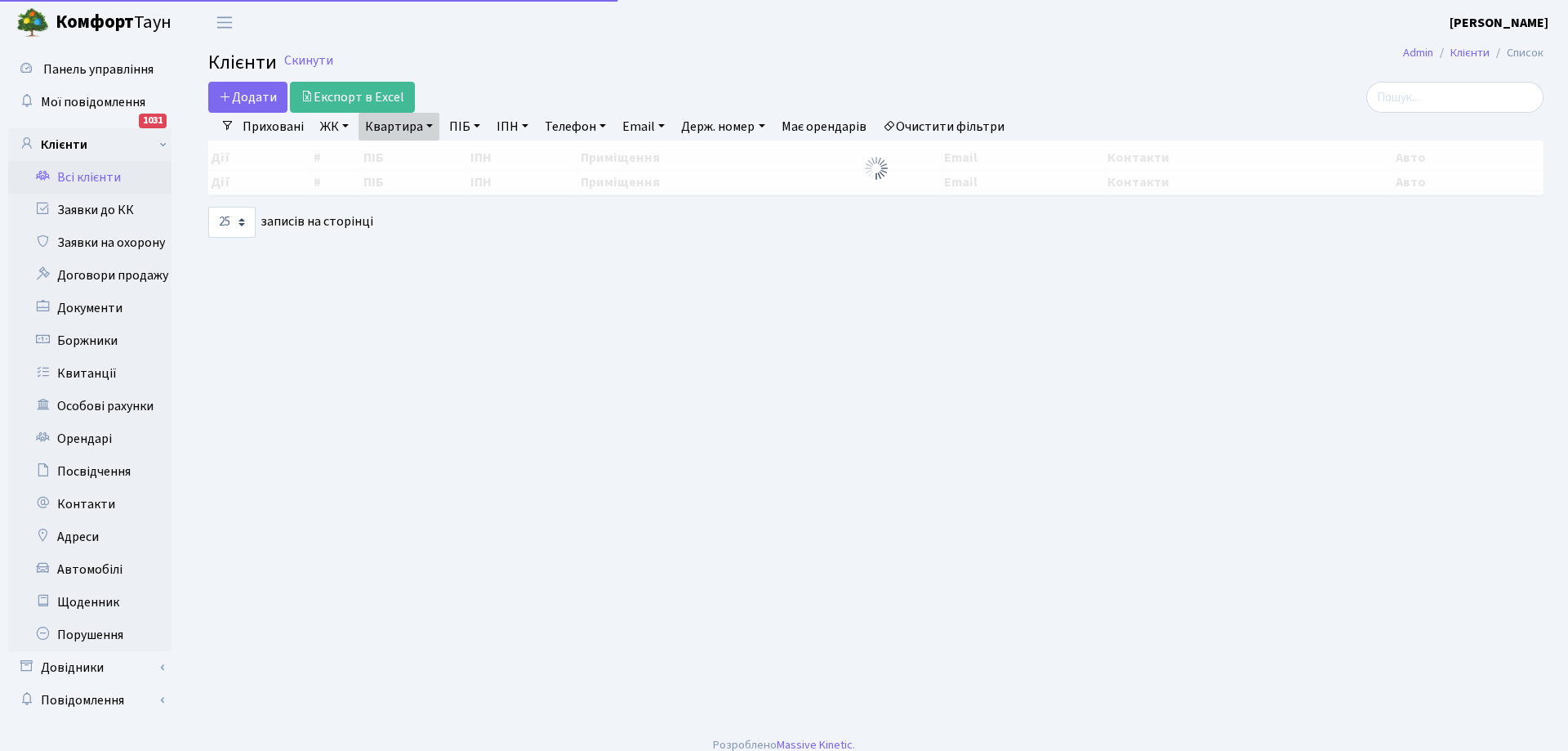
select select "25"
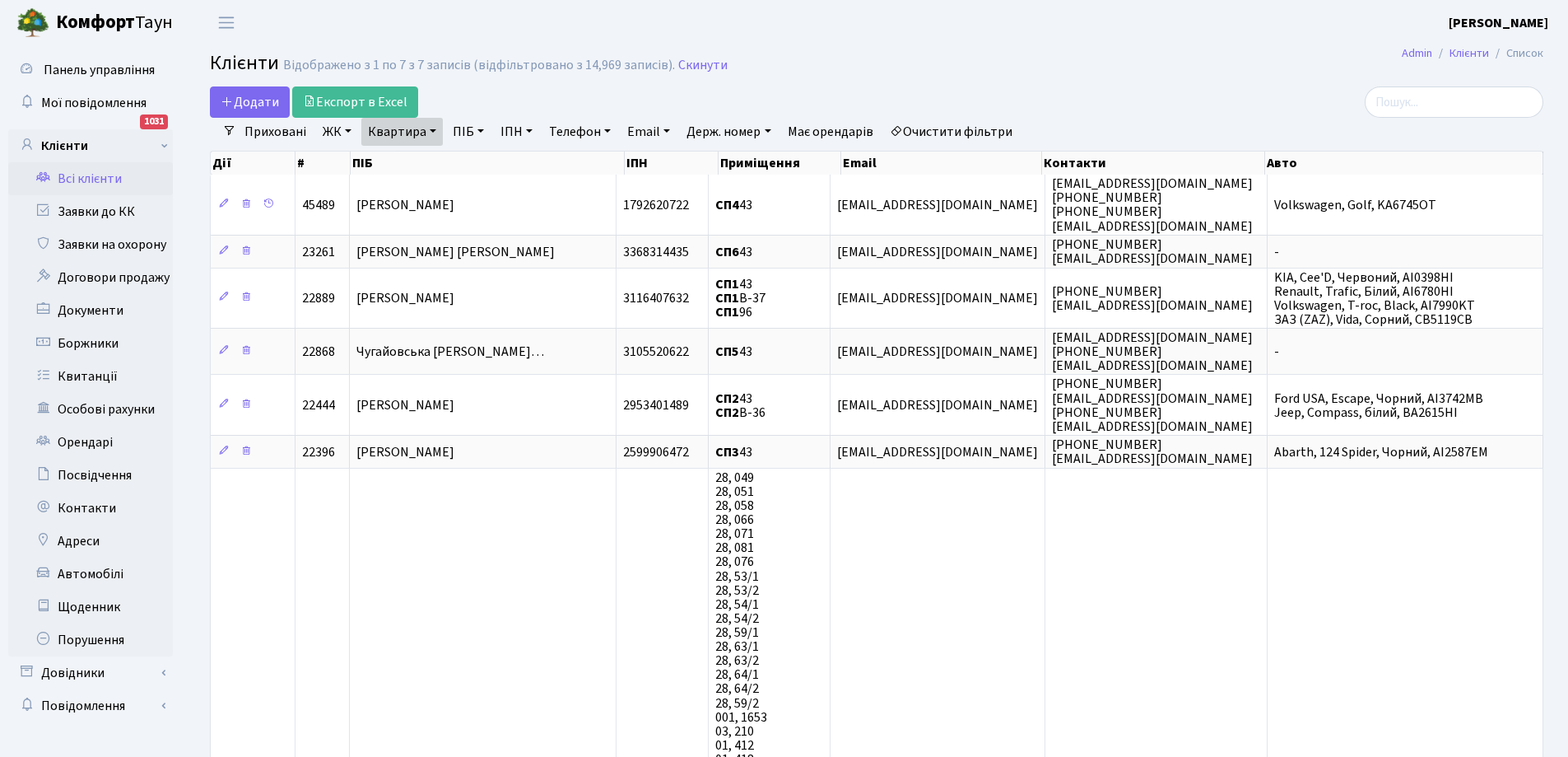
click at [416, 137] on link "Квартира" at bounding box center [402, 132] width 81 height 28
type input "3"
type input "80"
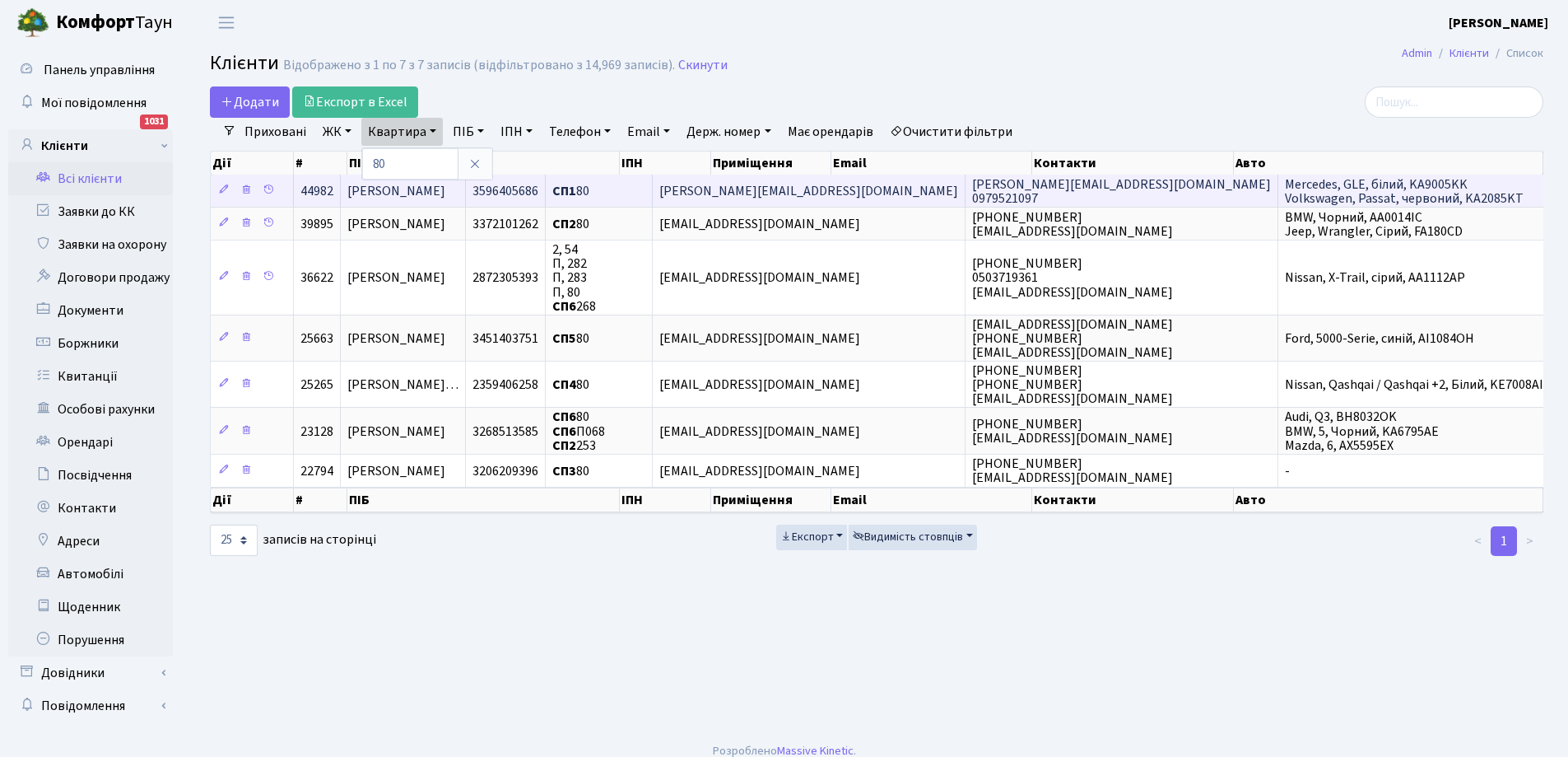
click at [590, 192] on span "СП1 80" at bounding box center [571, 191] width 37 height 19
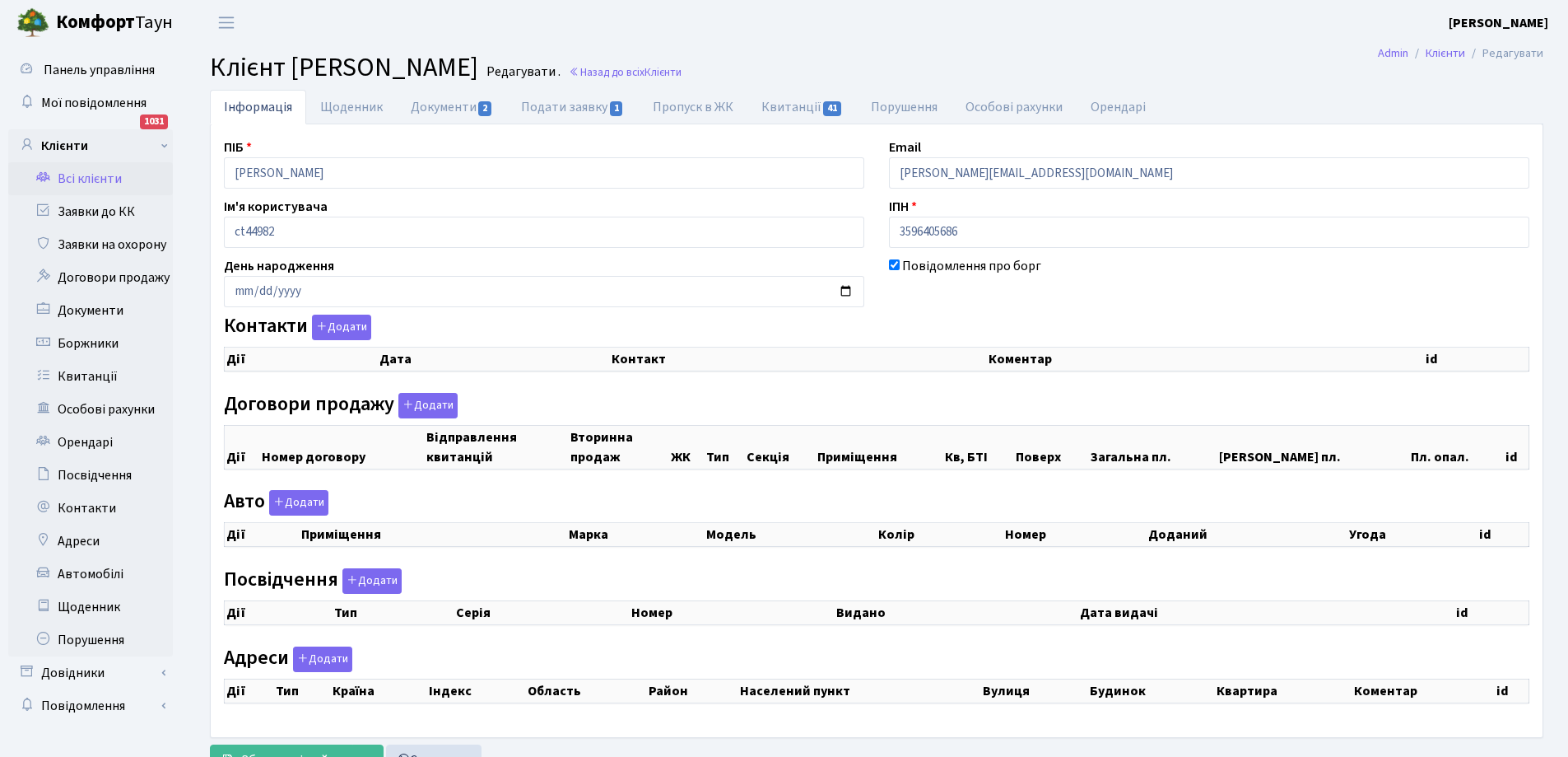
checkbox input "true"
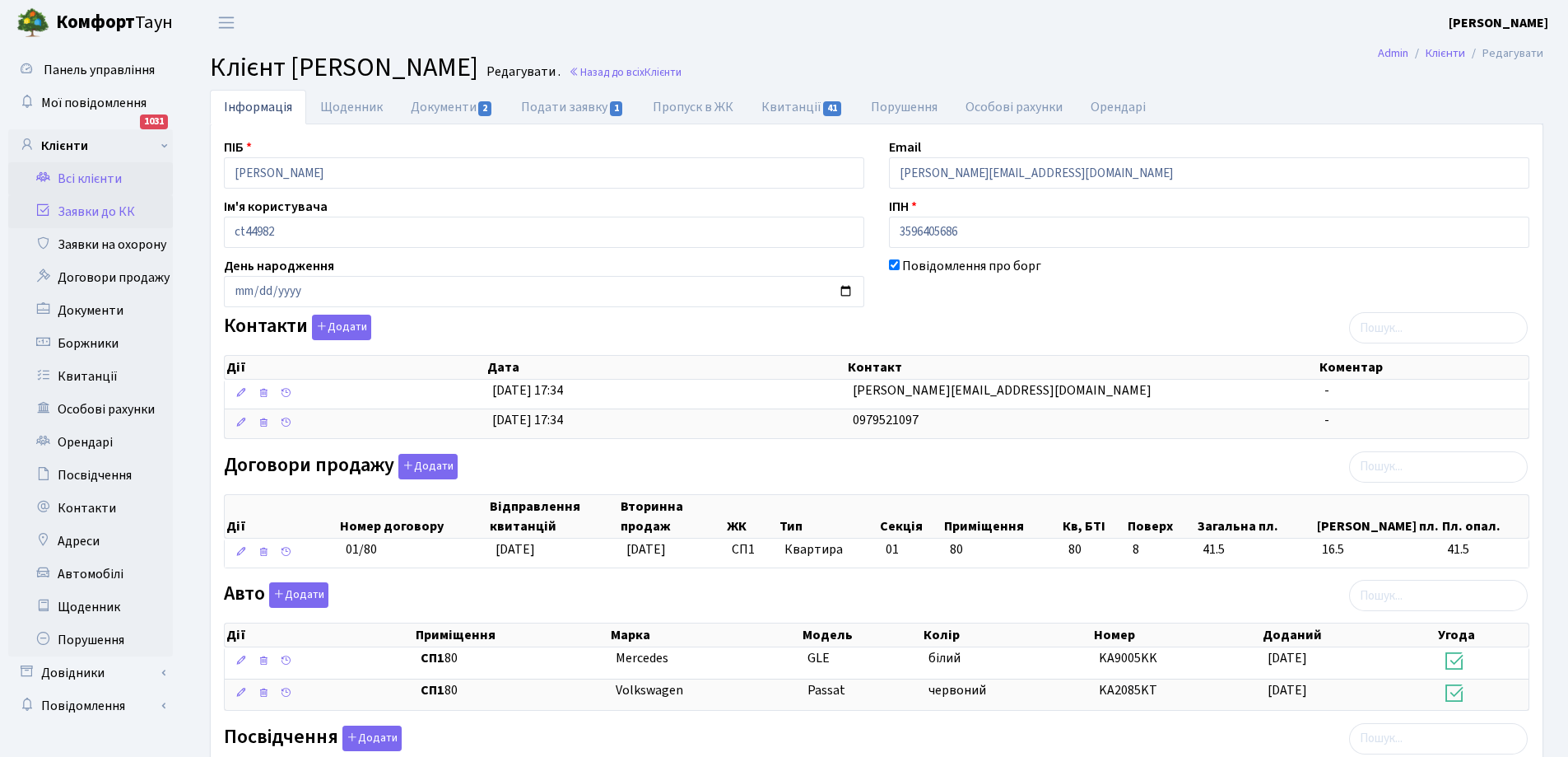
click at [114, 208] on link "Заявки до КК" at bounding box center [90, 211] width 165 height 33
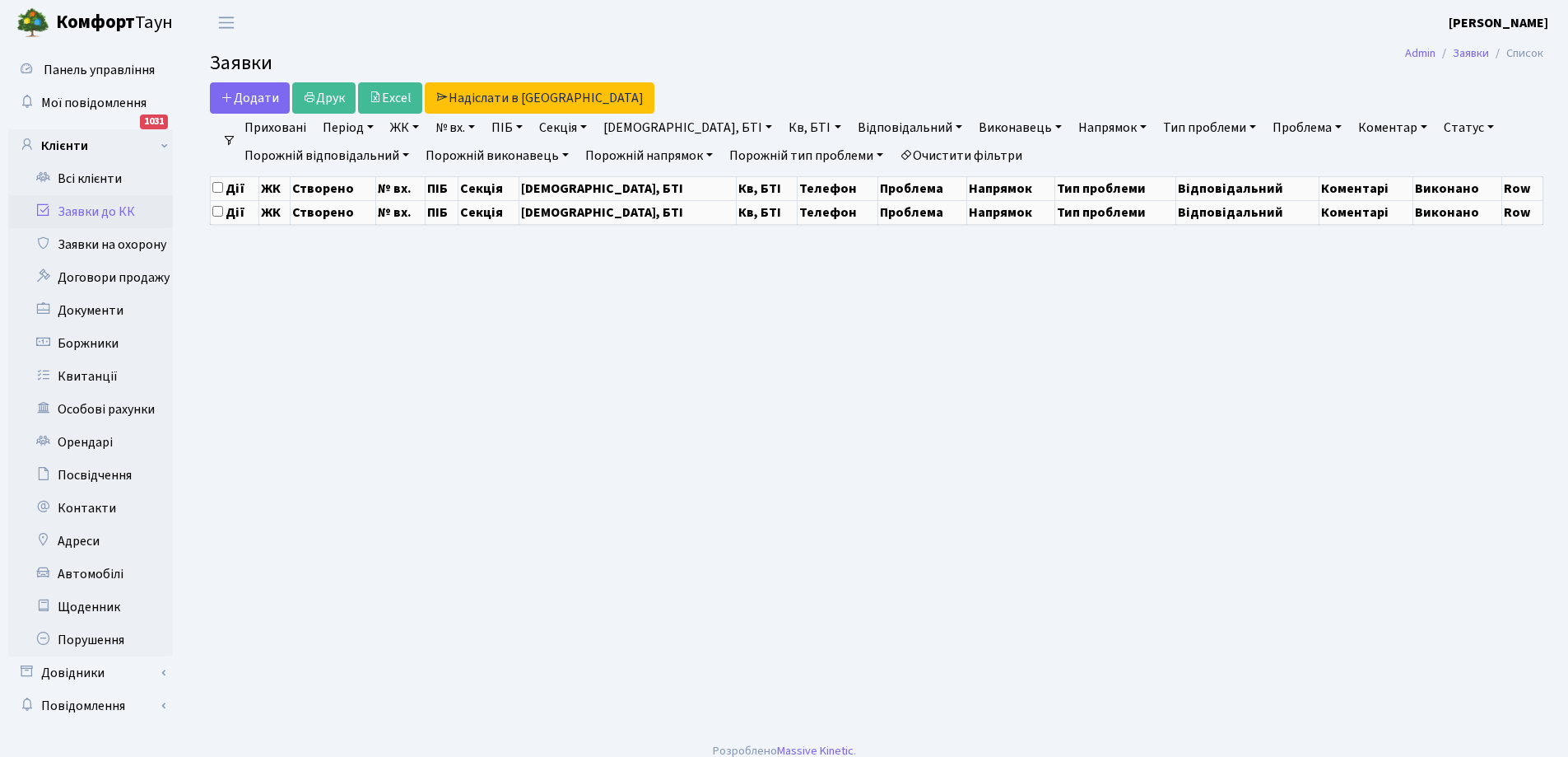
select select "25"
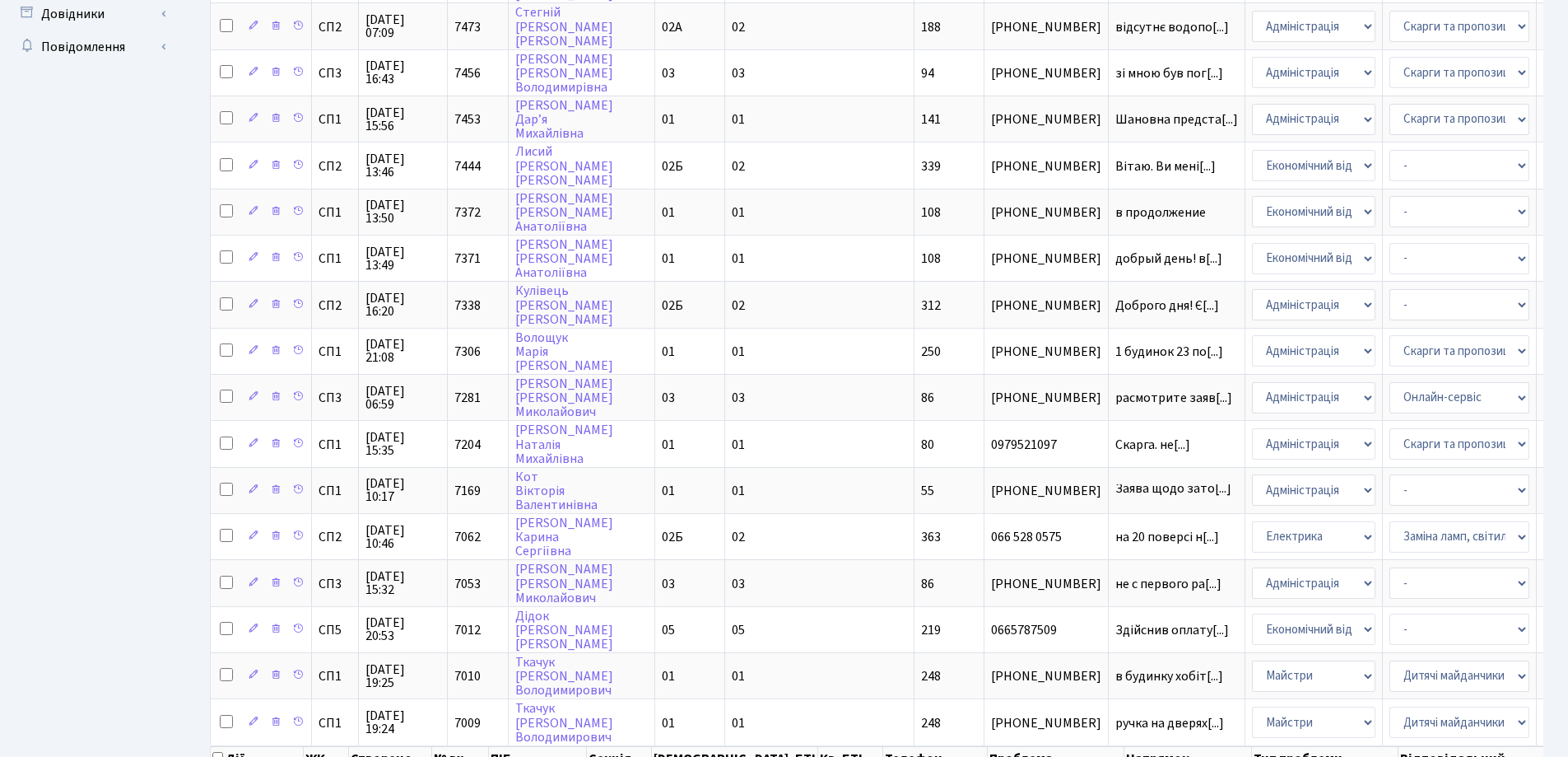
scroll to position [741, 0]
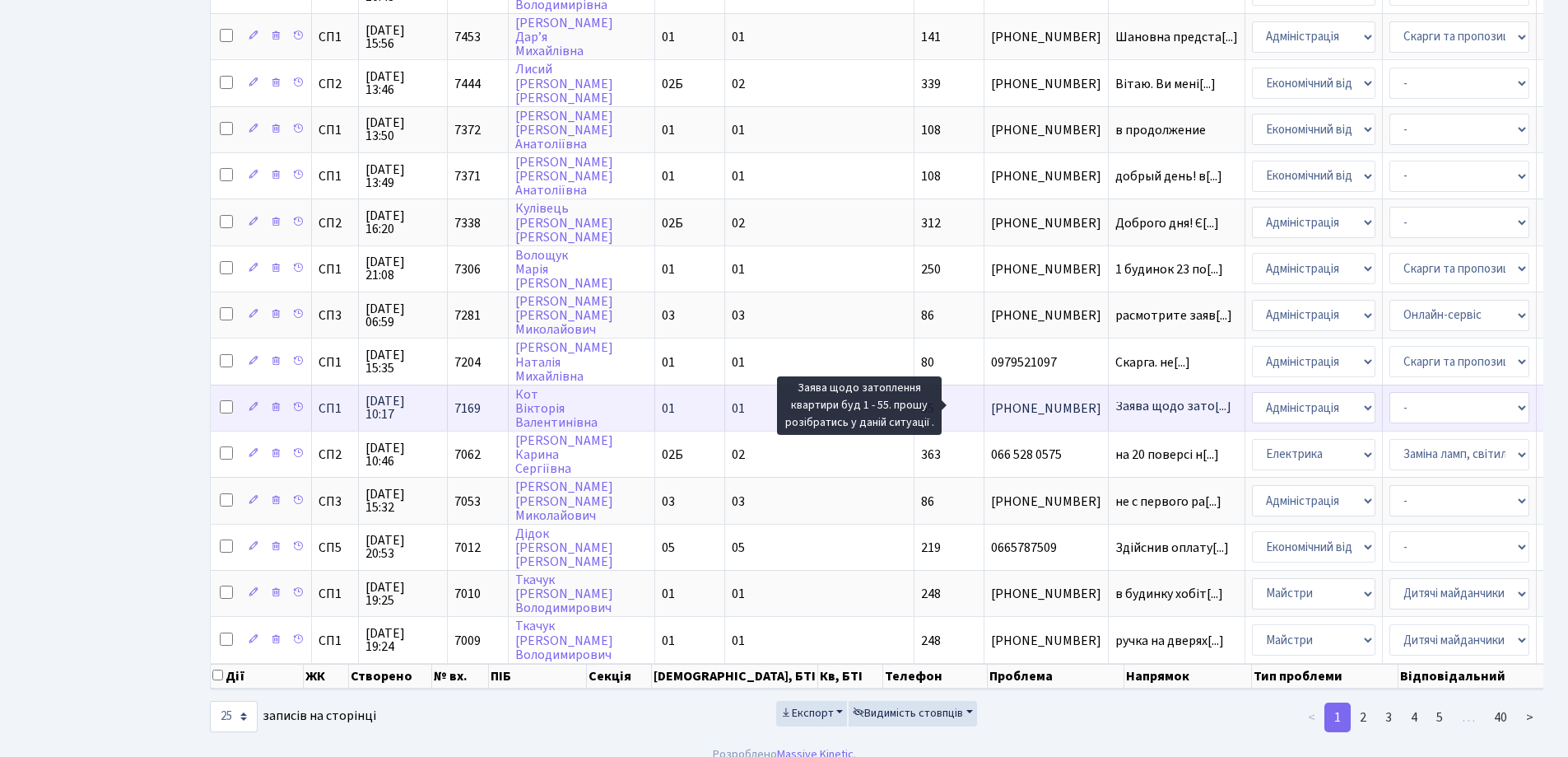
click at [1116, 409] on span "Заява щодо зато[...]" at bounding box center [1173, 405] width 116 height 19
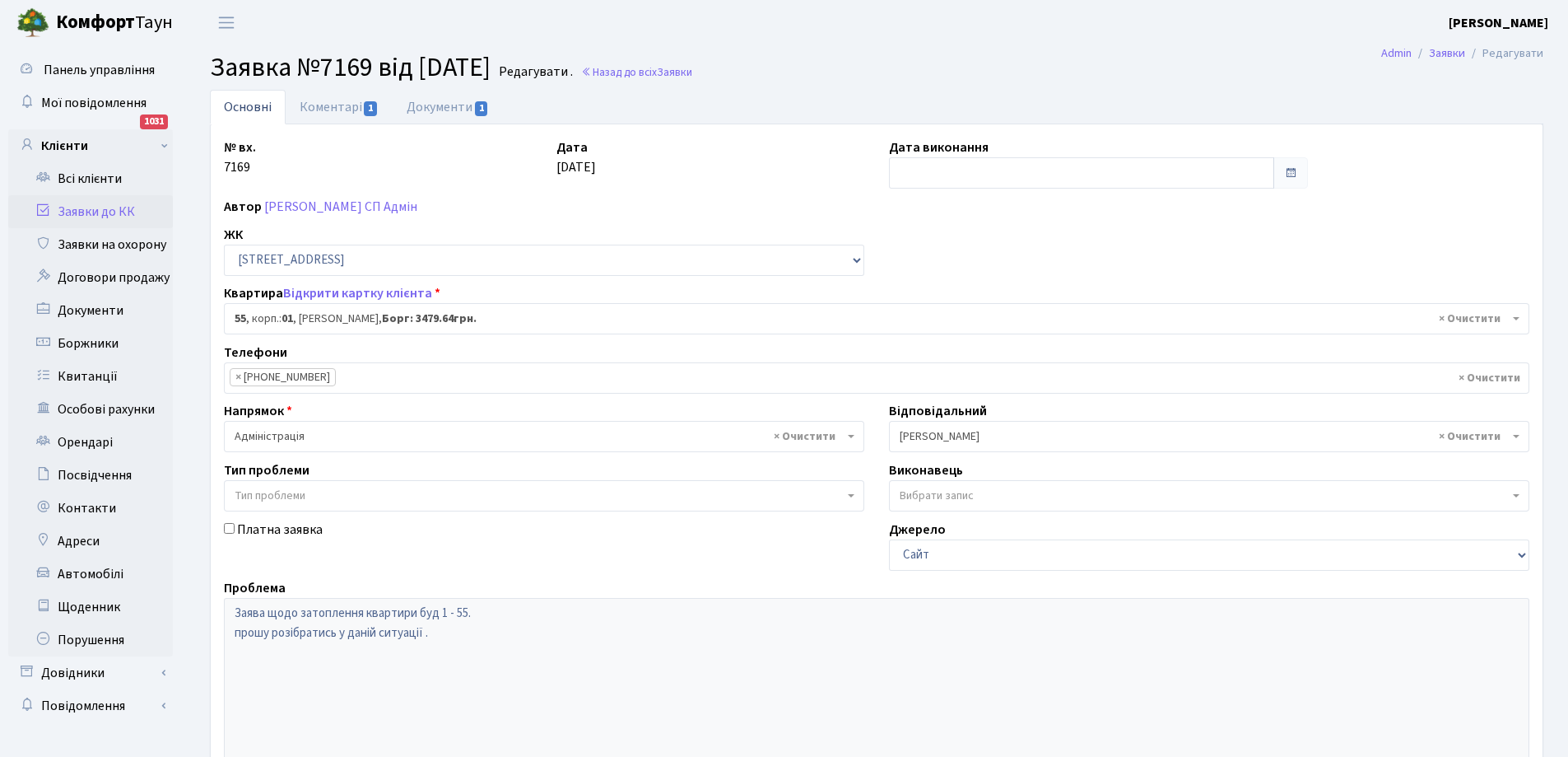
select select "19980"
click at [461, 103] on link "Документи 1" at bounding box center [448, 107] width 110 height 34
select select "25"
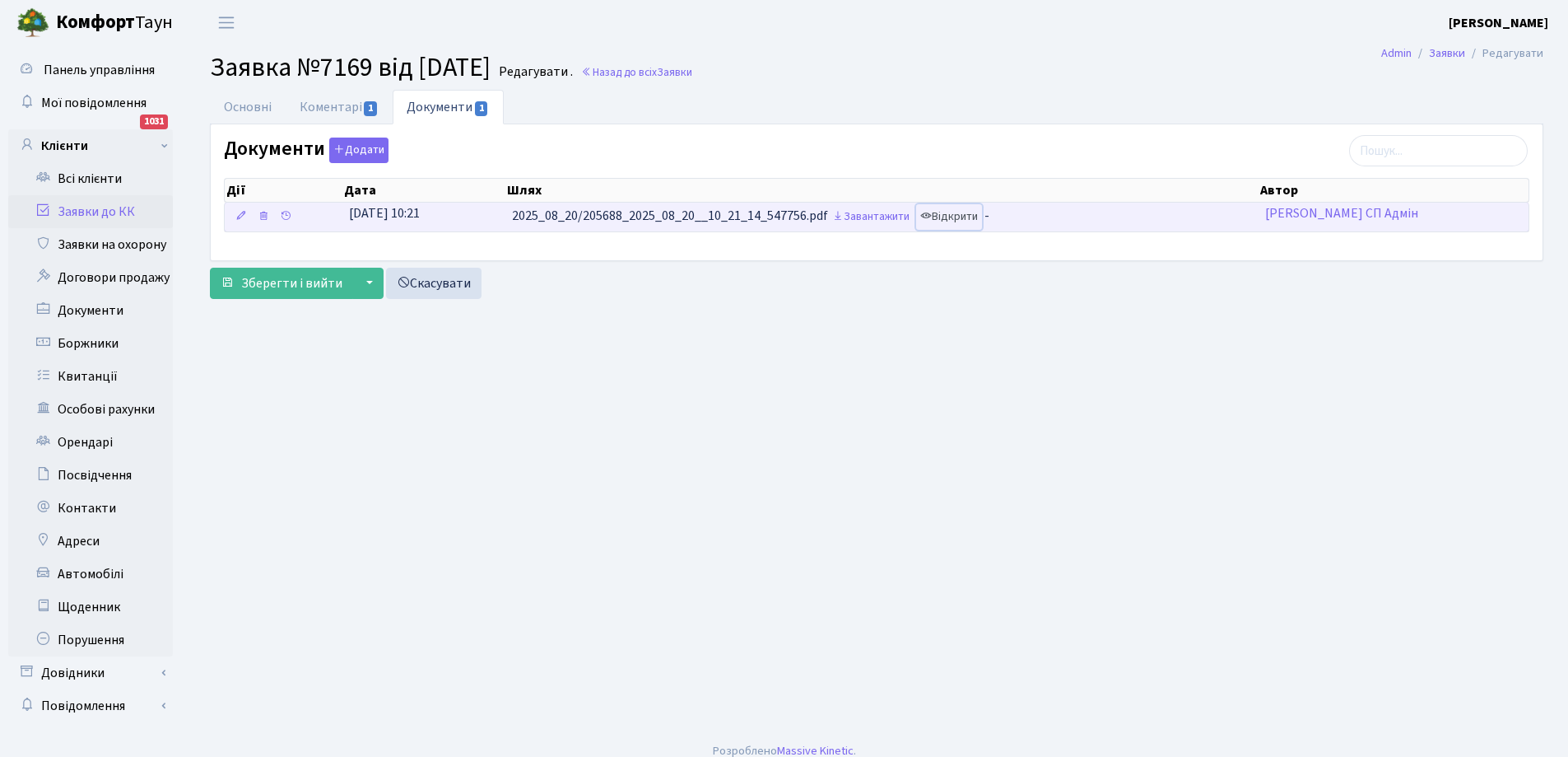
click at [946, 214] on link "Відкрити" at bounding box center [949, 216] width 66 height 26
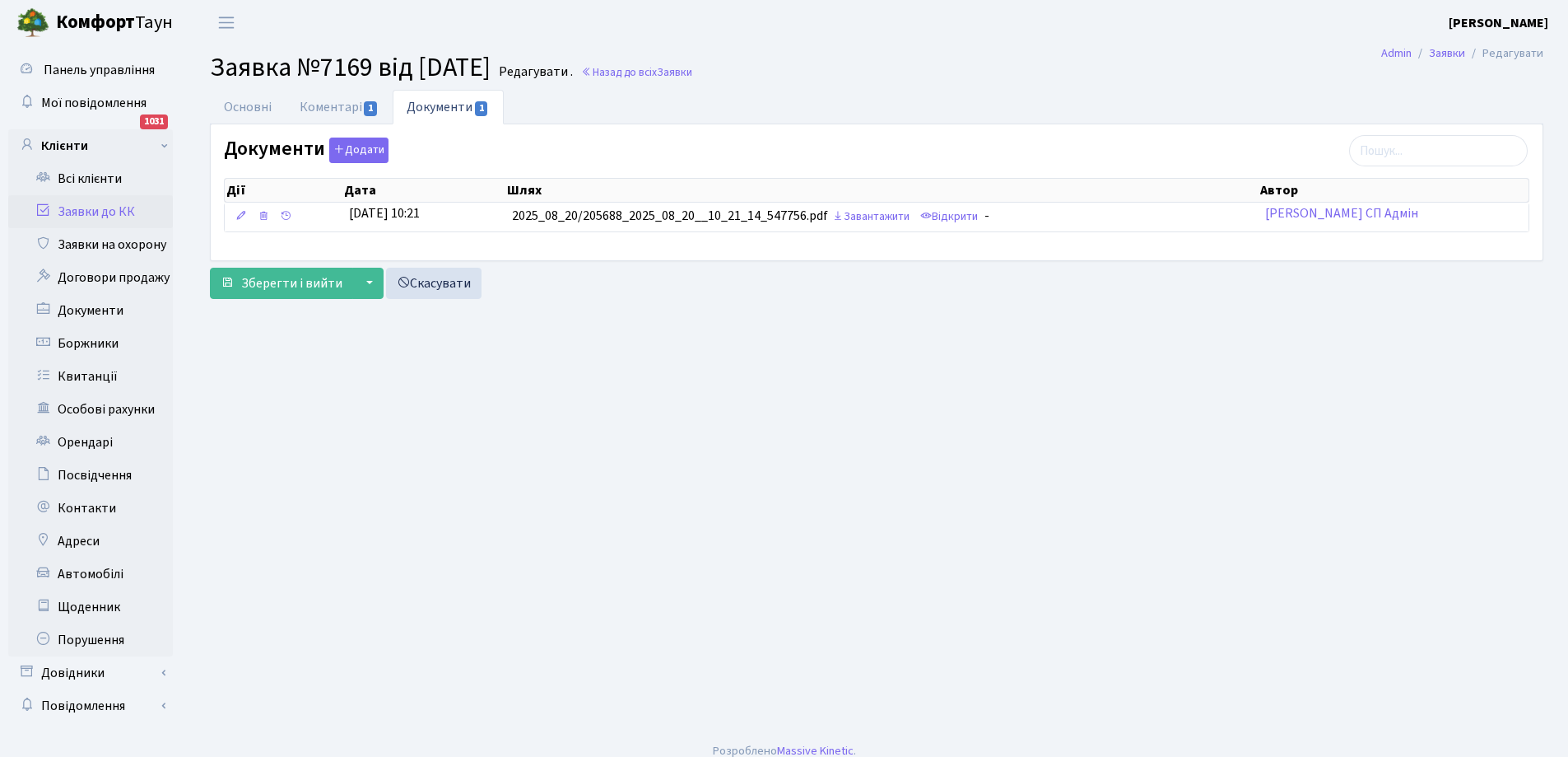
click at [90, 215] on link "Заявки до КК" at bounding box center [90, 211] width 165 height 33
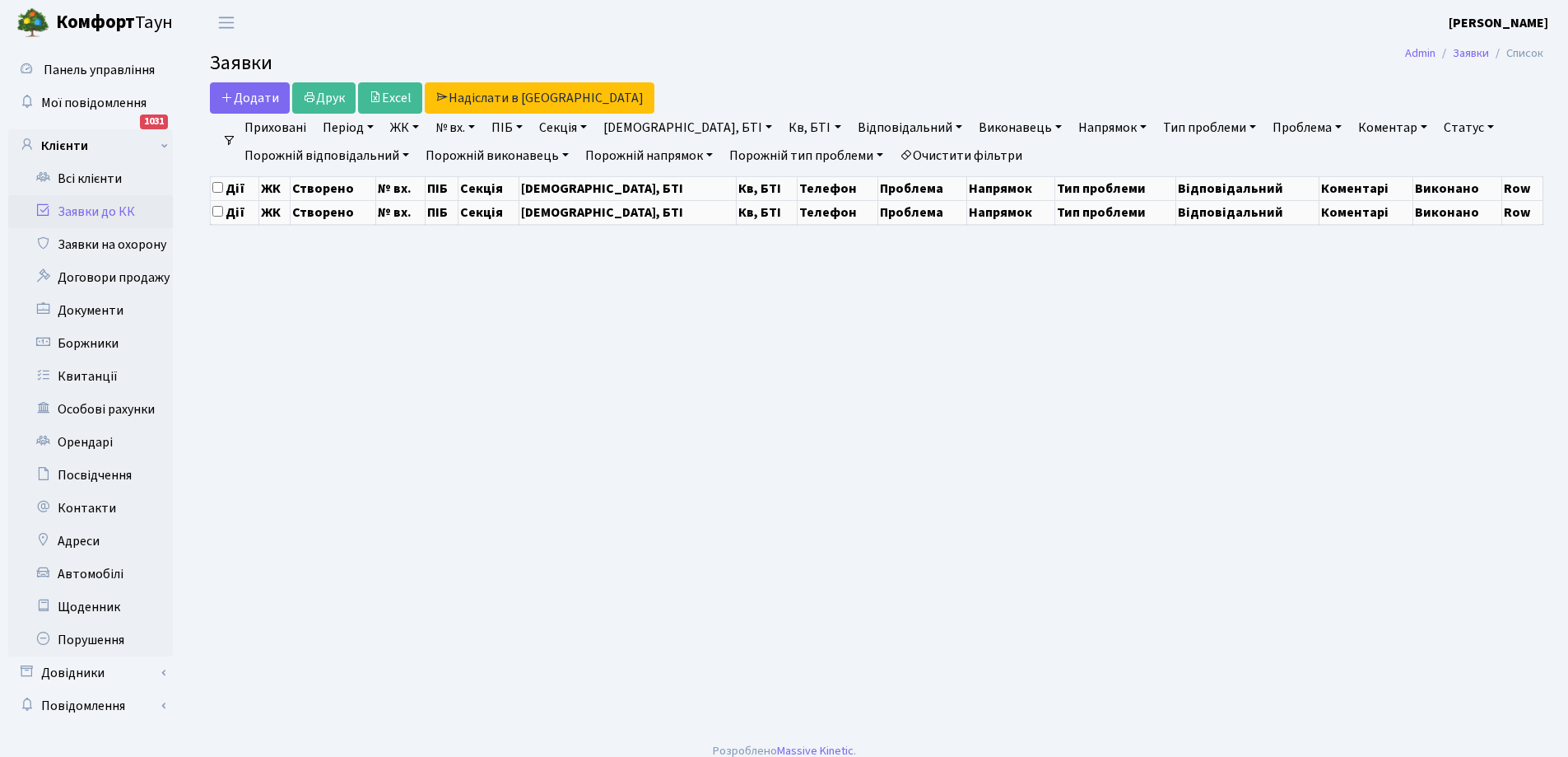
select select "25"
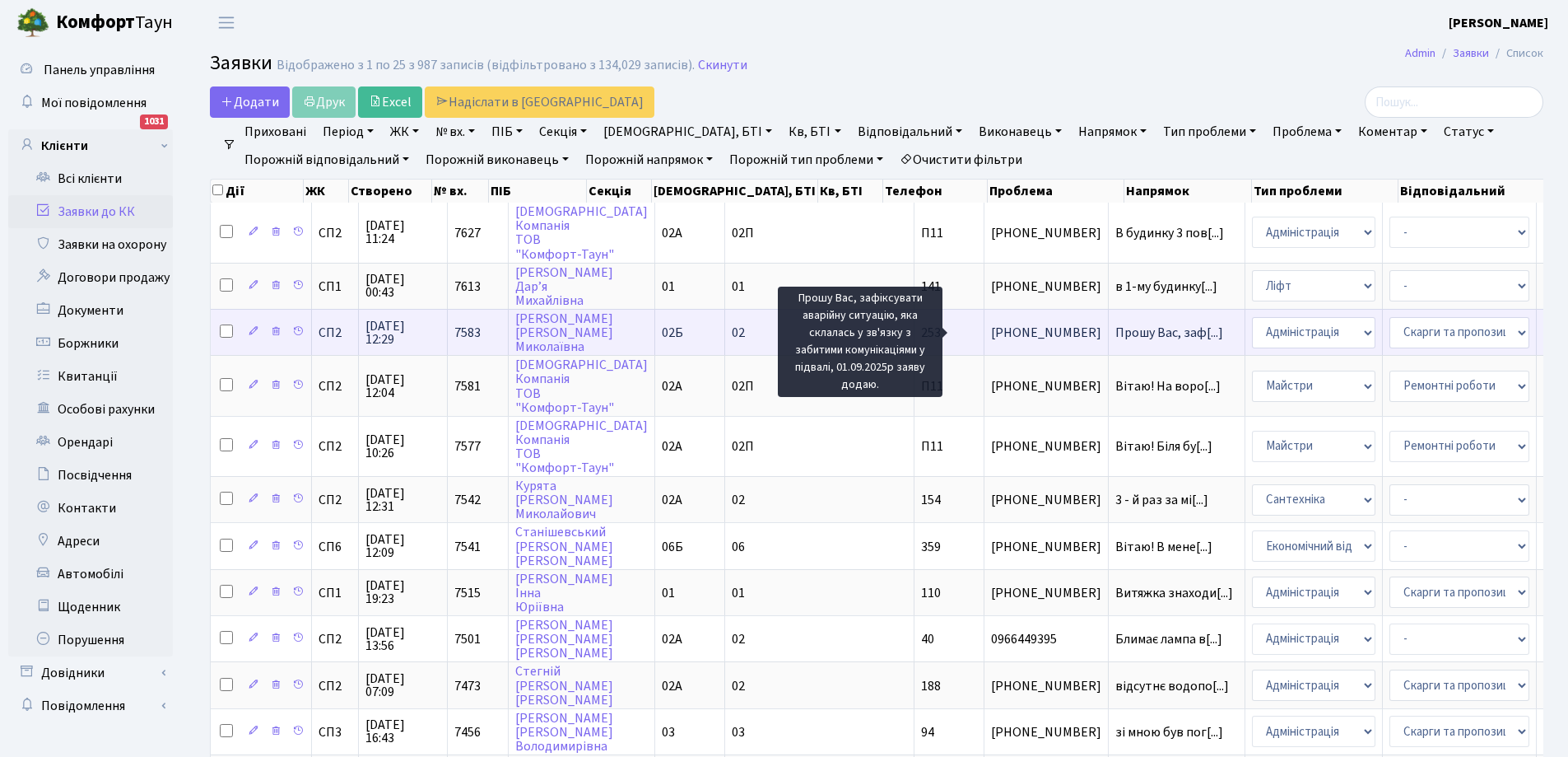
click at [1116, 334] on span "Прошу Вас, заф[...]" at bounding box center [1170, 332] width 108 height 19
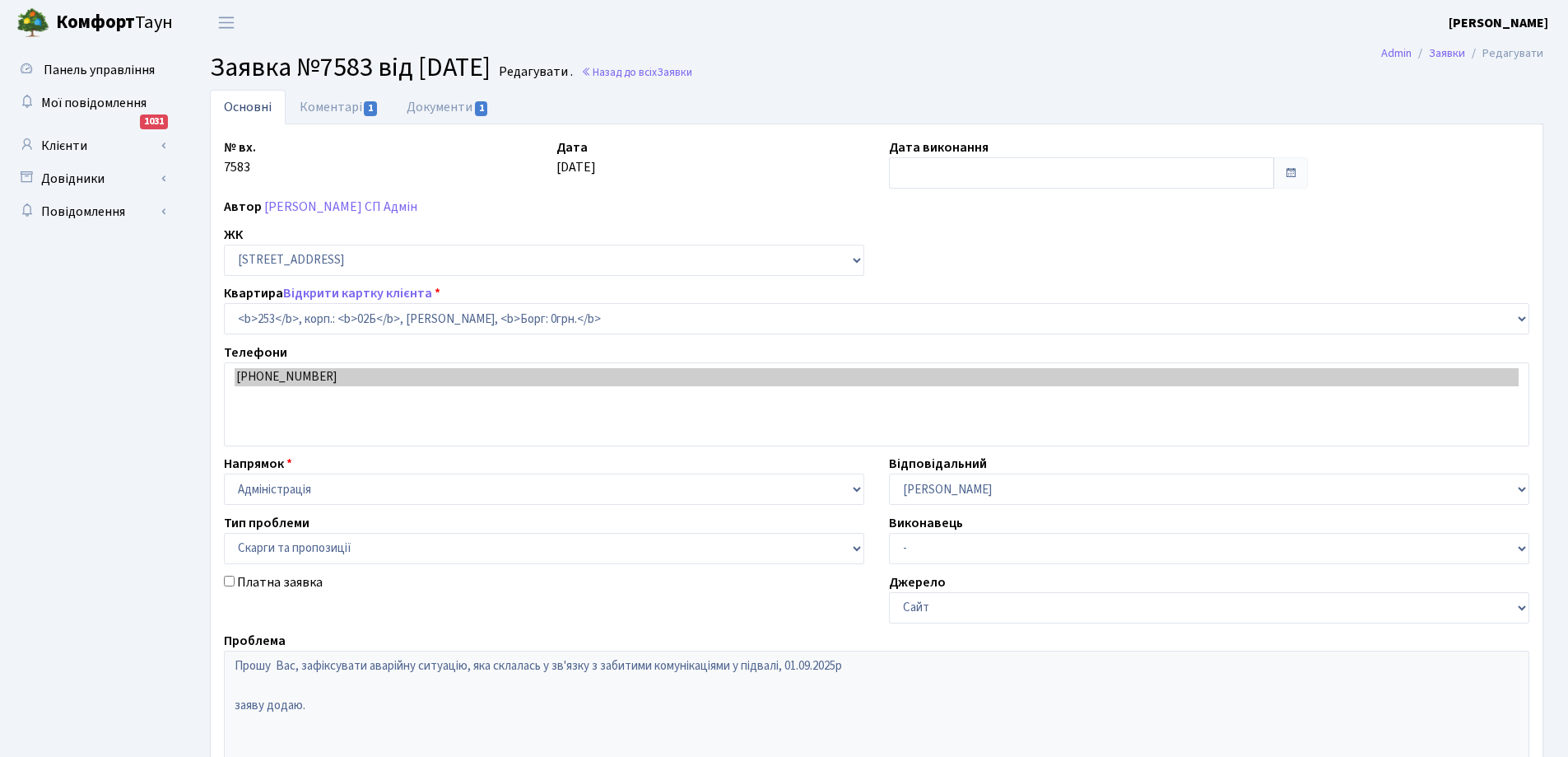
select select "20503"
select select "55"
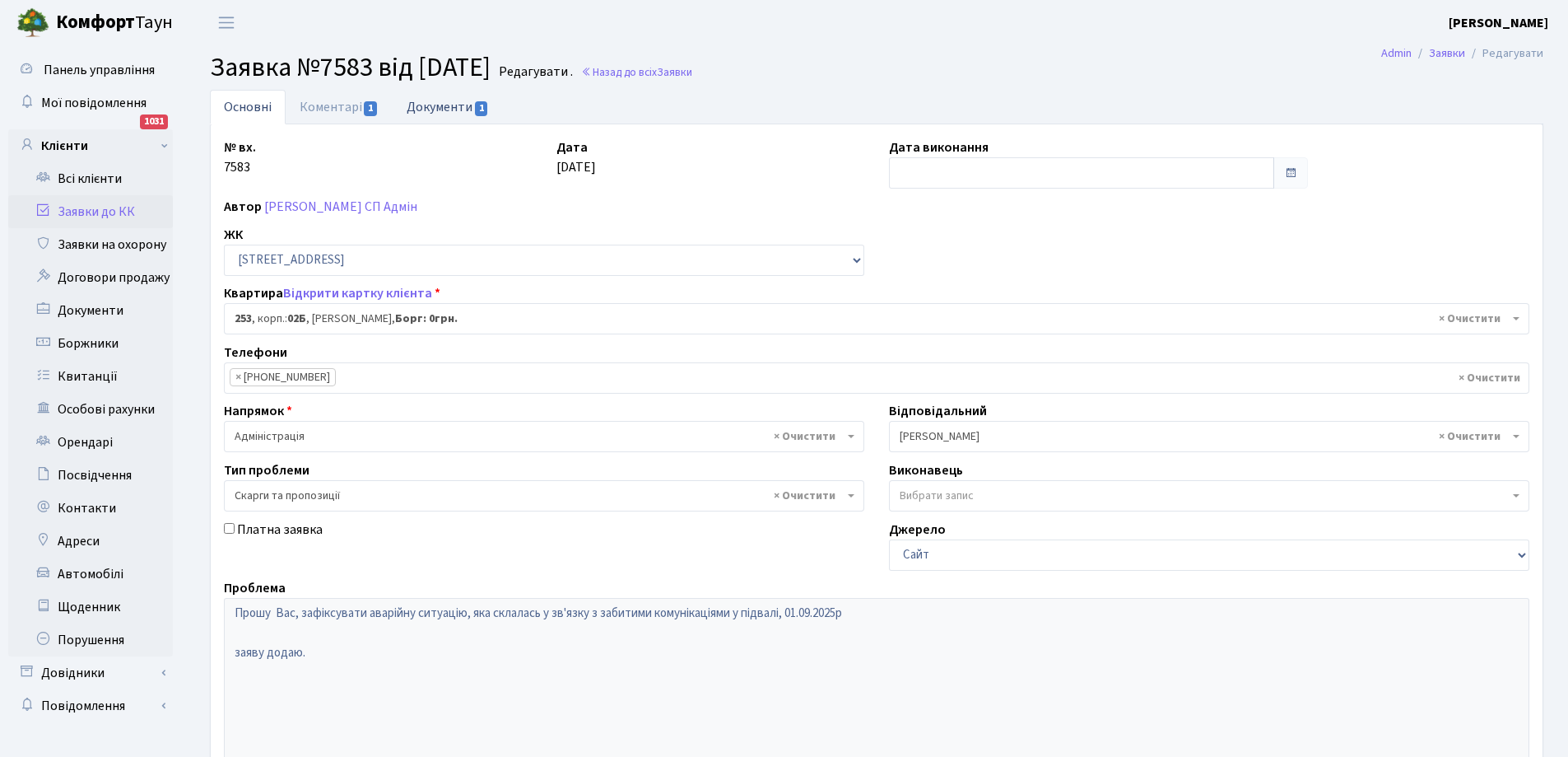
click at [449, 107] on link "Документи 1" at bounding box center [448, 107] width 110 height 34
select select "25"
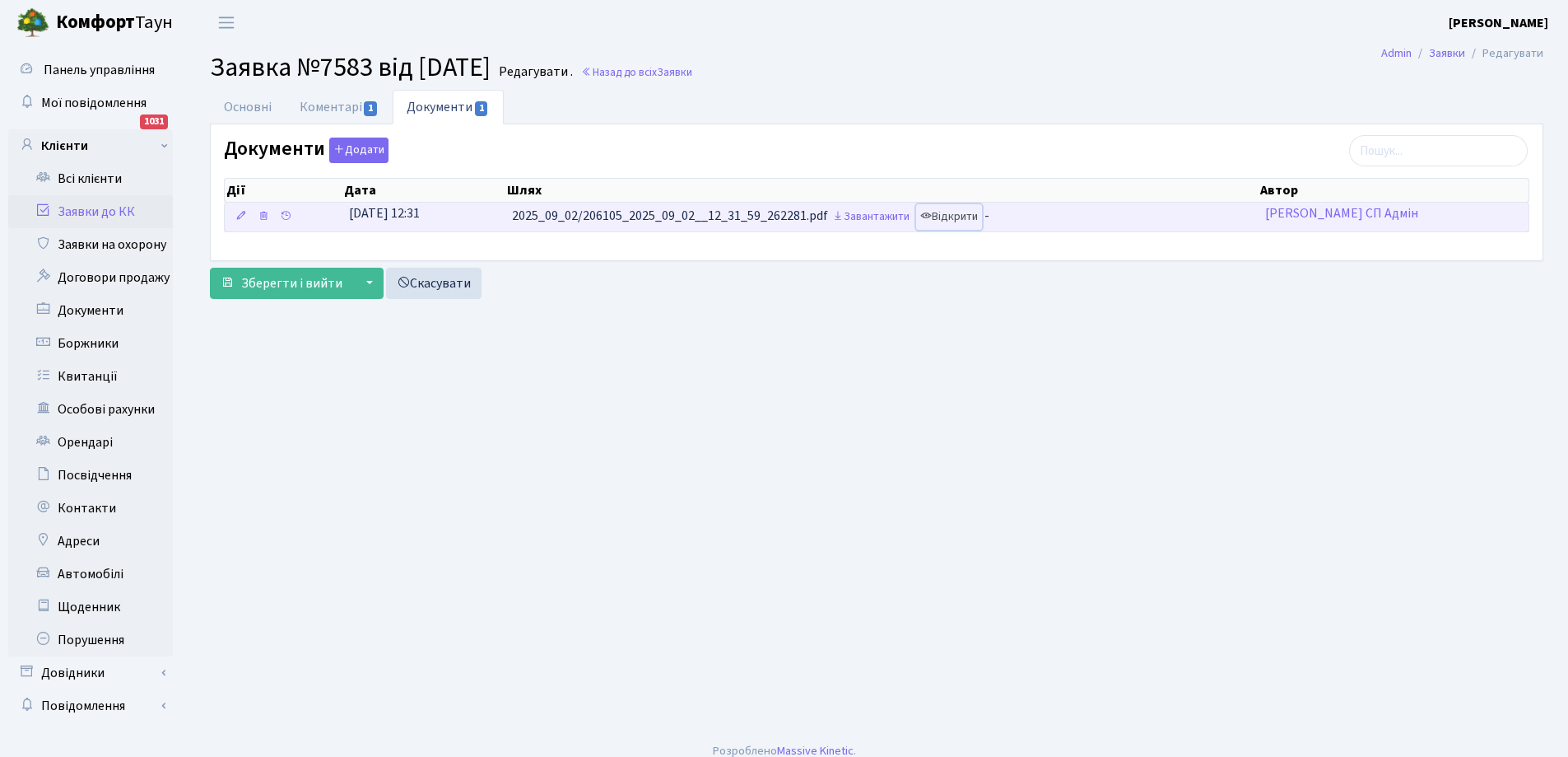
click at [962, 217] on link "Відкрити" at bounding box center [949, 216] width 66 height 26
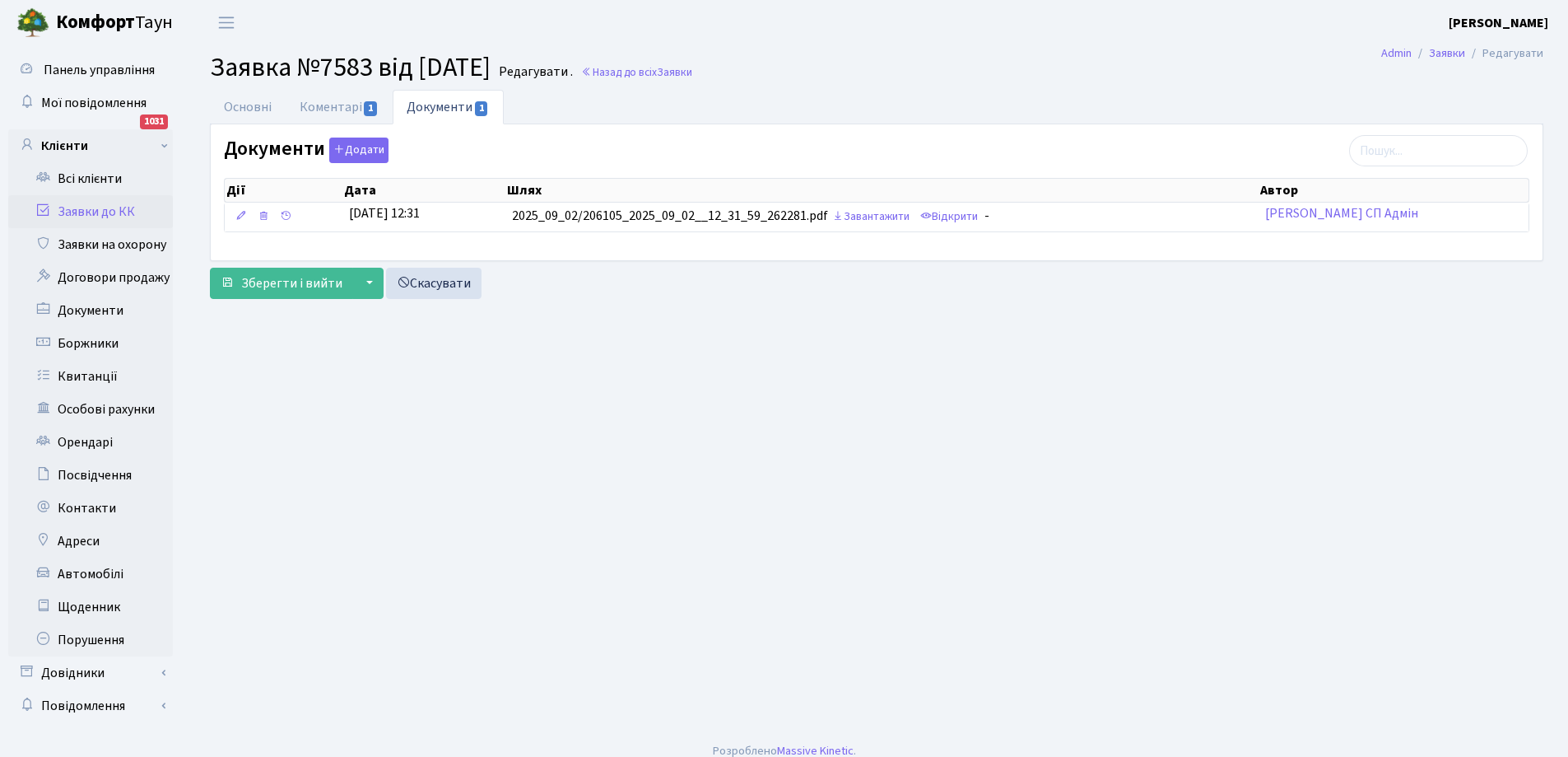
click at [109, 208] on link "Заявки до КК" at bounding box center [90, 211] width 165 height 33
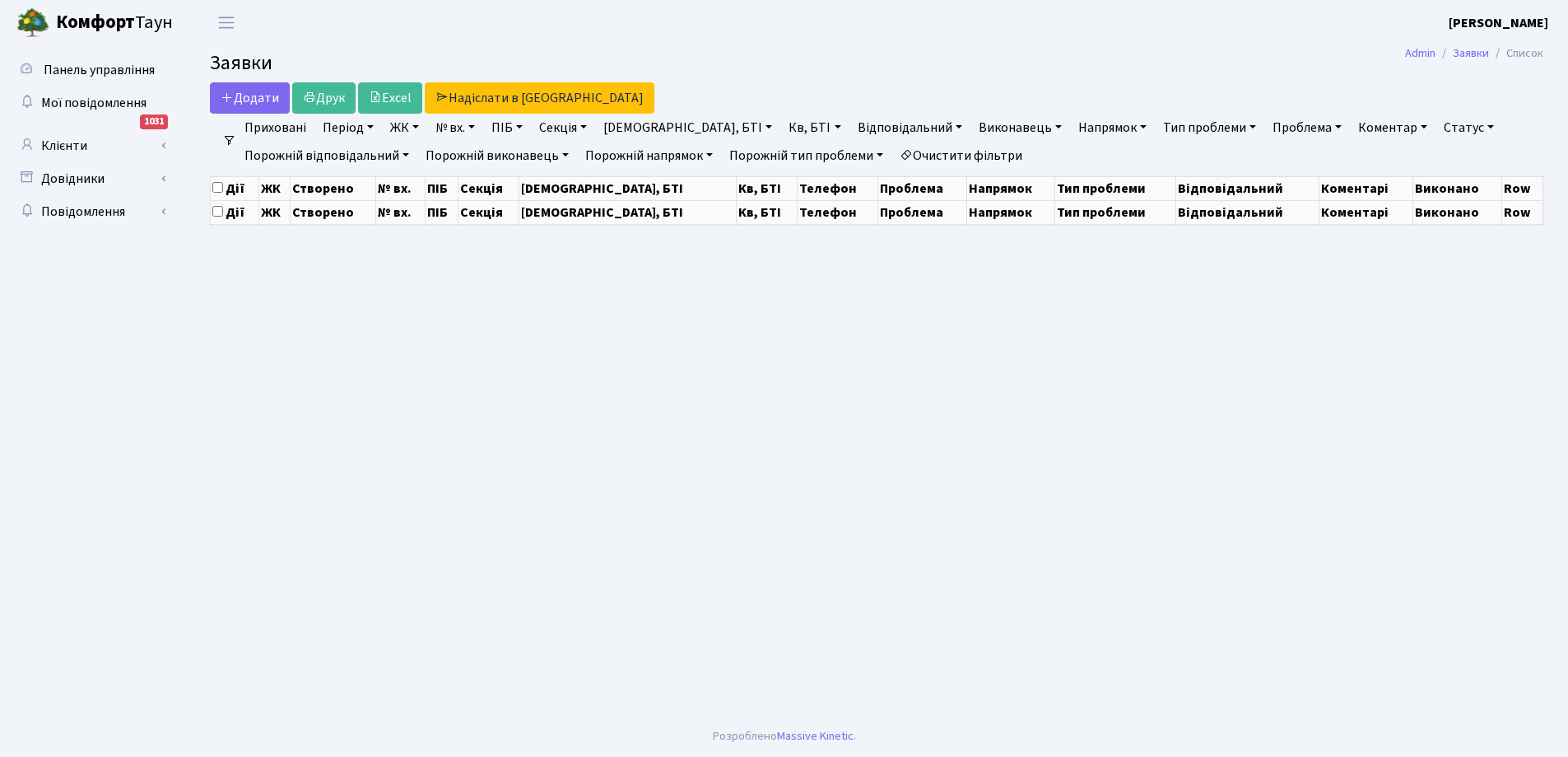
select select "25"
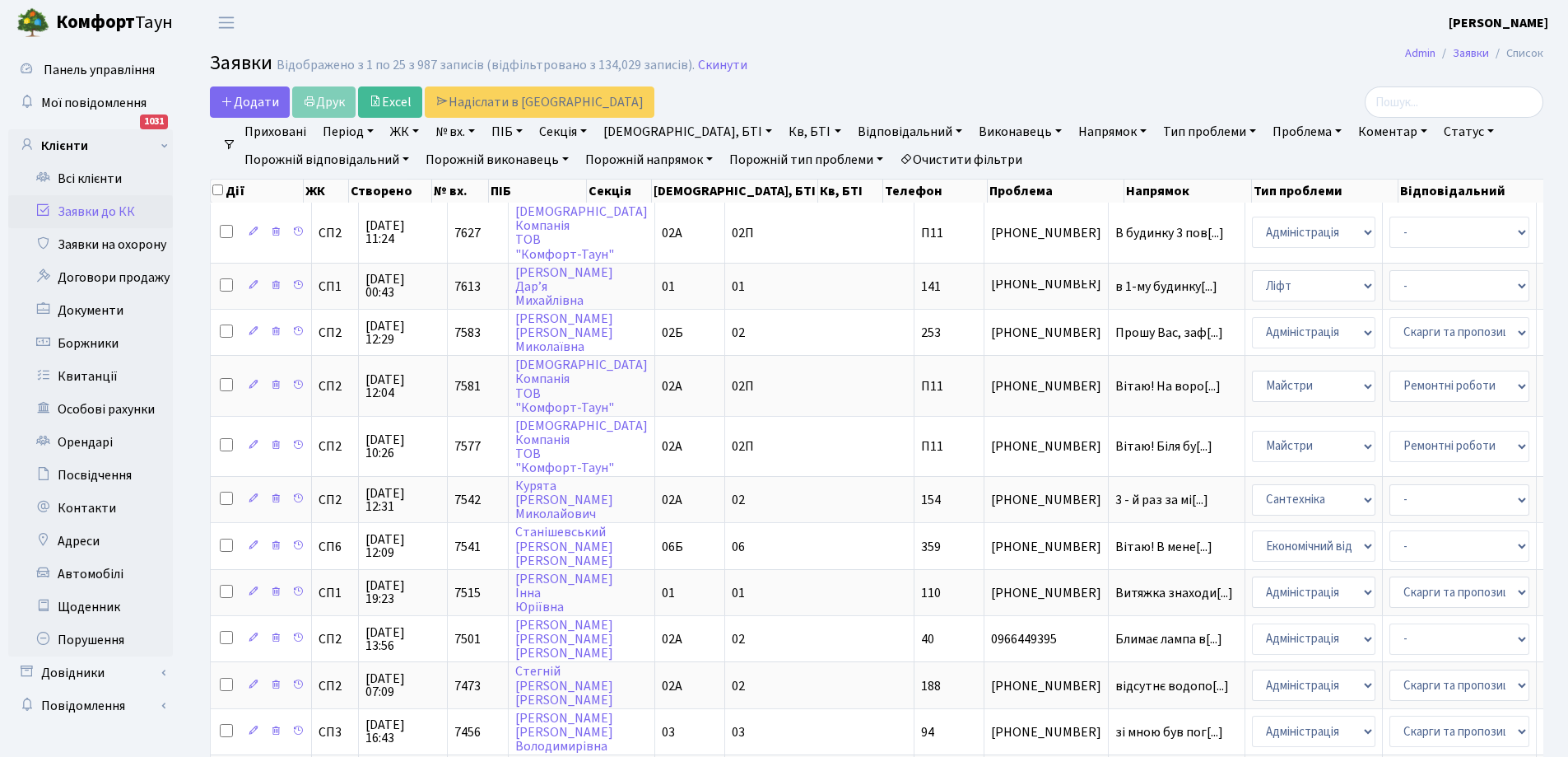
click at [782, 135] on link "Кв, БТІ" at bounding box center [815, 132] width 65 height 28
type input "141"
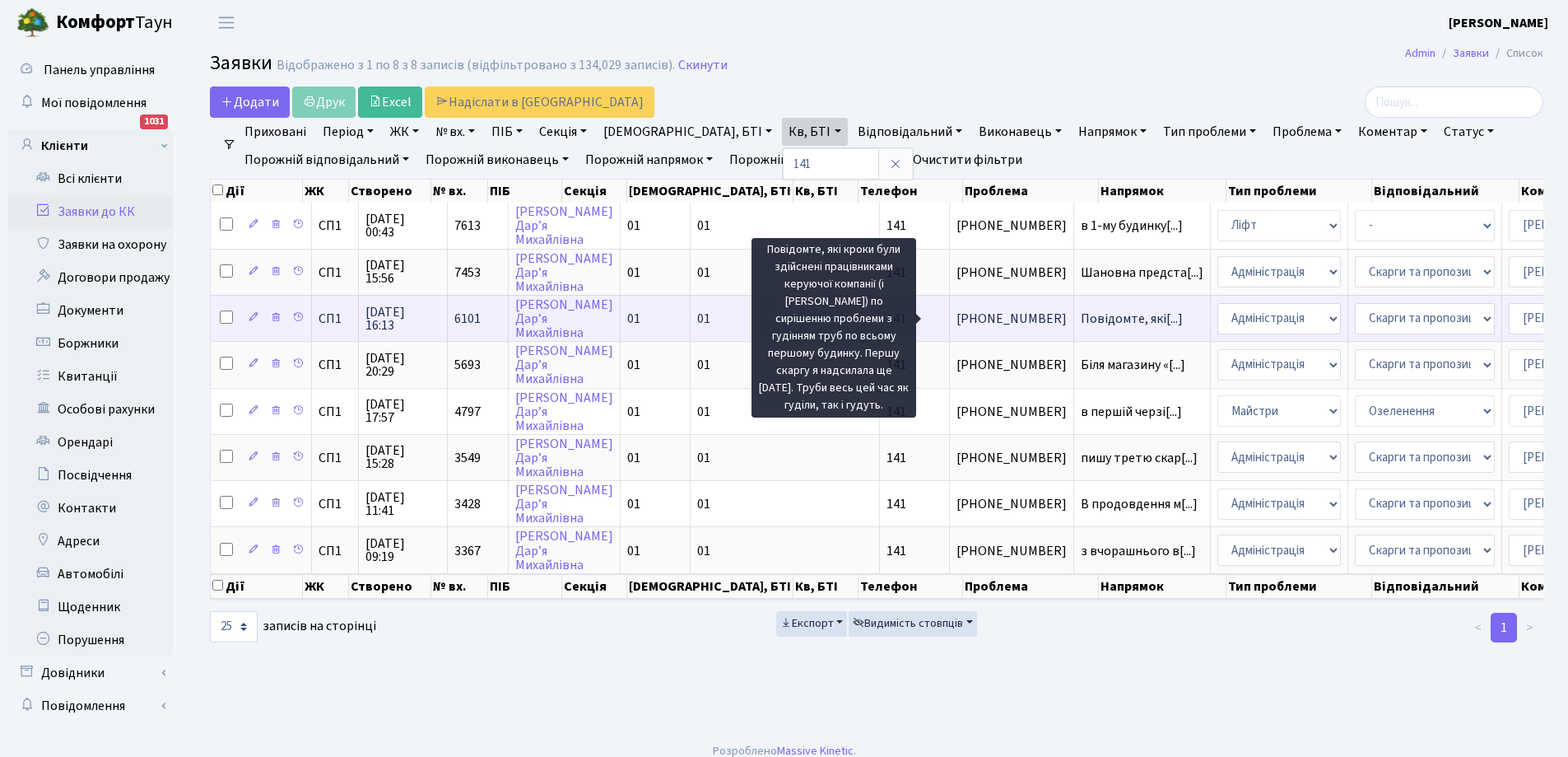
click at [1081, 322] on span "Повідомте, які[...]" at bounding box center [1132, 319] width 102 height 19
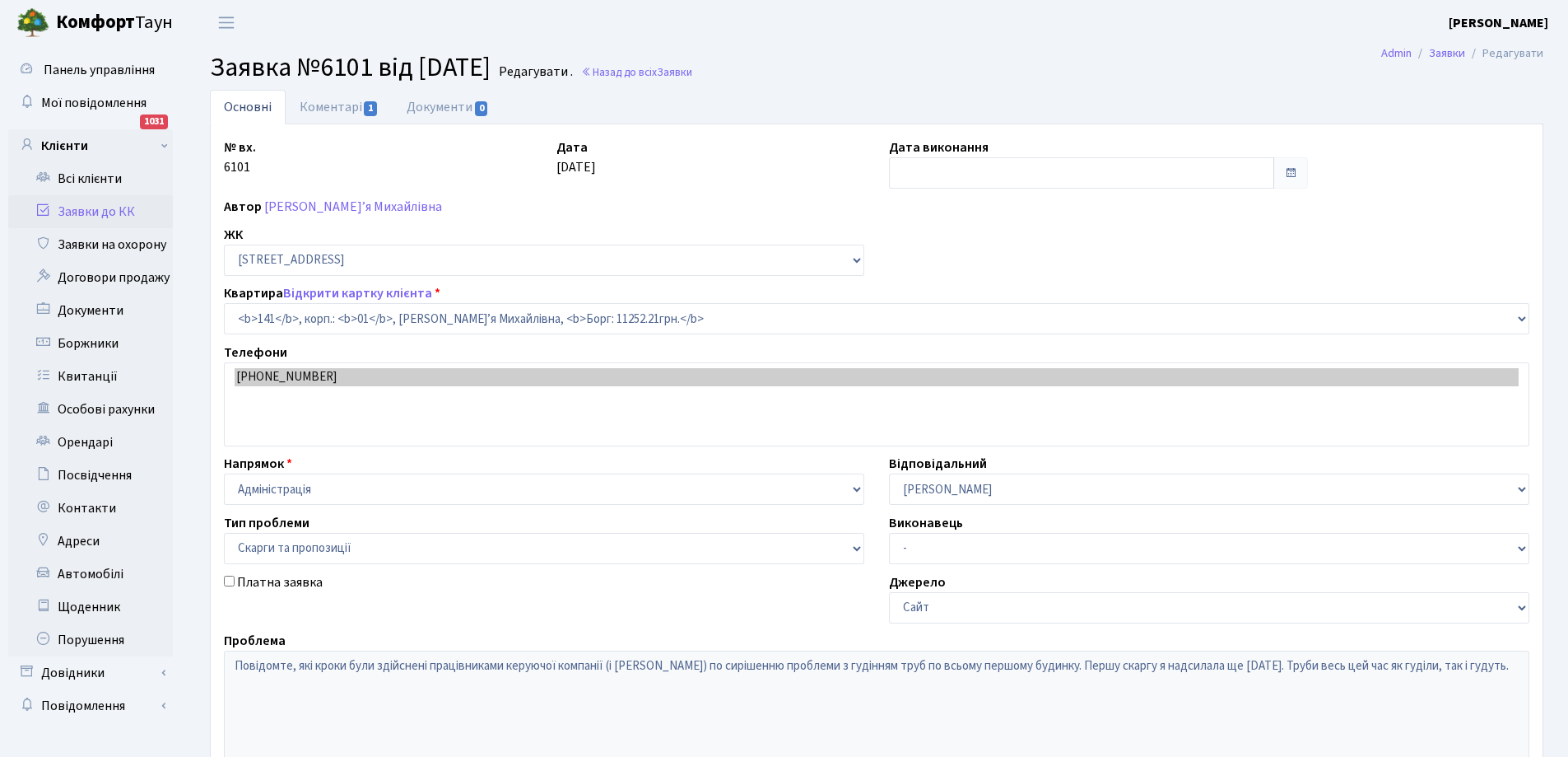
select select "20066"
select select "55"
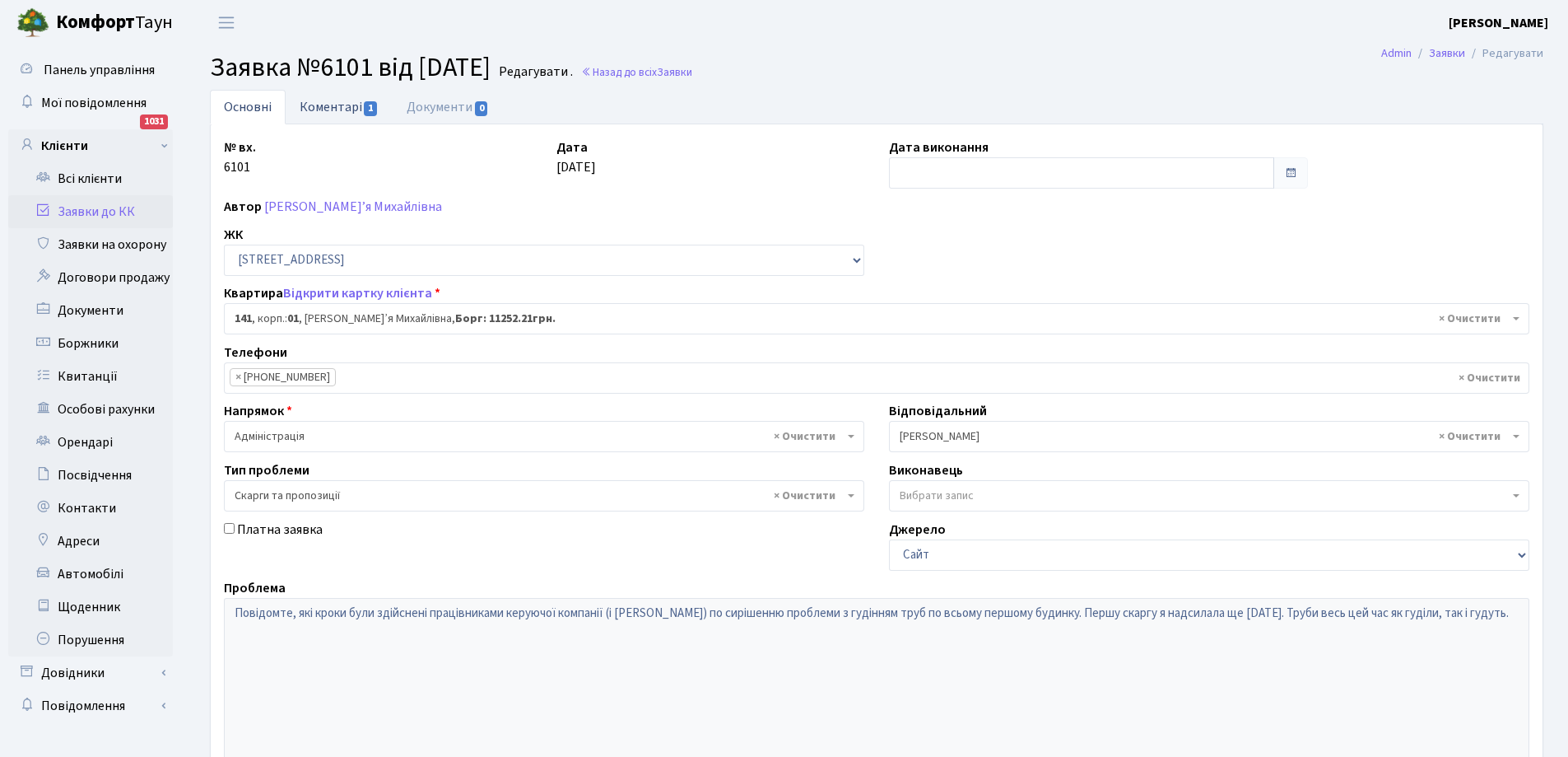
click at [318, 109] on link "Коментарі 1" at bounding box center [339, 107] width 107 height 34
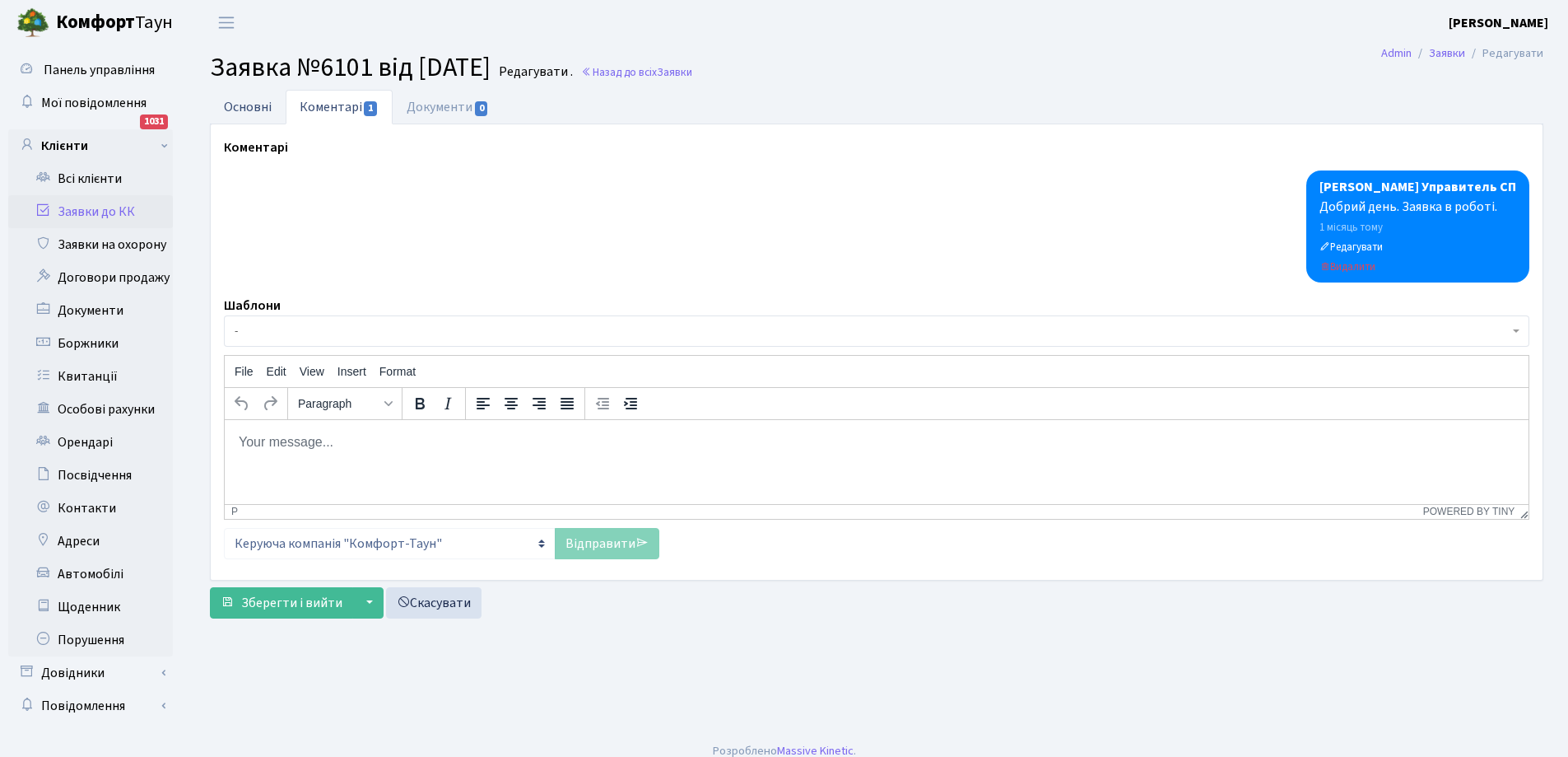
click at [232, 104] on link "Основні" at bounding box center [248, 107] width 76 height 34
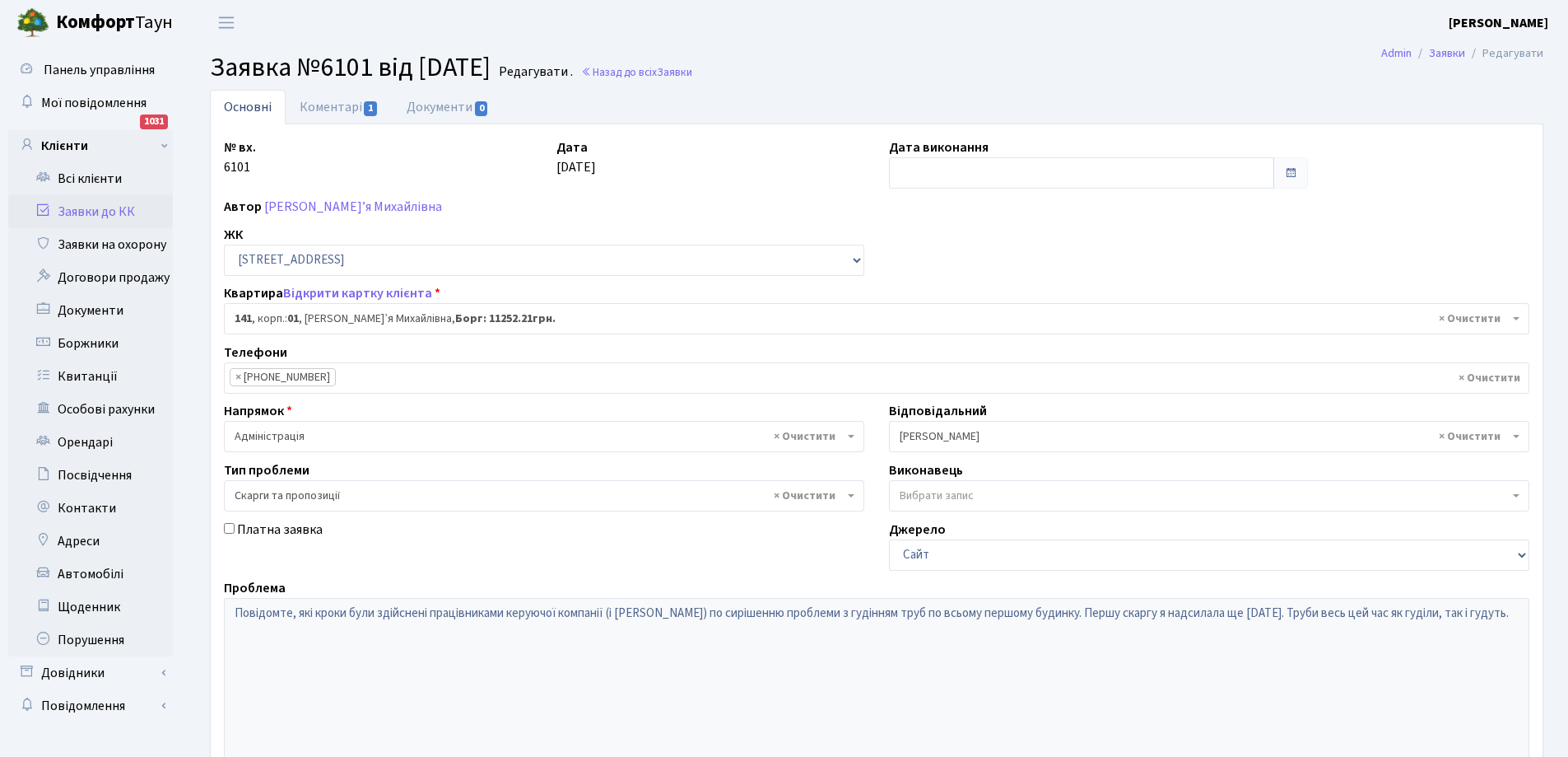
click at [102, 213] on link "Заявки до КК" at bounding box center [90, 211] width 165 height 33
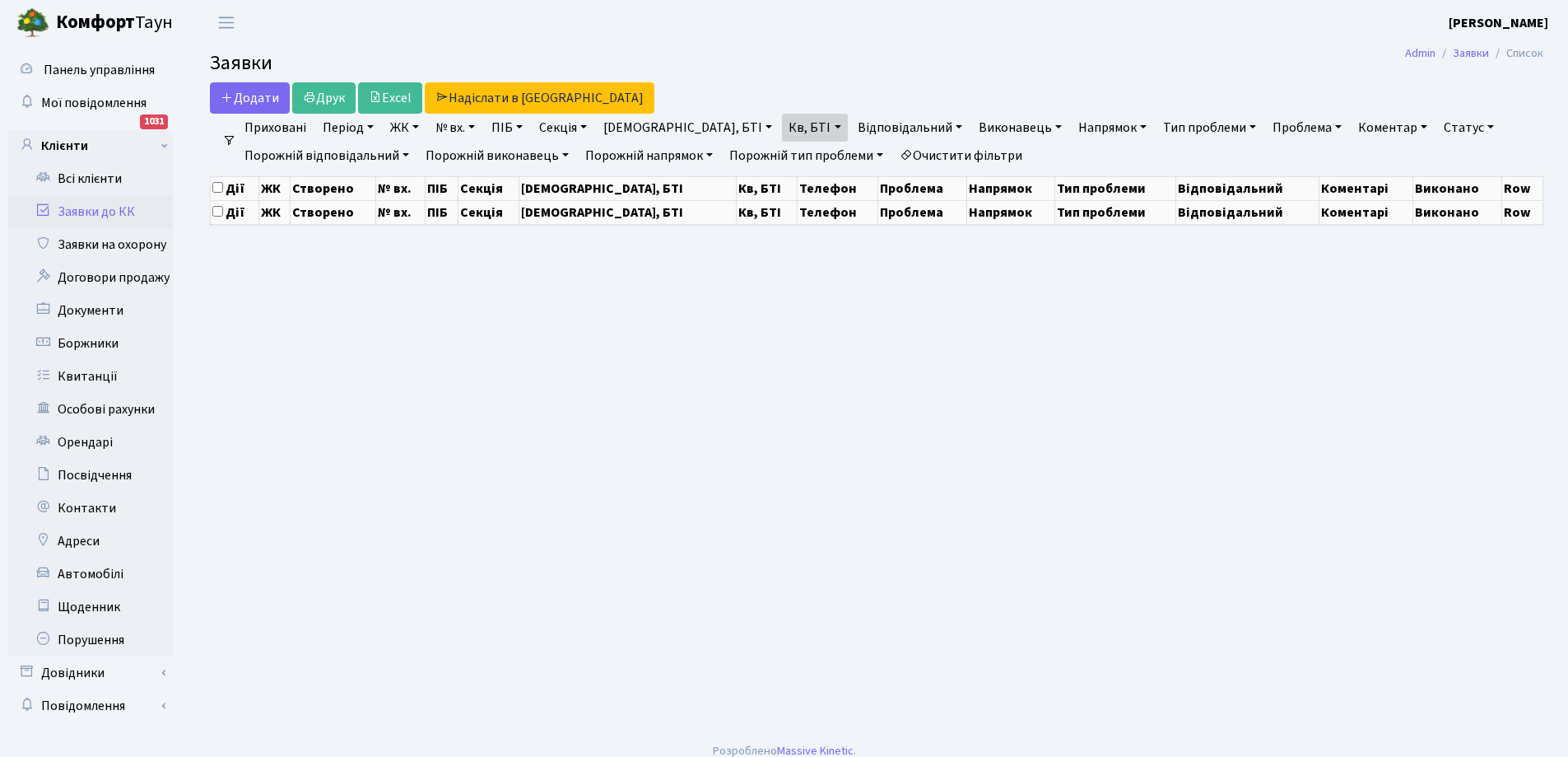
select select "25"
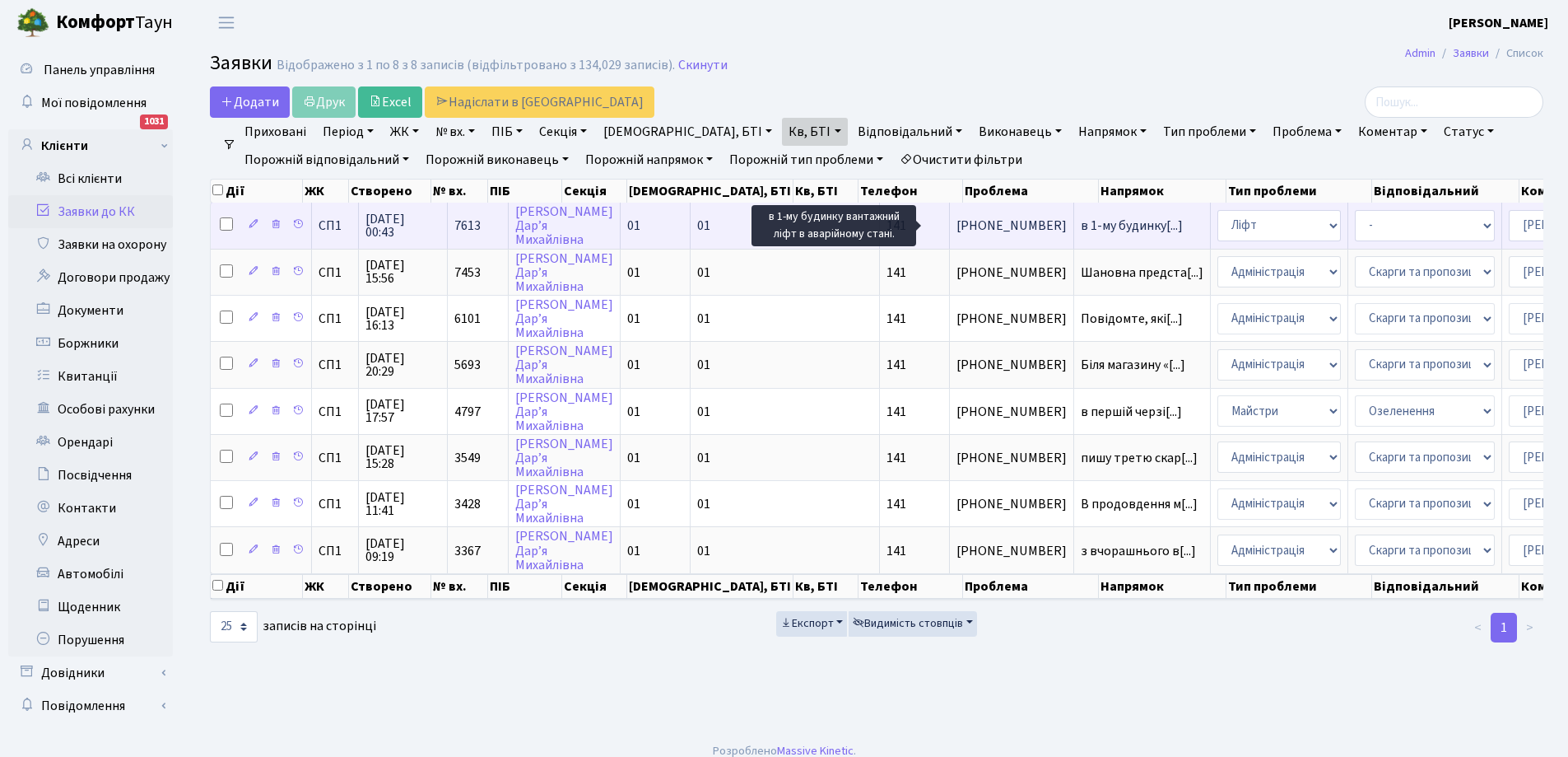
click at [1081, 222] on span "в 1-му будинку[...]" at bounding box center [1132, 225] width 102 height 19
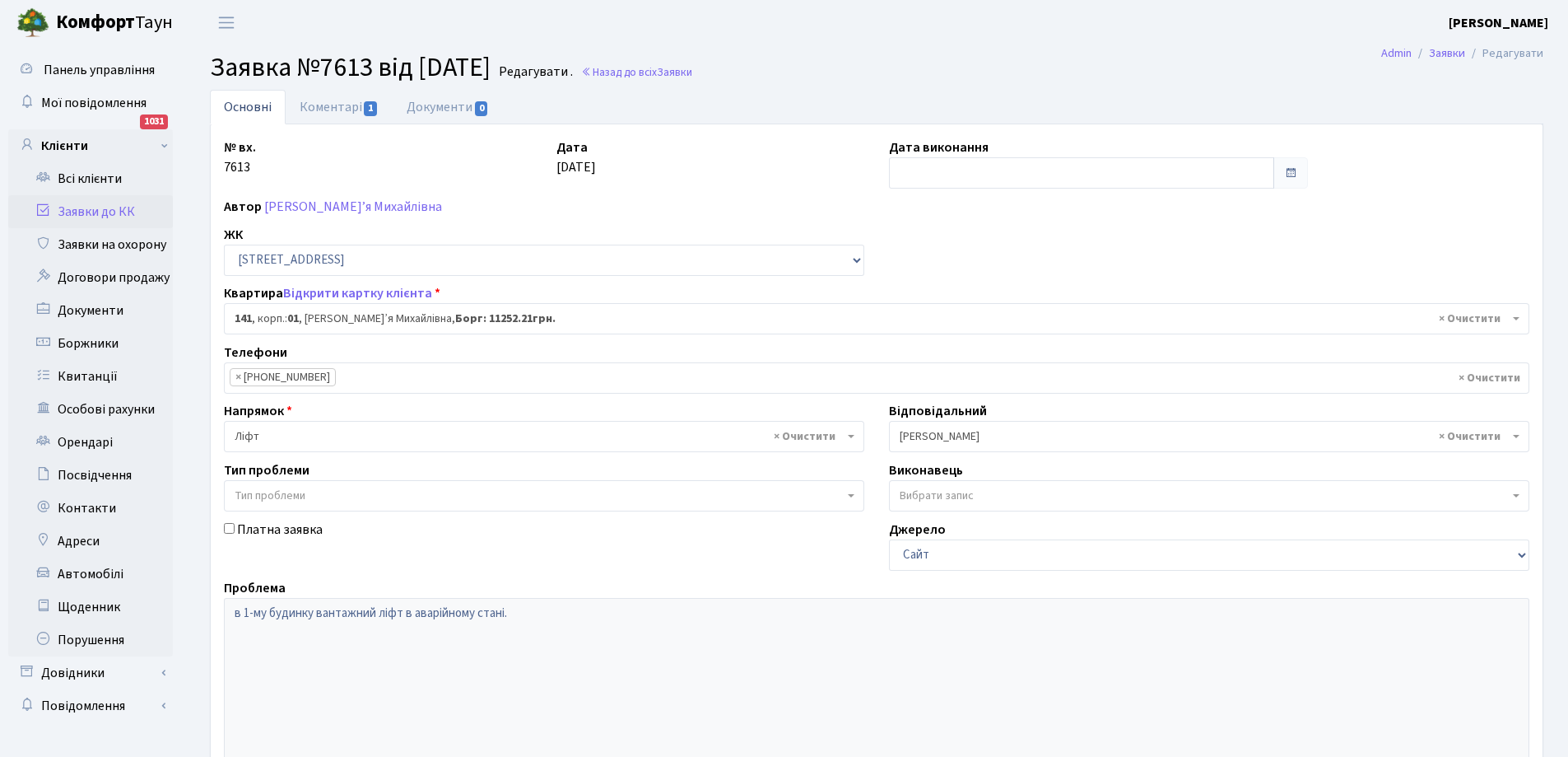
select select "20066"
click at [348, 104] on link "Коментарі 1" at bounding box center [339, 107] width 107 height 34
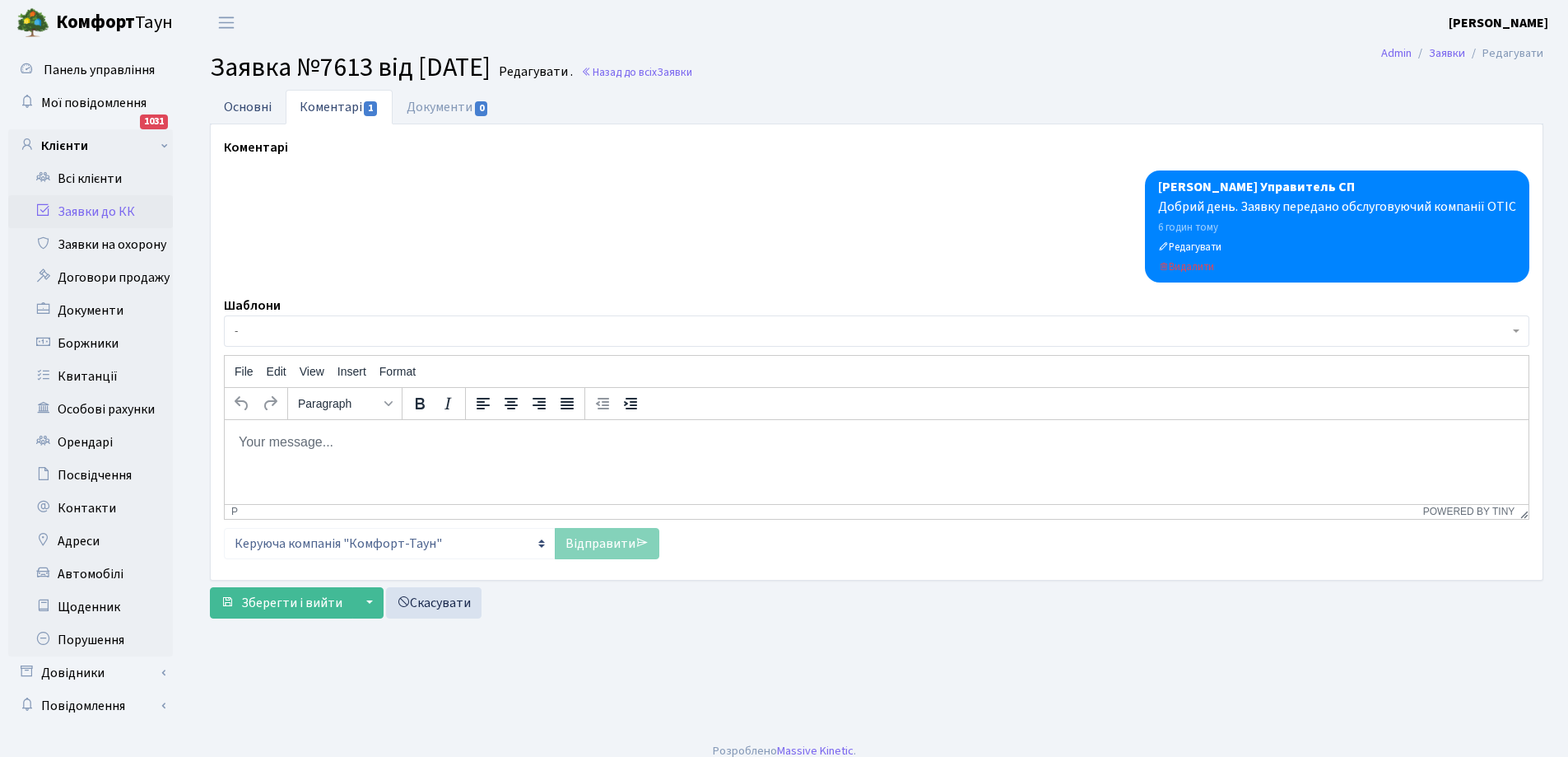
click at [245, 106] on link "Основні" at bounding box center [248, 107] width 76 height 34
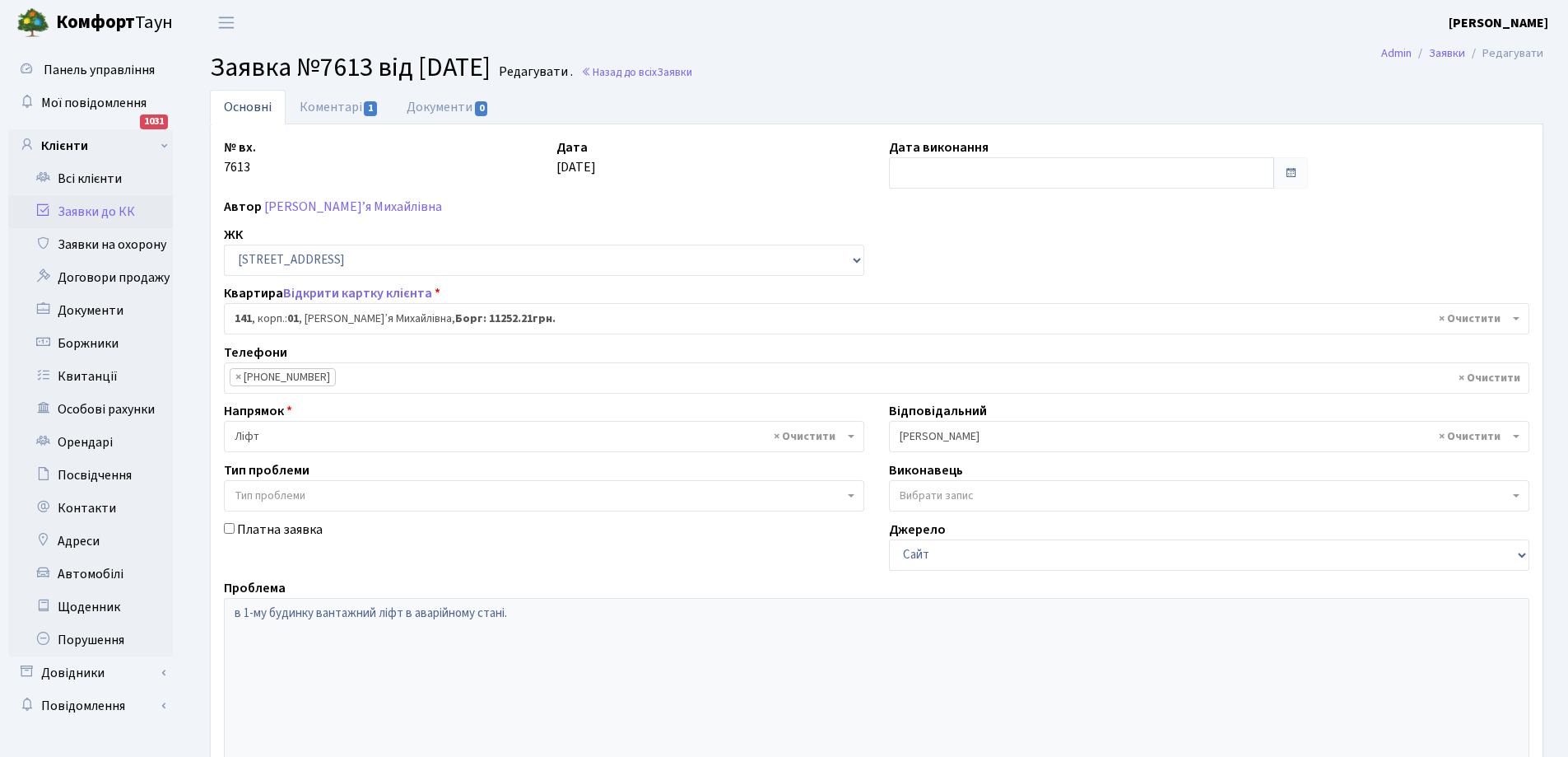
click at [96, 211] on link "Заявки до КК" at bounding box center [90, 211] width 165 height 33
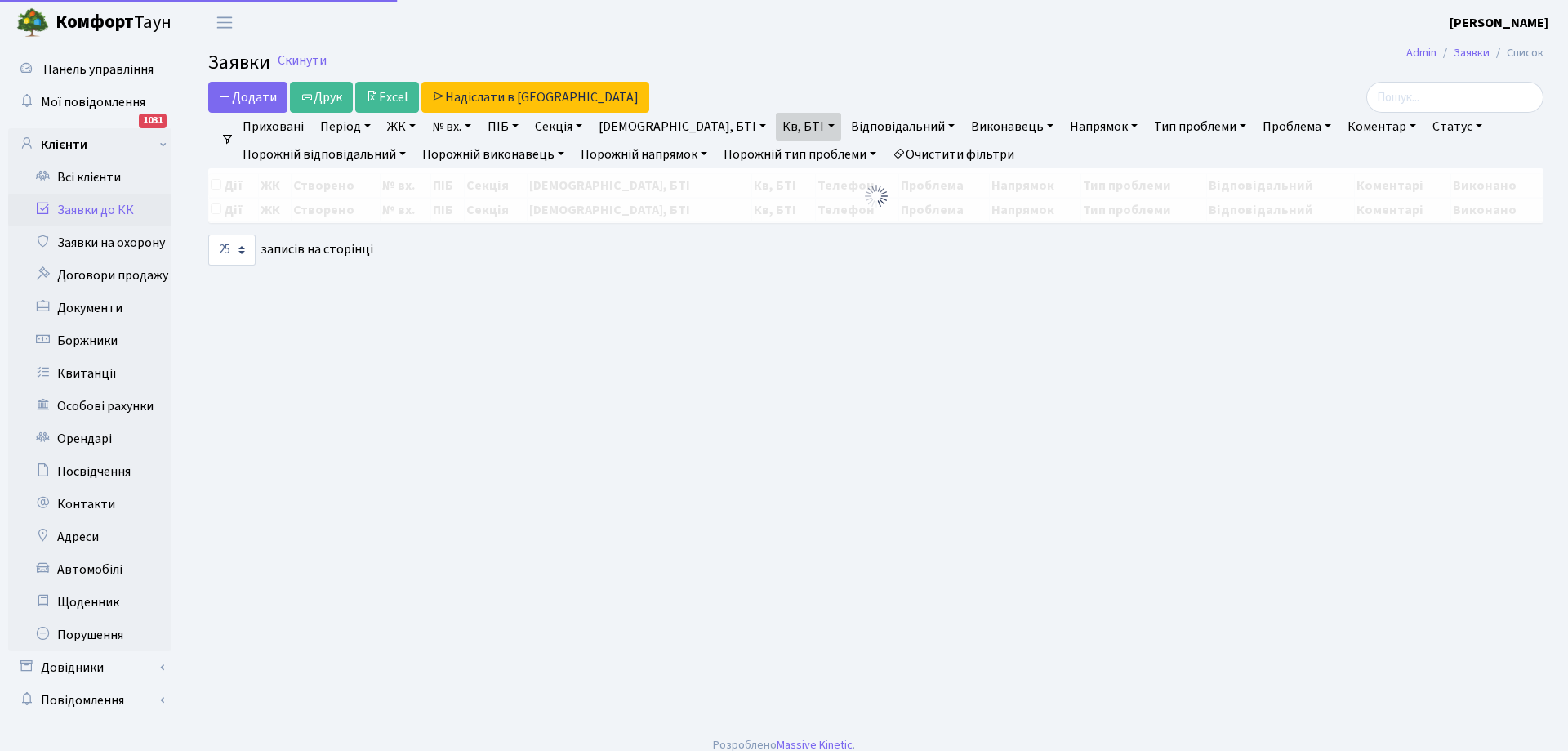
select select "25"
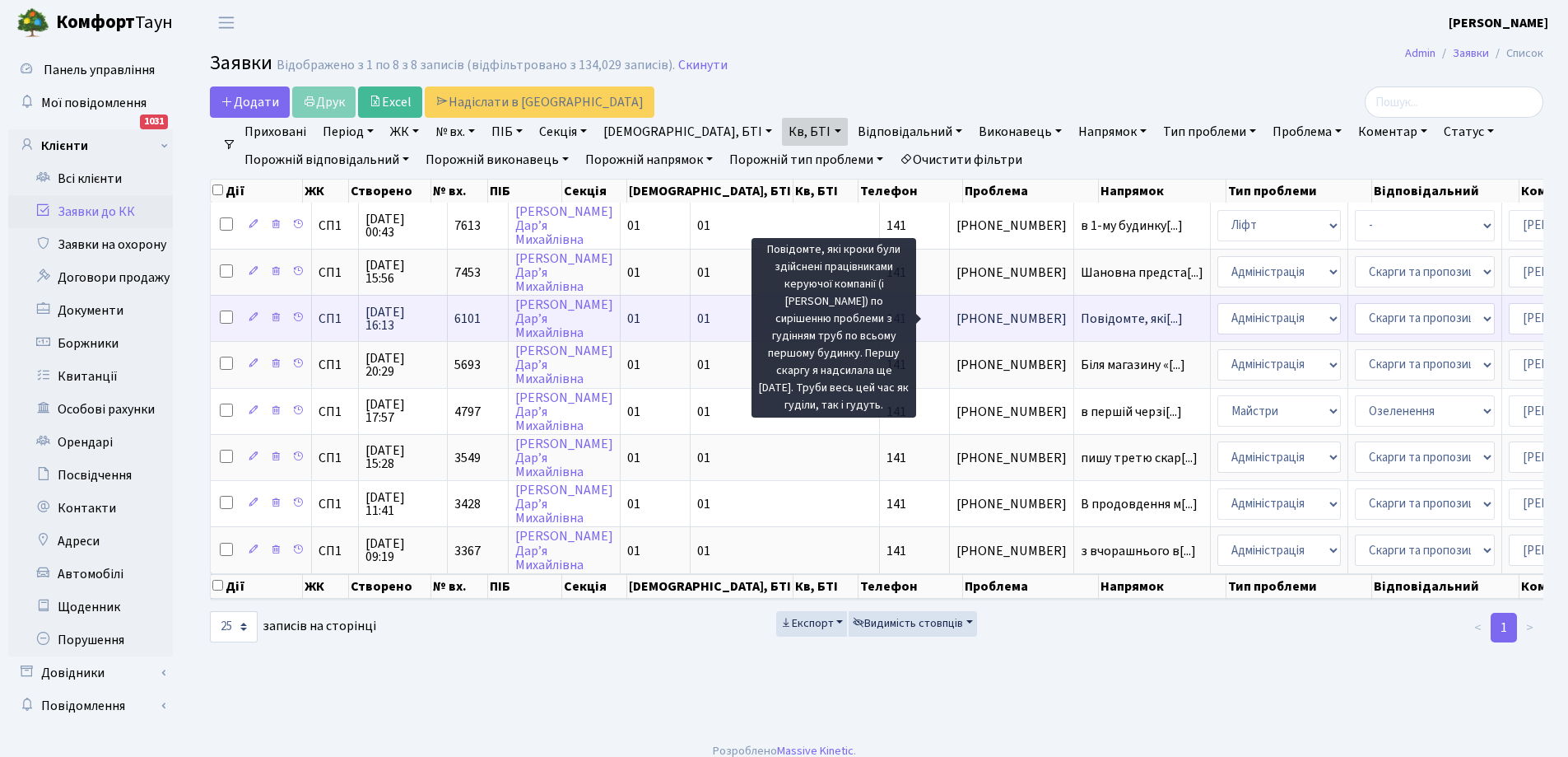
click at [1081, 316] on span "Повідомте, які[...]" at bounding box center [1132, 319] width 102 height 19
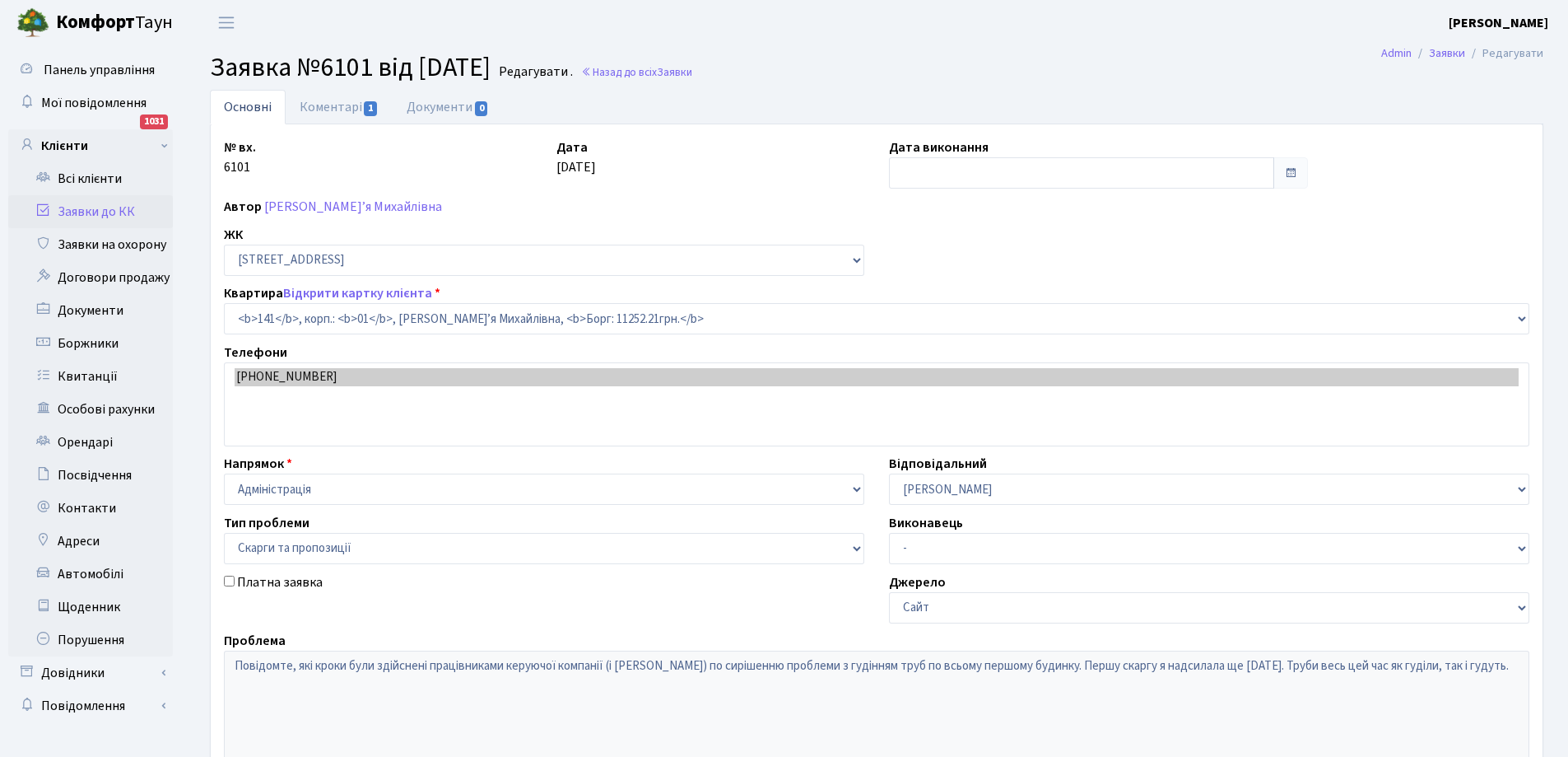
select select "20066"
select select "55"
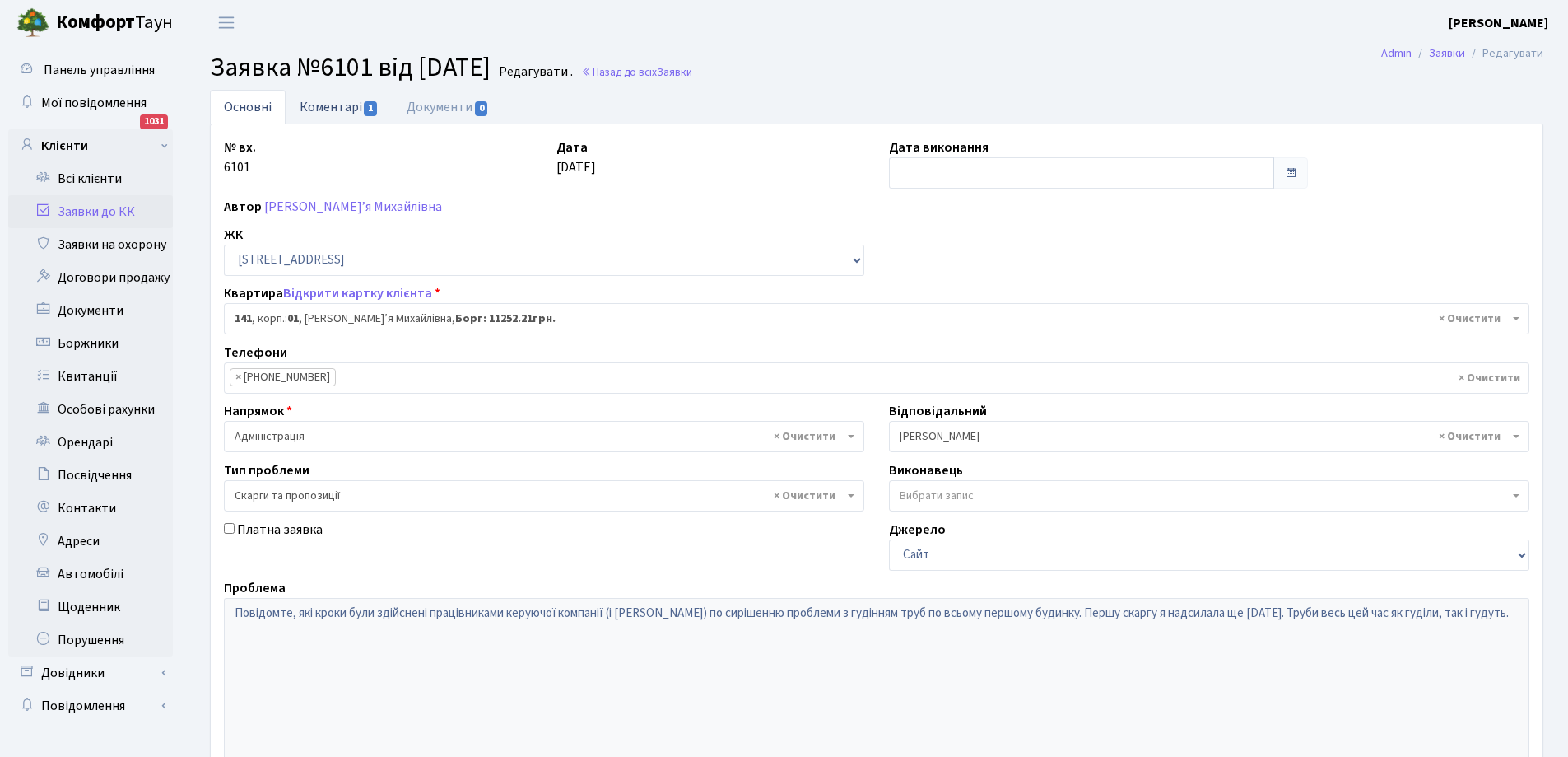
click at [344, 103] on link "Коментарі 1" at bounding box center [339, 107] width 107 height 34
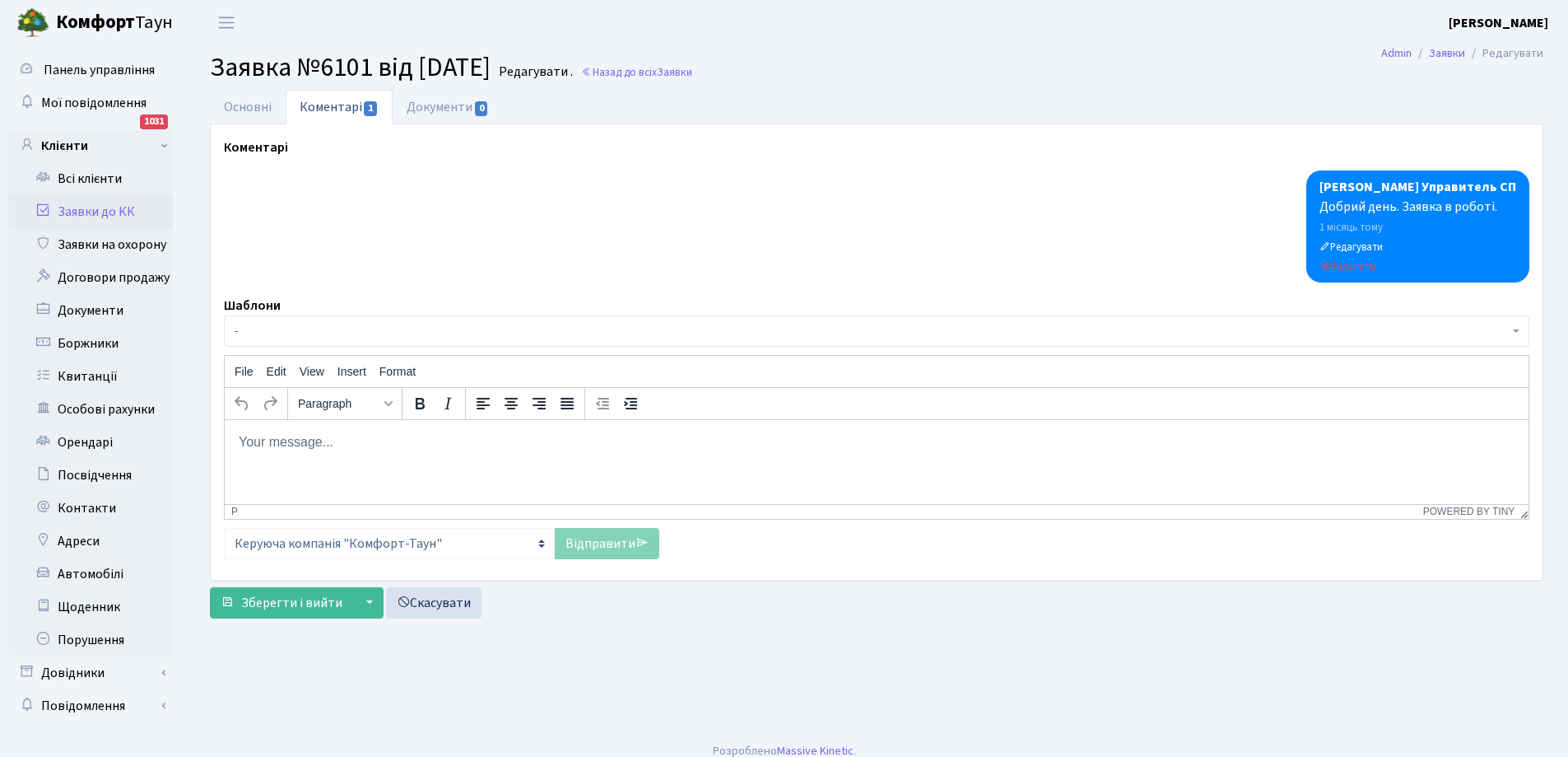
click at [316, 435] on body "Rich Text Area. Press ALT-0 for help." at bounding box center [877, 442] width 1278 height 19
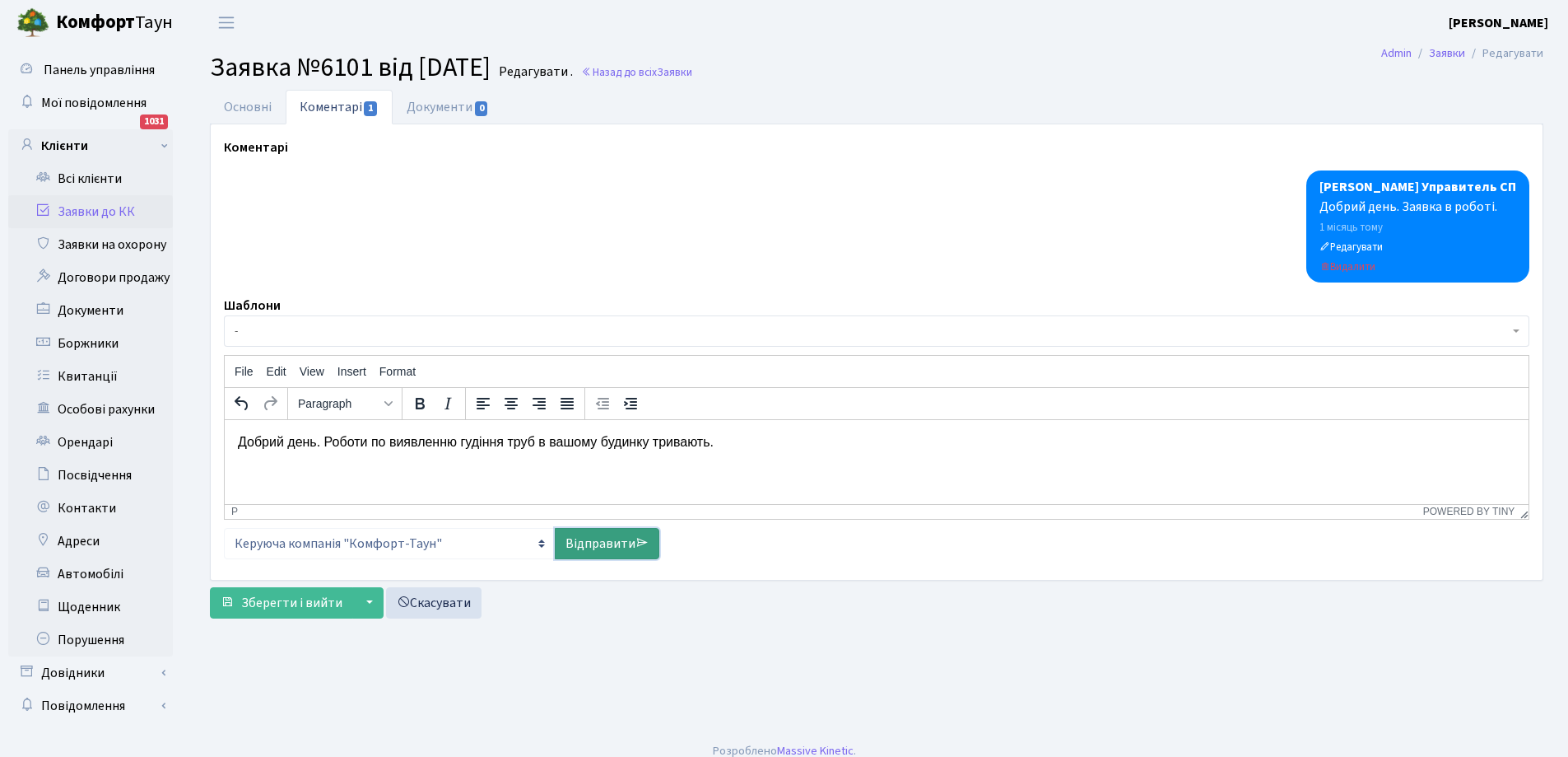
click at [601, 534] on link "Відправити" at bounding box center [607, 543] width 104 height 31
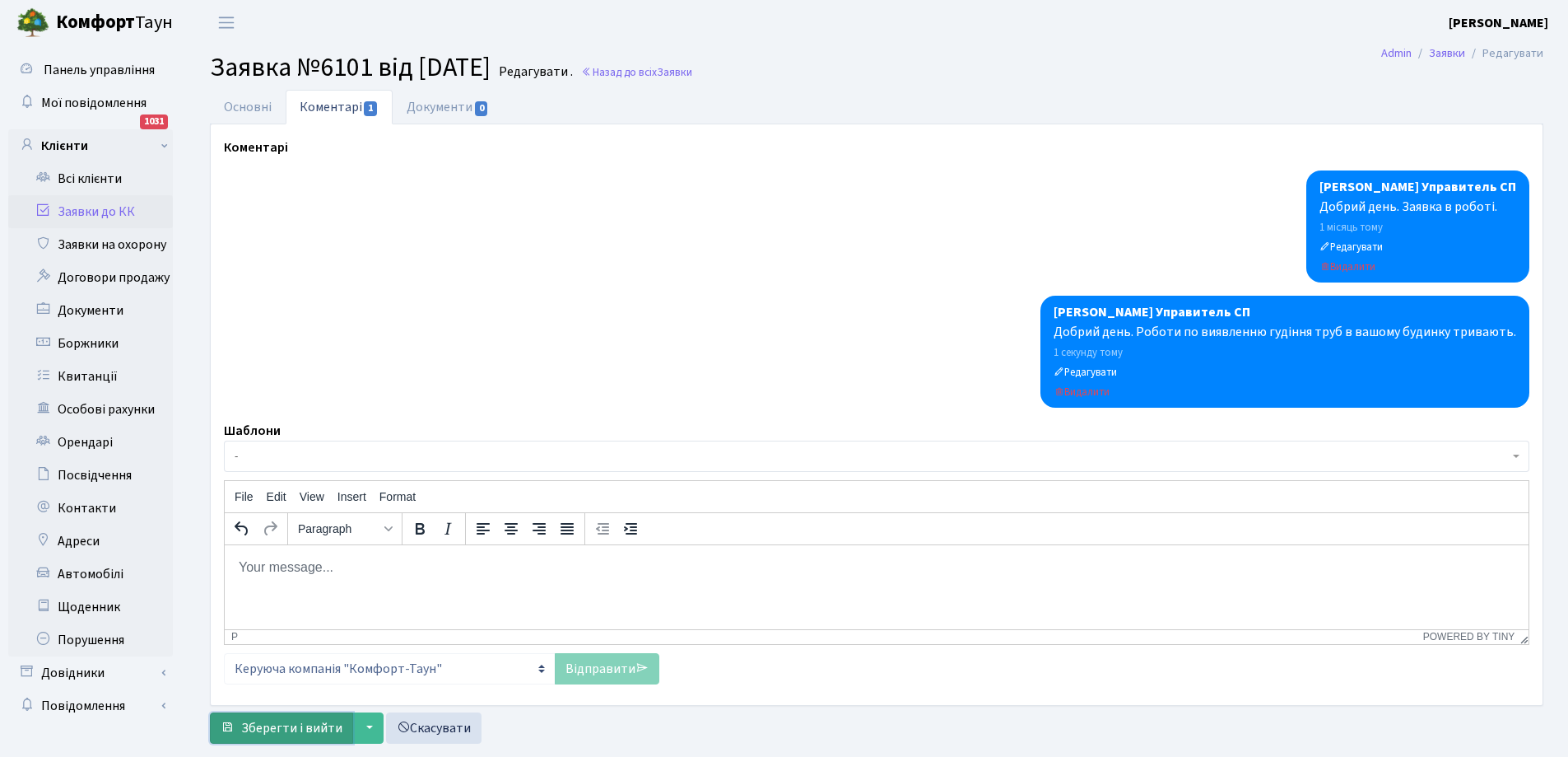
click at [310, 725] on span "Зберегти і вийти" at bounding box center [291, 728] width 102 height 19
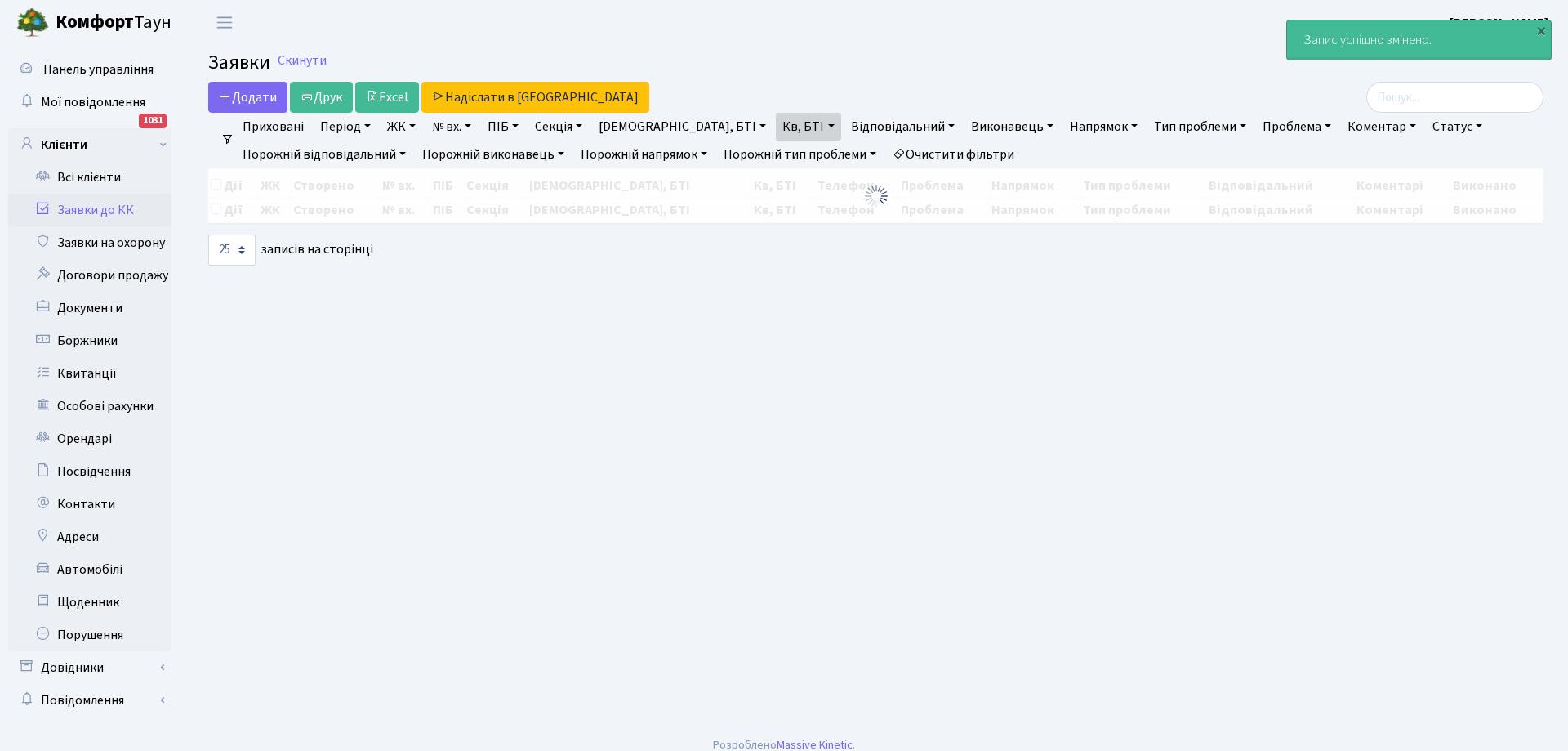
select select "25"
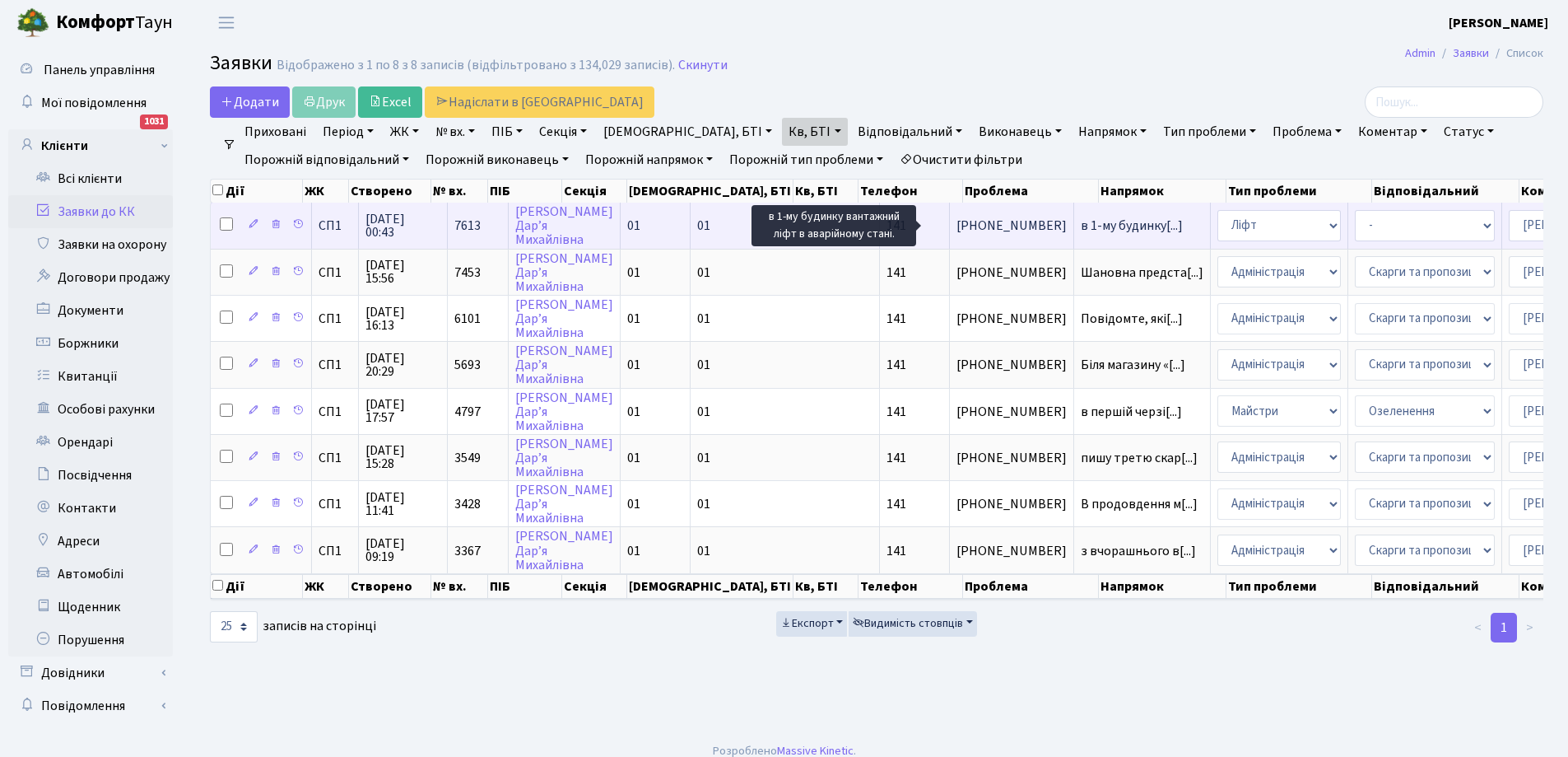
click at [1081, 224] on span "в 1-му будинку[...]" at bounding box center [1132, 225] width 102 height 19
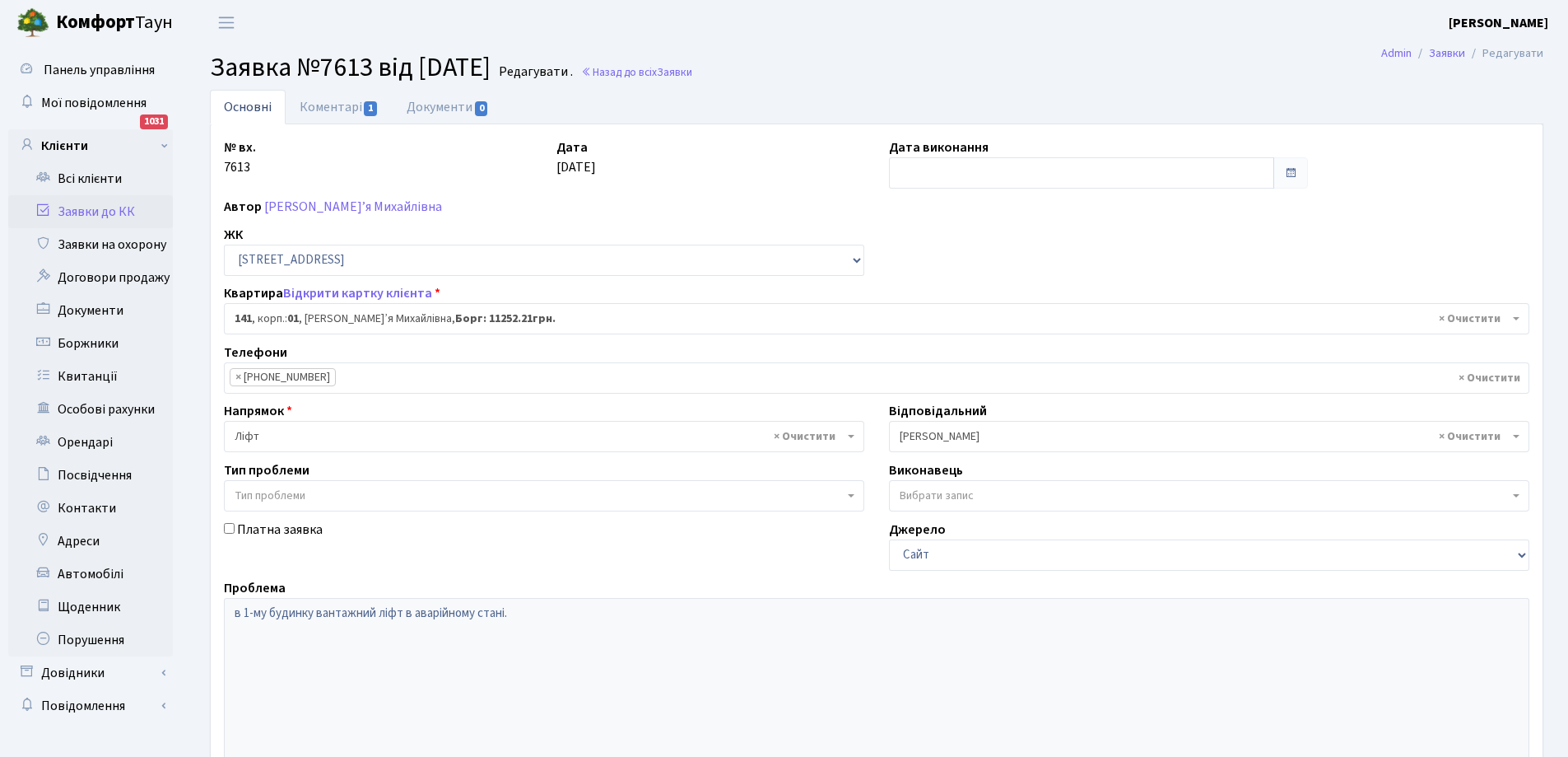
select select "20066"
click at [328, 110] on link "Коментарі 1" at bounding box center [339, 107] width 107 height 34
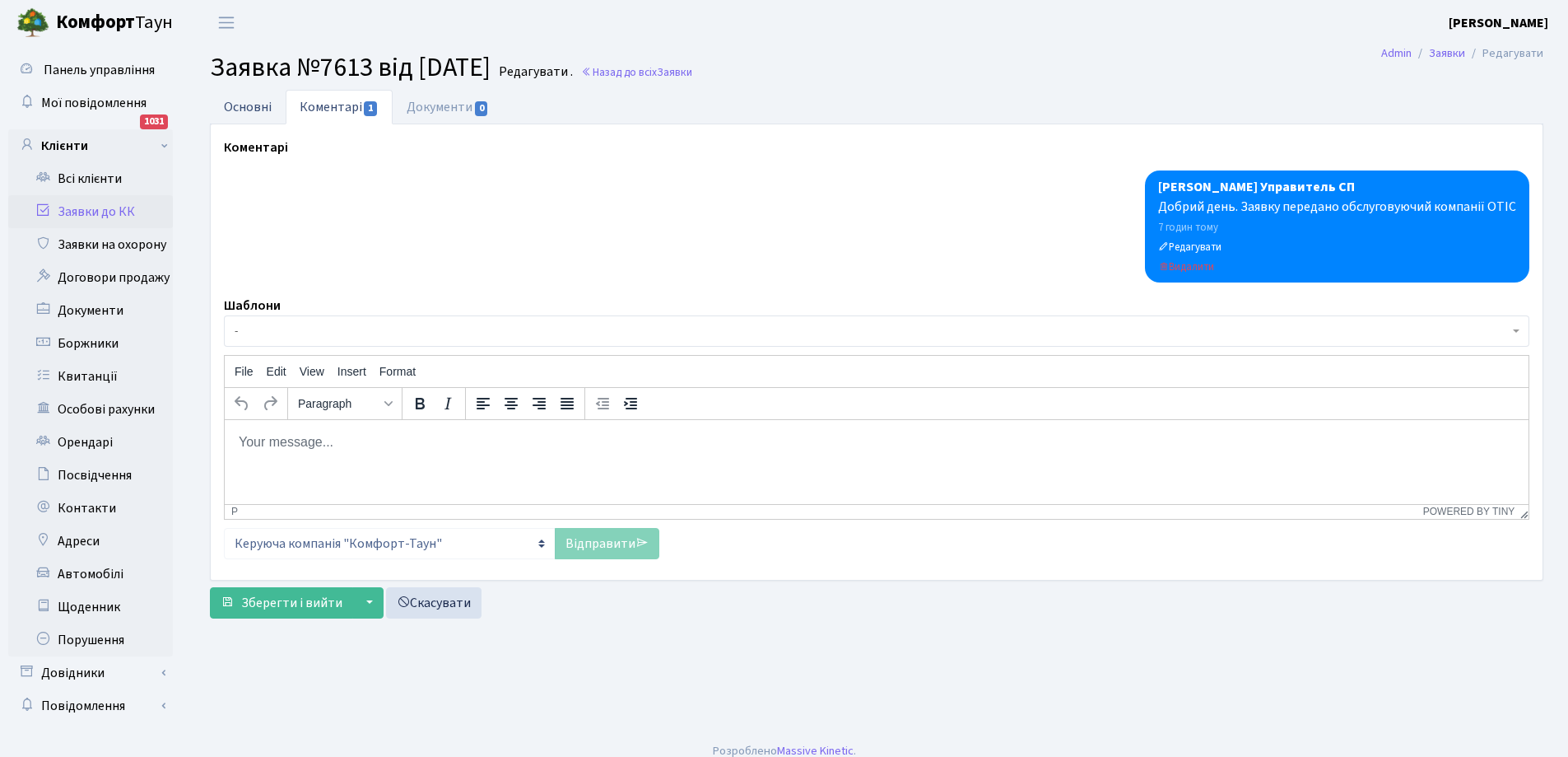
click at [252, 103] on link "Основні" at bounding box center [248, 107] width 76 height 34
